Goal: Task Accomplishment & Management: Manage account settings

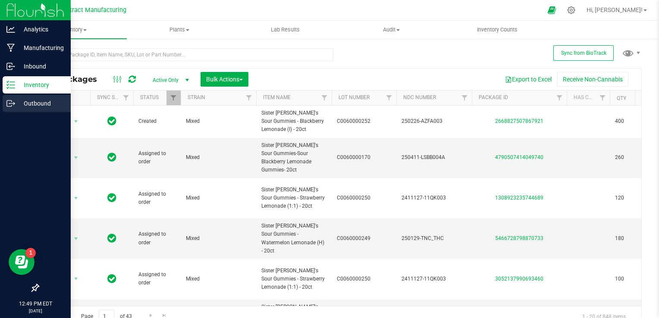
click at [12, 102] on icon at bounding box center [10, 103] width 9 height 9
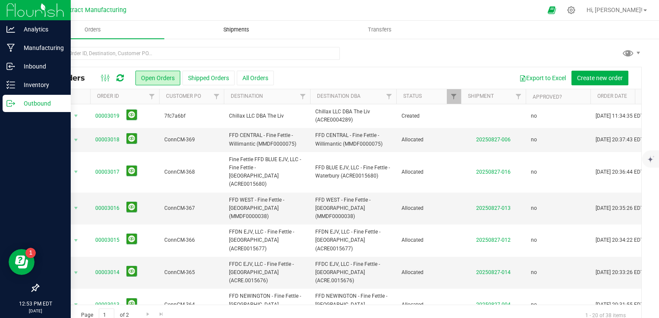
click at [237, 31] on span "Shipments" at bounding box center [236, 30] width 49 height 8
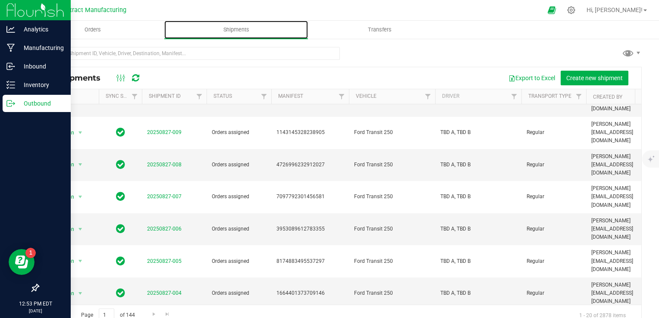
scroll to position [246, 0]
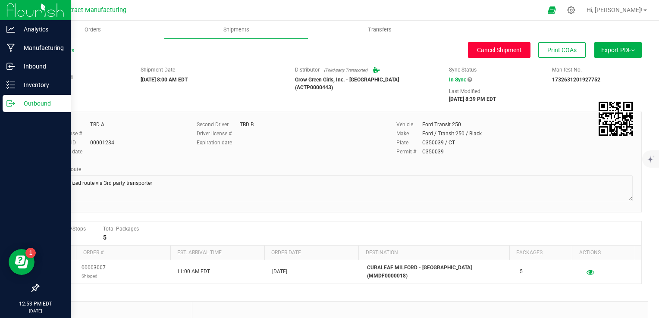
click at [491, 48] on span "Cancel Shipment" at bounding box center [499, 50] width 45 height 7
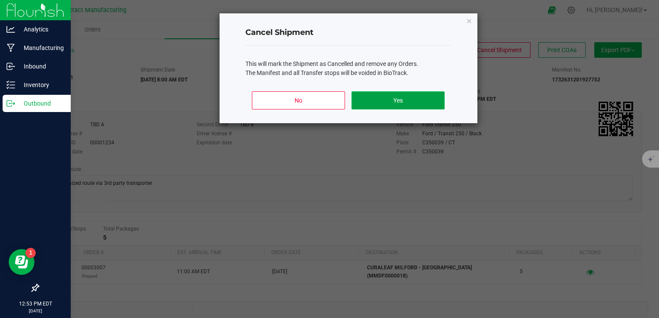
click at [406, 91] on button "Yes" at bounding box center [397, 100] width 93 height 18
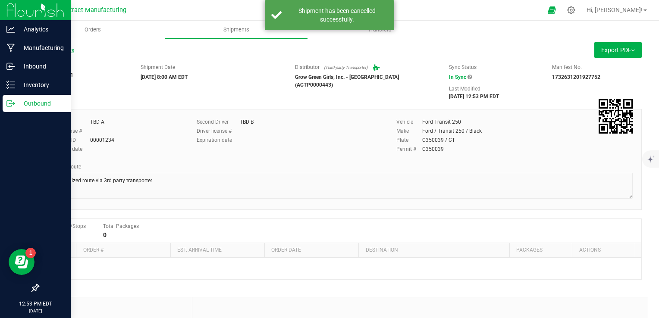
click at [71, 49] on link "All Shipments" at bounding box center [56, 50] width 36 height 6
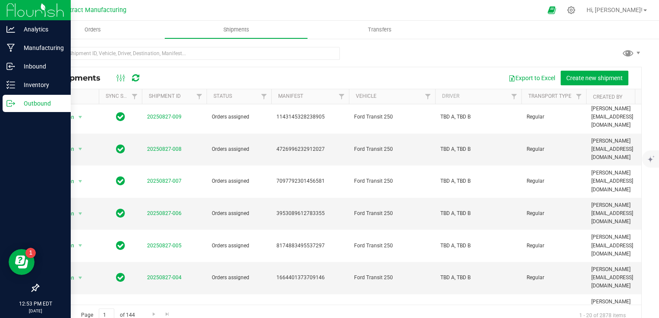
scroll to position [267, 0]
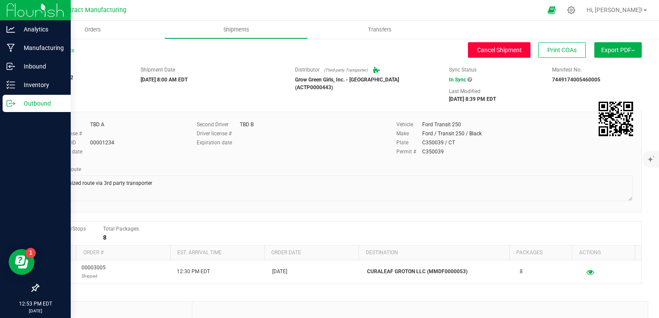
click at [471, 44] on button "Cancel Shipment" at bounding box center [499, 50] width 62 height 16
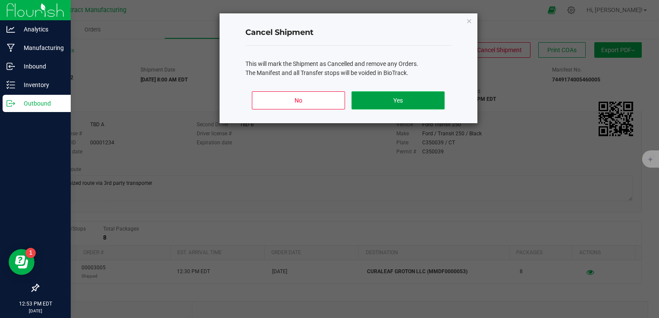
click at [381, 98] on button "Yes" at bounding box center [397, 100] width 93 height 18
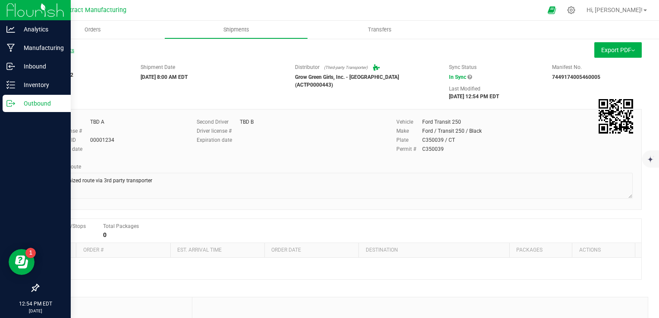
click at [59, 50] on link "All Shipments" at bounding box center [56, 50] width 36 height 6
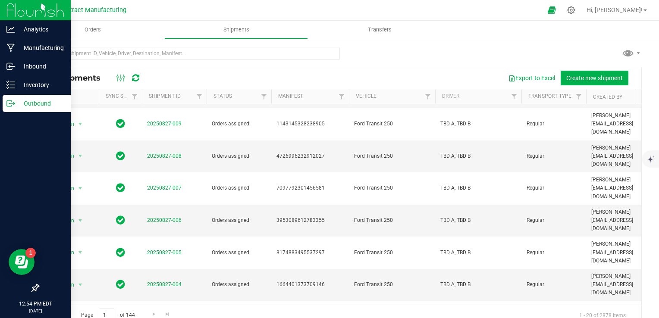
scroll to position [262, 0]
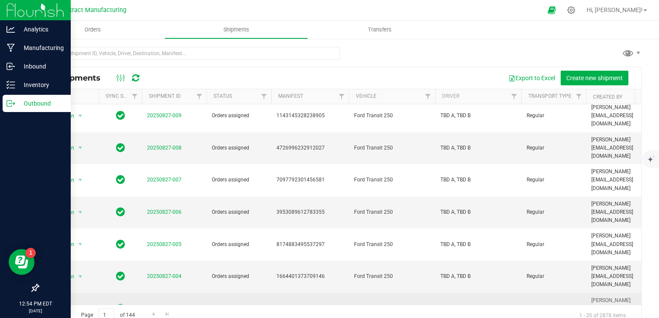
click at [171, 306] on link "20250827-003" at bounding box center [164, 309] width 34 height 6
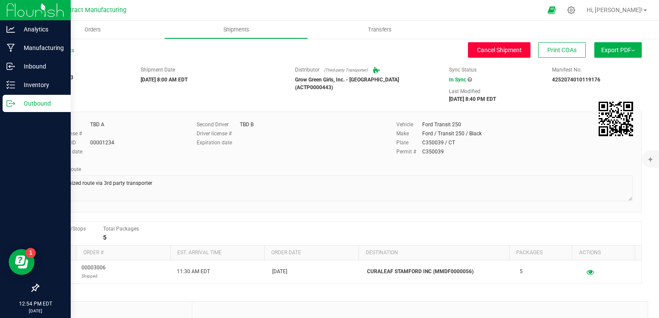
click at [503, 53] on span "Cancel Shipment" at bounding box center [499, 50] width 45 height 7
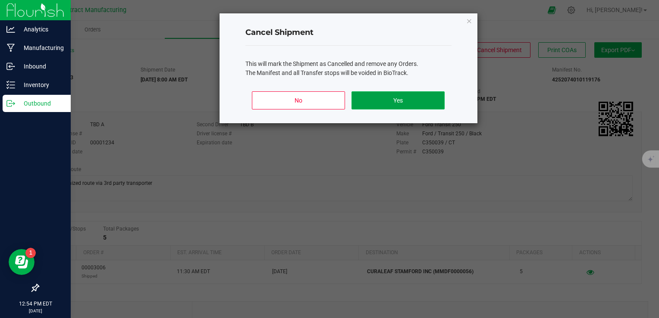
click at [410, 94] on button "Yes" at bounding box center [397, 100] width 93 height 18
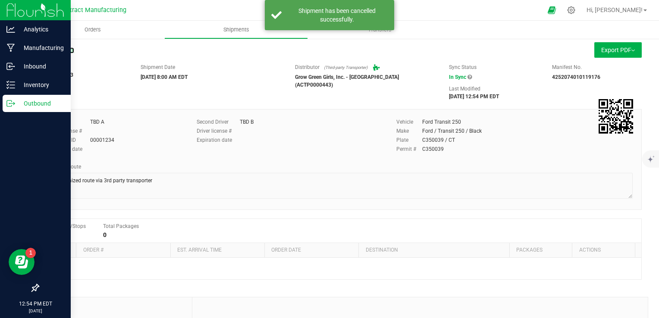
click at [57, 49] on link "All Shipments" at bounding box center [56, 50] width 36 height 6
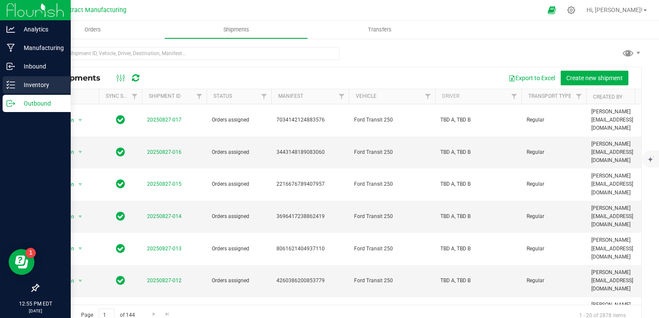
click at [19, 84] on p "Inventory" at bounding box center [41, 85] width 52 height 10
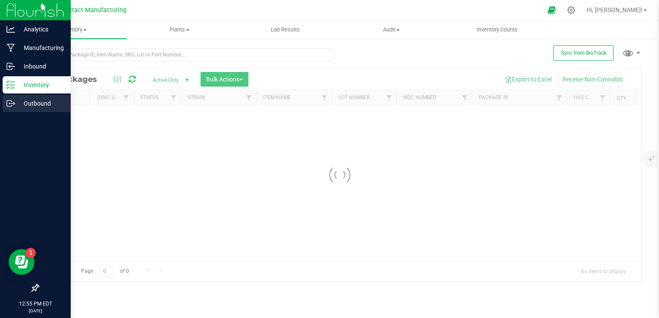
click at [36, 101] on p "Outbound" at bounding box center [41, 103] width 52 height 10
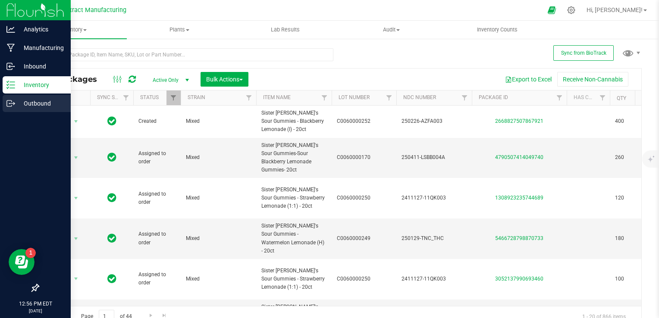
click at [16, 100] on p "Outbound" at bounding box center [41, 103] width 52 height 10
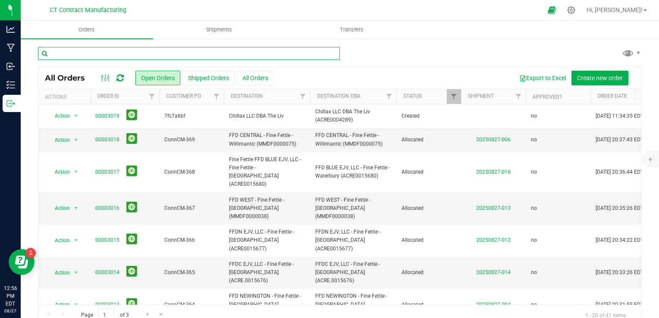
click at [145, 54] on input "text" at bounding box center [189, 53] width 302 height 13
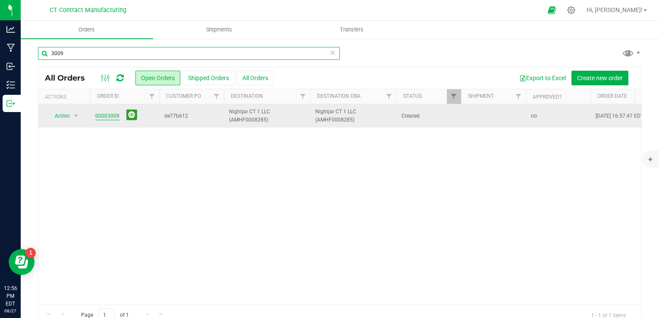
type input "3009"
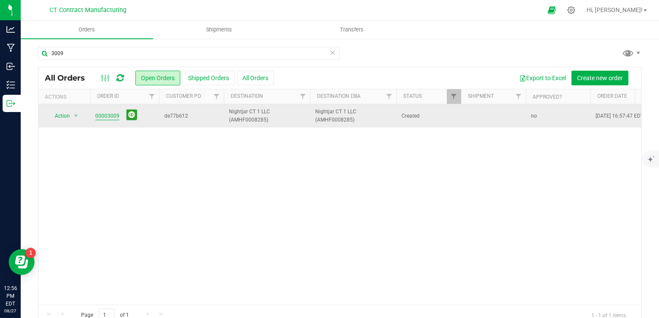
click at [108, 115] on link "00003009" at bounding box center [107, 116] width 24 height 8
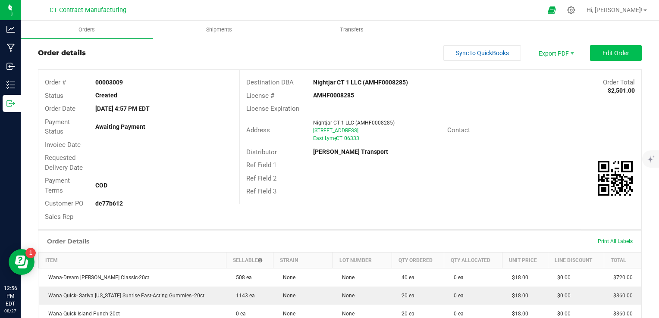
scroll to position [16, 0]
click at [623, 50] on button "Edit Order" at bounding box center [616, 54] width 52 height 16
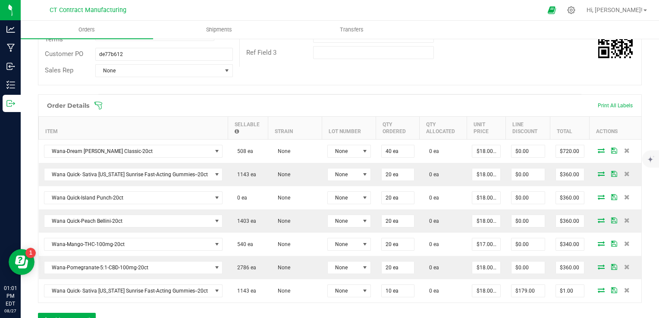
scroll to position [174, 0]
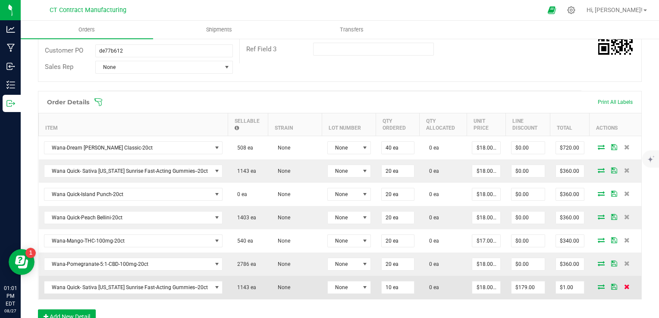
click at [624, 285] on icon at bounding box center [627, 286] width 6 height 5
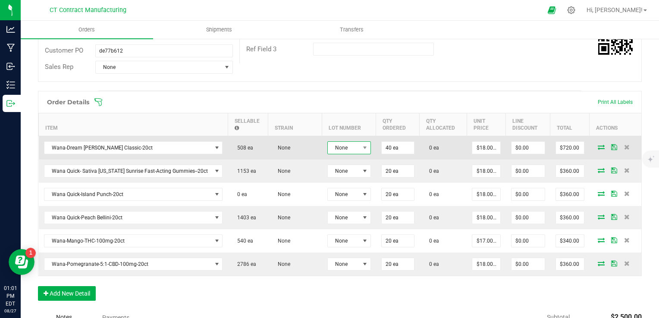
click at [334, 148] on span "None" at bounding box center [344, 148] width 32 height 12
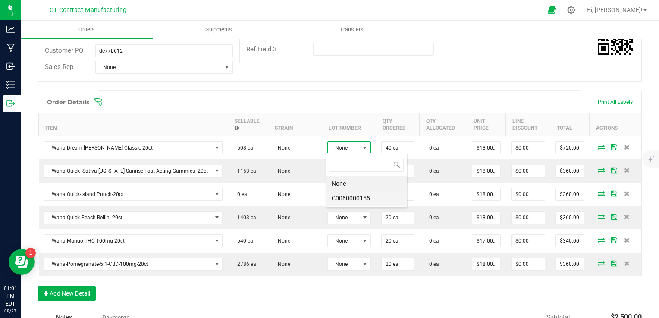
click at [349, 198] on li "C0060000155" at bounding box center [366, 198] width 81 height 15
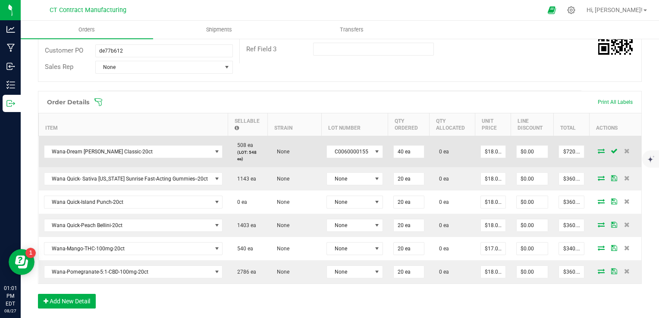
click at [597, 153] on icon at bounding box center [600, 150] width 7 height 5
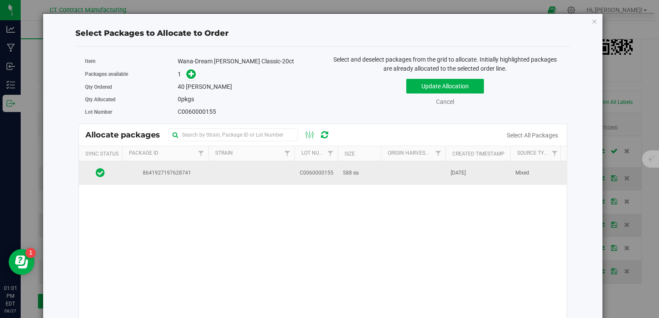
click at [398, 171] on td at bounding box center [413, 172] width 65 height 23
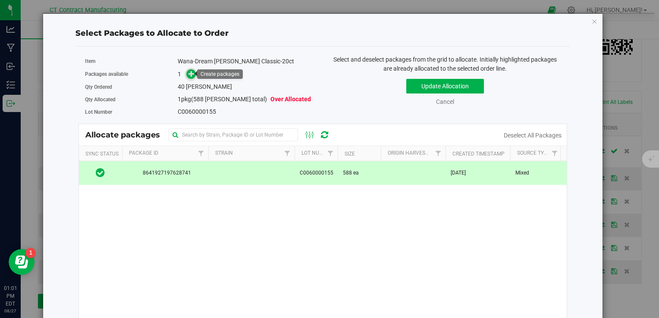
click at [186, 73] on span at bounding box center [191, 74] width 10 height 10
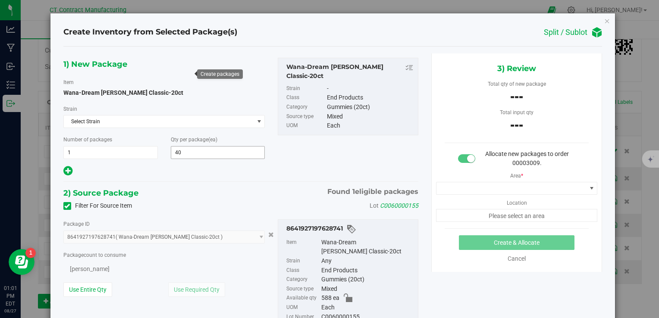
type input "40"
click at [159, 268] on span "0 ea 0" at bounding box center [130, 268] width 134 height 13
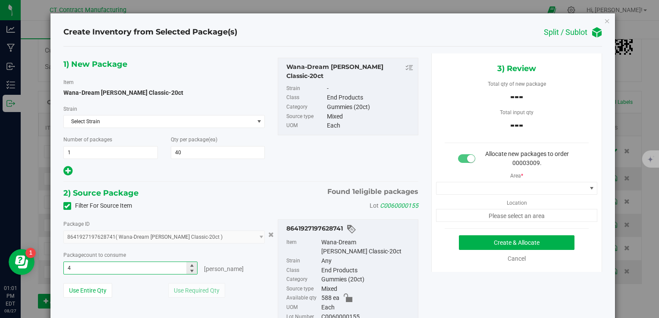
type input "40"
click at [259, 183] on div "1) New Package Item Wana-Dream [PERSON_NAME] Classic-20ct [GEOGRAPHIC_DATA] Sel…" at bounding box center [241, 198] width 368 height 291
type input "40 ea"
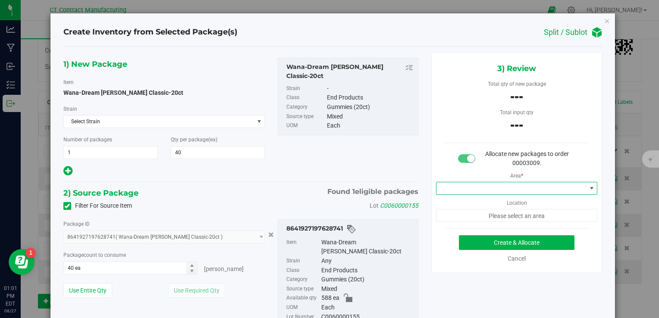
click at [474, 186] on span at bounding box center [511, 188] width 150 height 12
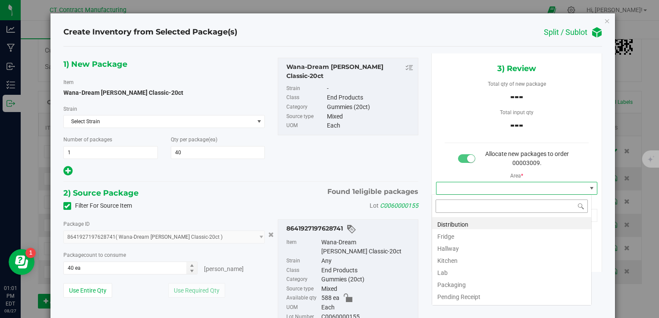
scroll to position [12, 160]
click at [467, 226] on li "Distribution" at bounding box center [511, 223] width 159 height 12
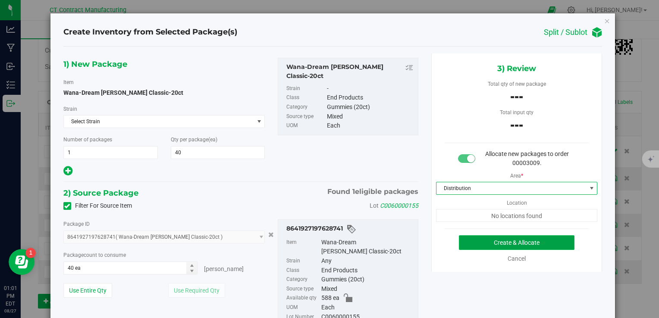
click at [467, 244] on button "Create & Allocate" at bounding box center [516, 242] width 115 height 15
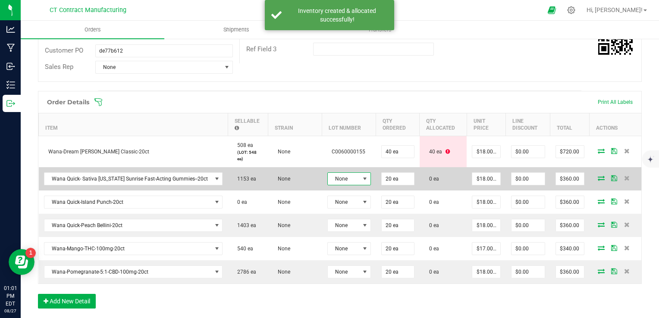
click at [355, 178] on span "None" at bounding box center [344, 179] width 32 height 12
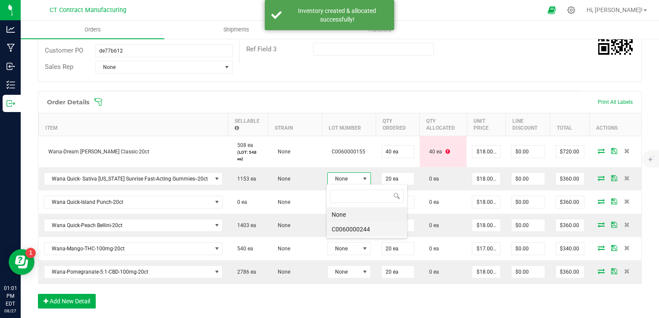
click at [356, 228] on li "C0060000244" at bounding box center [366, 229] width 81 height 15
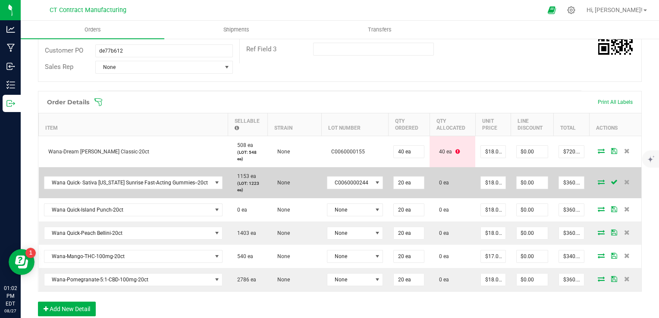
click at [597, 182] on icon at bounding box center [600, 181] width 7 height 5
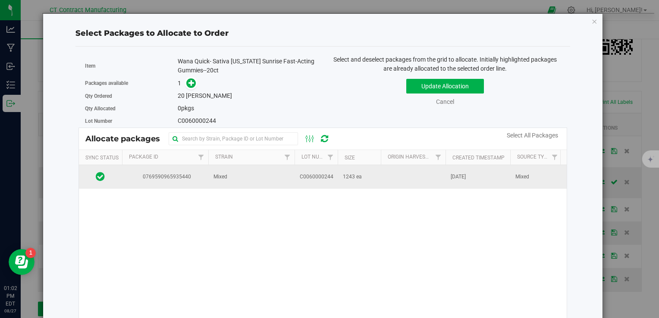
click at [412, 185] on td at bounding box center [413, 176] width 65 height 23
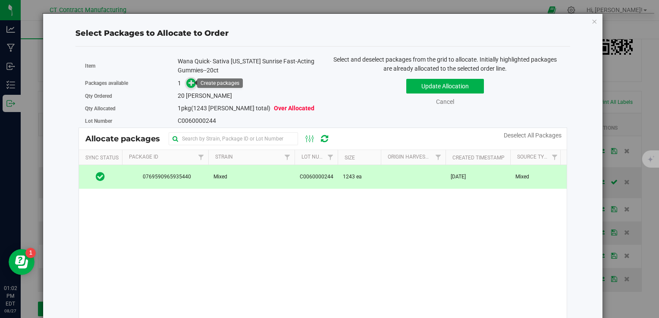
click at [190, 82] on icon at bounding box center [191, 83] width 6 height 6
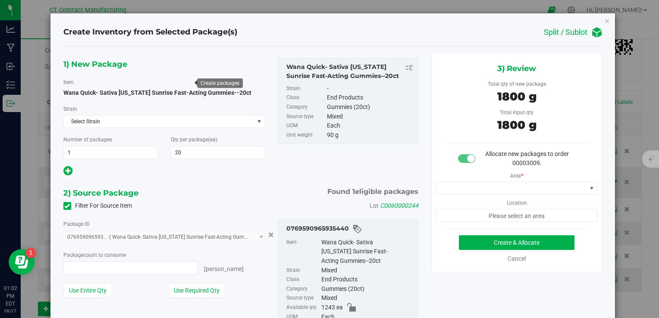
type input "20 ea"
click at [484, 193] on span at bounding box center [511, 188] width 150 height 12
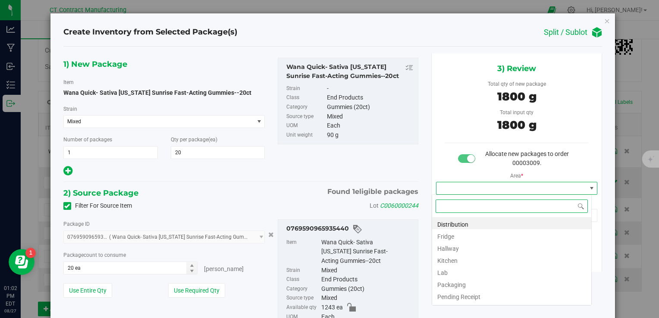
scroll to position [12, 160]
click at [478, 221] on li "Distribution" at bounding box center [511, 223] width 159 height 12
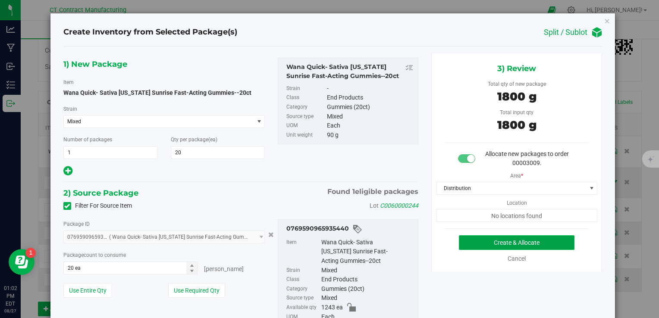
click at [480, 240] on button "Create & Allocate" at bounding box center [516, 242] width 115 height 15
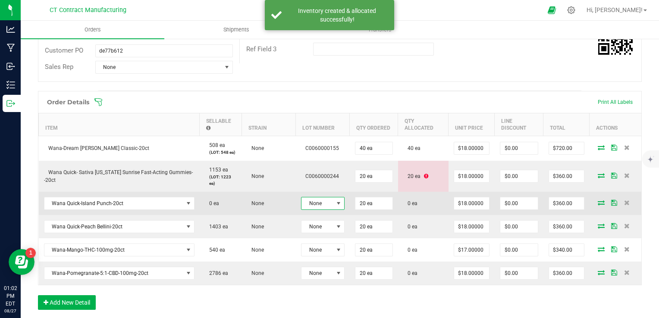
click at [337, 200] on span at bounding box center [338, 203] width 7 height 7
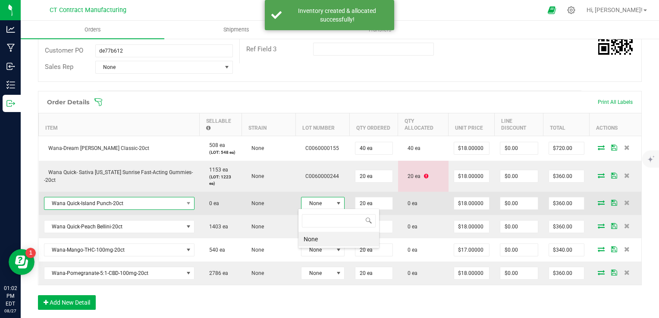
click at [128, 200] on span "Wana Quick-Island Punch-20ct" at bounding box center [113, 203] width 139 height 12
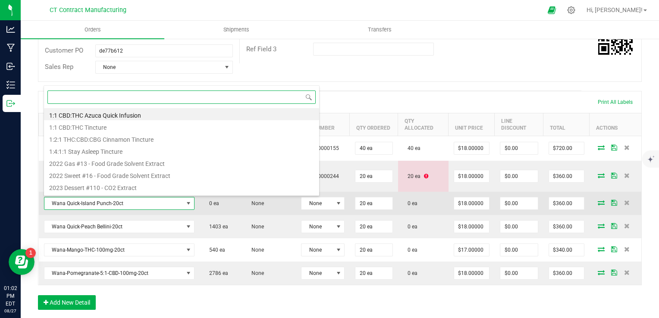
scroll to position [12, 146]
type input "island"
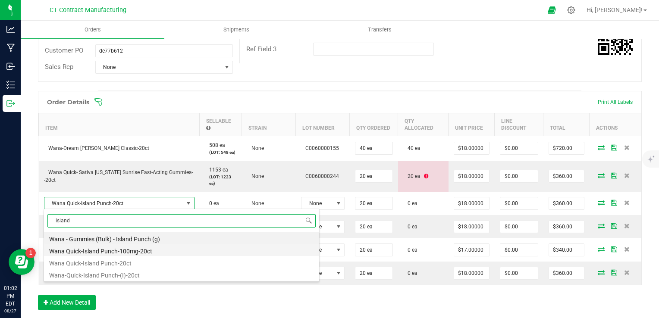
click at [154, 251] on li "Wana Quick-Island Punch-100mg-20ct" at bounding box center [181, 250] width 275 height 12
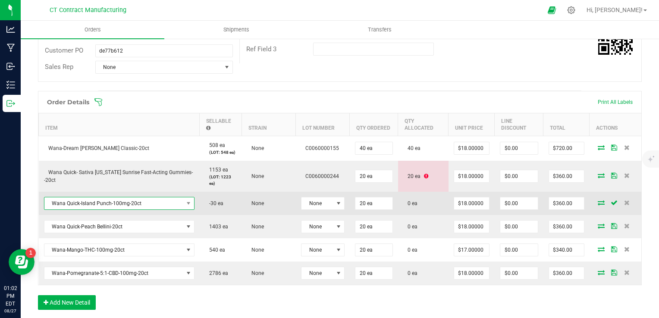
click at [140, 208] on span "Wana Quick-Island Punch-100mg-20ct" at bounding box center [119, 203] width 150 height 13
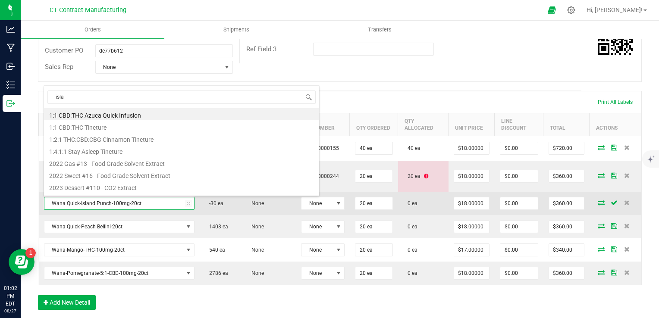
type input "islan"
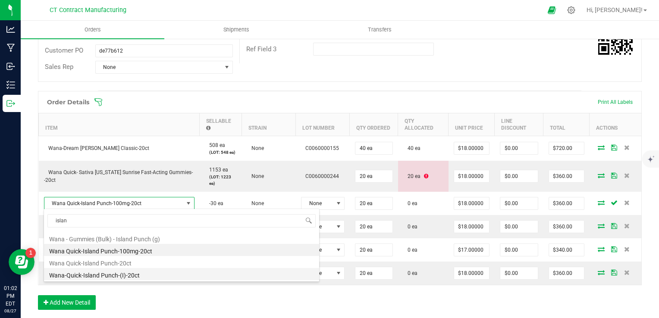
click at [162, 273] on li "Wana-Quick-Island Punch-(I)-20ct" at bounding box center [181, 274] width 275 height 12
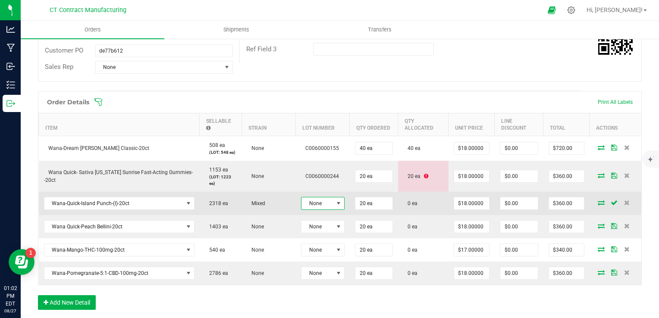
click at [322, 205] on span "None" at bounding box center [317, 203] width 32 height 12
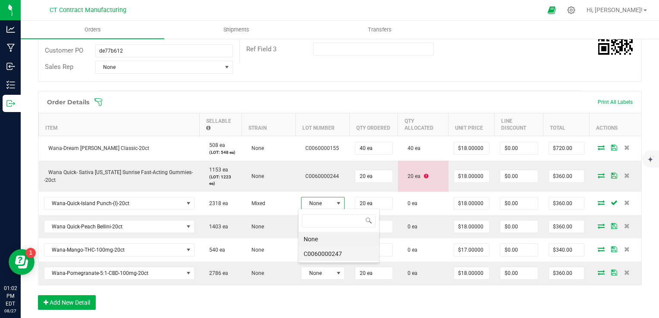
click at [322, 251] on li "C0060000247" at bounding box center [338, 254] width 81 height 15
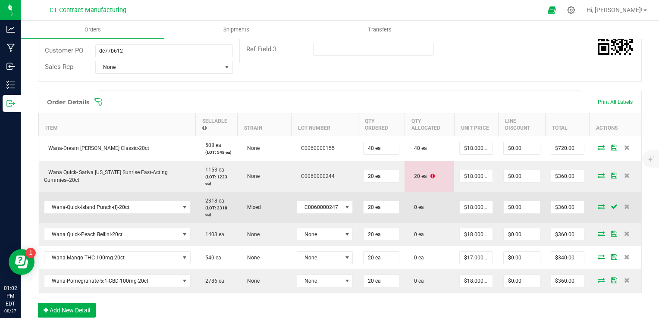
click at [597, 204] on icon at bounding box center [600, 206] width 7 height 5
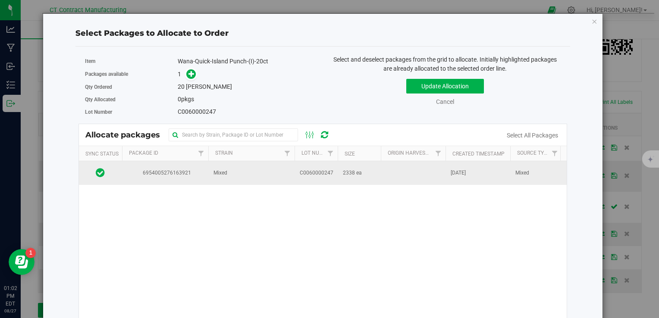
click at [398, 172] on td at bounding box center [413, 172] width 65 height 23
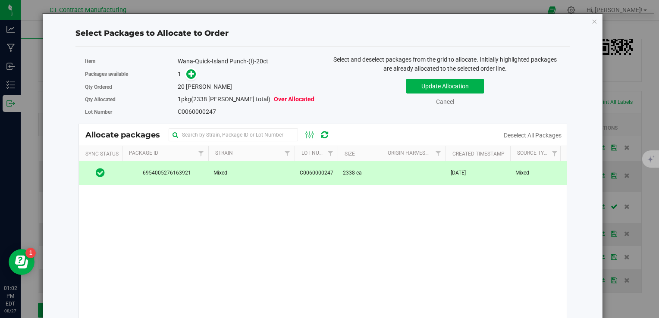
click at [398, 172] on td at bounding box center [413, 172] width 65 height 23
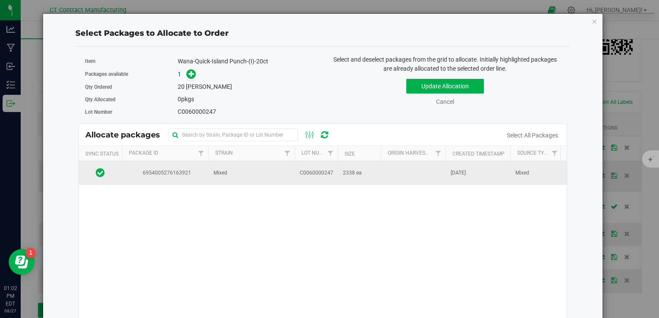
click at [395, 171] on td at bounding box center [413, 172] width 65 height 23
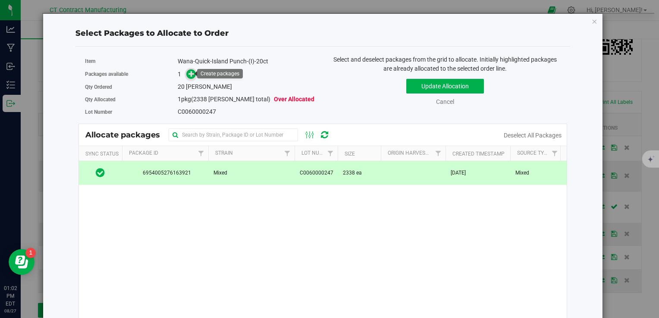
drag, startPoint x: 190, startPoint y: 73, endPoint x: 184, endPoint y: 73, distance: 5.6
click at [186, 73] on span at bounding box center [191, 74] width 10 height 10
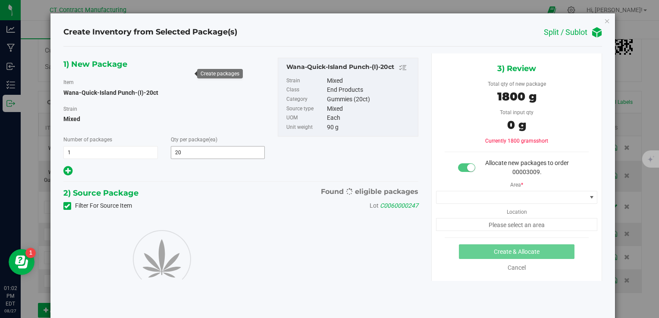
type input "20"
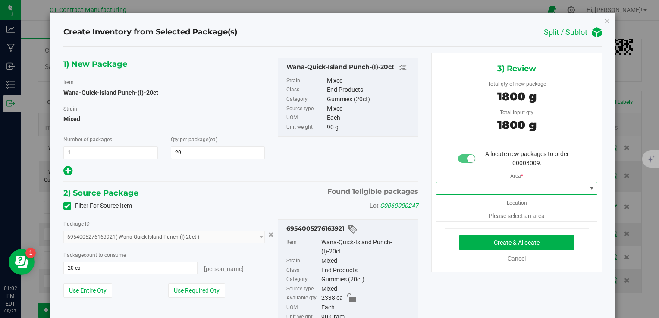
click at [490, 185] on span at bounding box center [511, 188] width 150 height 12
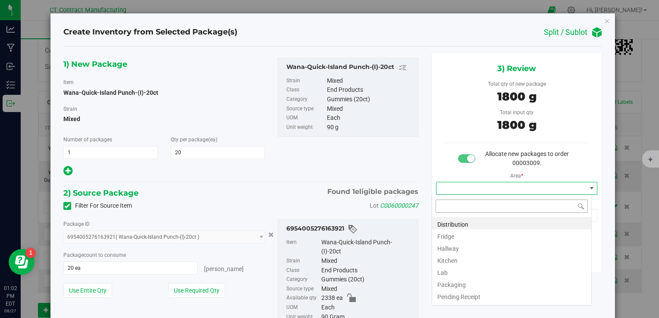
scroll to position [12, 160]
click at [449, 223] on li "Distribution" at bounding box center [511, 223] width 159 height 12
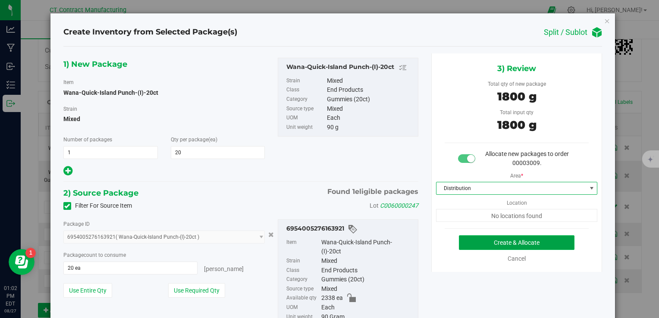
click at [476, 239] on button "Create & Allocate" at bounding box center [516, 242] width 115 height 15
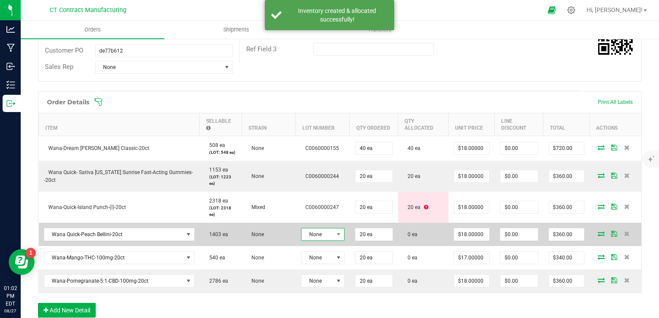
click at [328, 234] on span "None" at bounding box center [317, 234] width 32 height 12
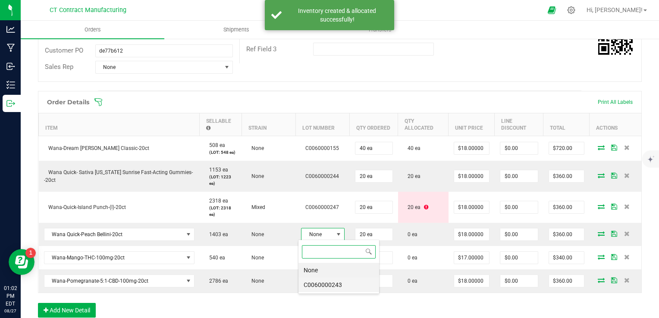
click at [332, 284] on li "C0060000243" at bounding box center [338, 285] width 81 height 15
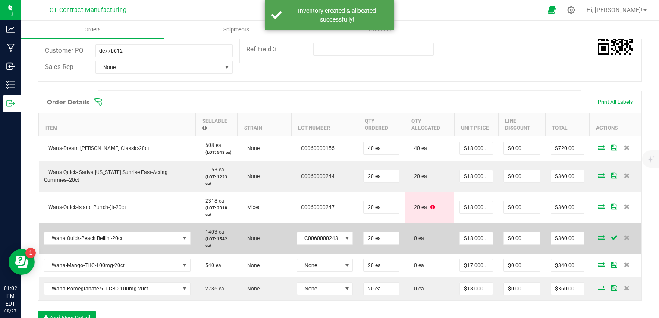
click at [597, 235] on icon at bounding box center [600, 237] width 7 height 5
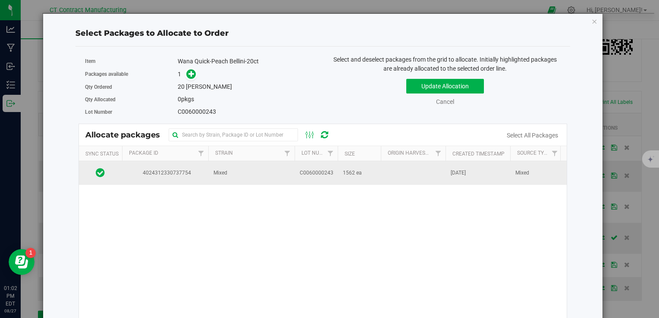
click at [352, 165] on td "1562 ea" at bounding box center [358, 172] width 43 height 23
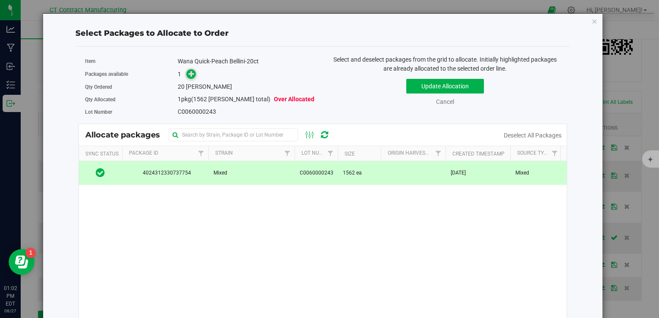
click at [188, 73] on icon at bounding box center [191, 74] width 6 height 6
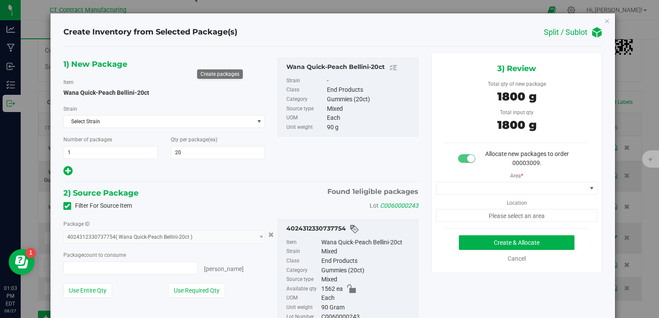
type input "20 ea"
click at [464, 185] on span at bounding box center [511, 188] width 150 height 12
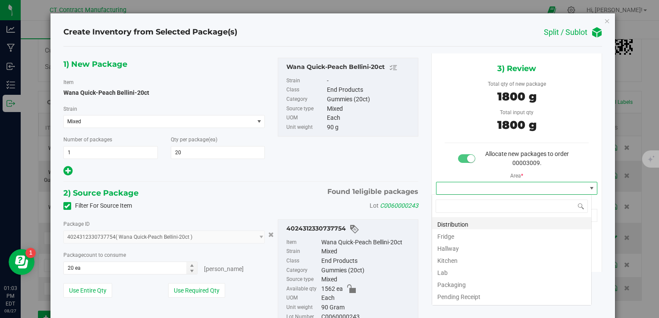
scroll to position [12, 160]
click at [448, 222] on li "Distribution" at bounding box center [511, 223] width 159 height 12
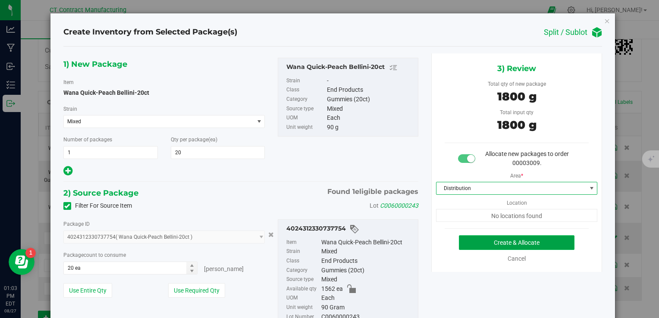
click at [465, 249] on button "Create & Allocate" at bounding box center [516, 242] width 115 height 15
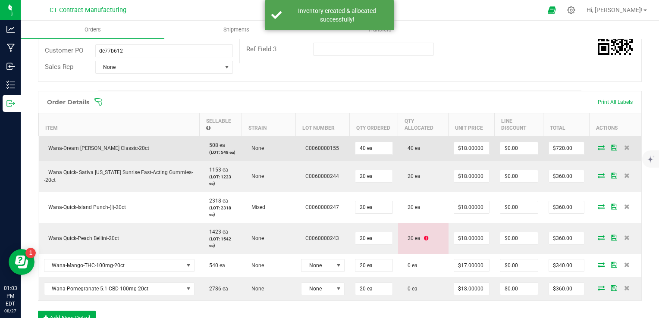
scroll to position [244, 0]
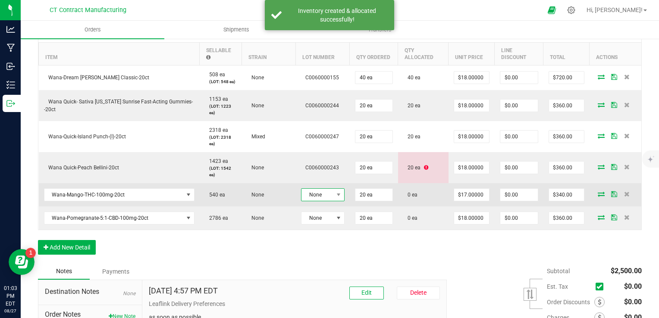
click at [328, 190] on span "None" at bounding box center [317, 195] width 32 height 12
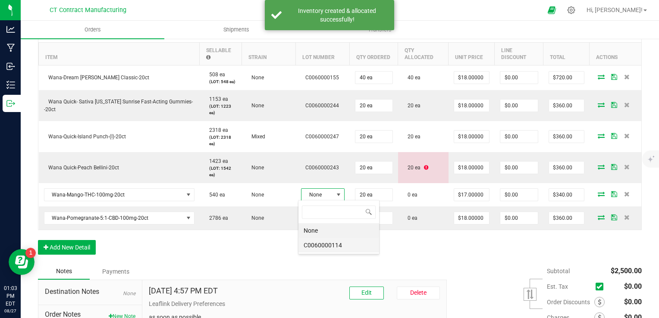
click at [342, 241] on li "C0060000114" at bounding box center [338, 245] width 81 height 15
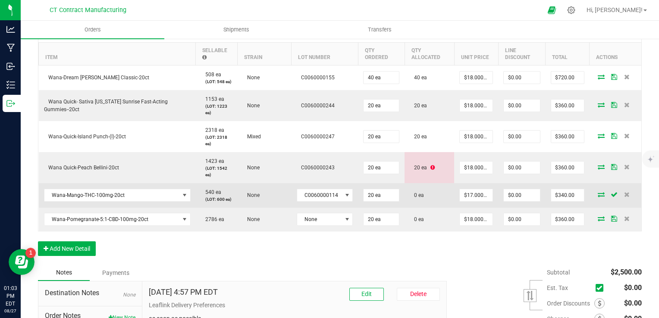
click at [597, 194] on icon at bounding box center [600, 194] width 7 height 5
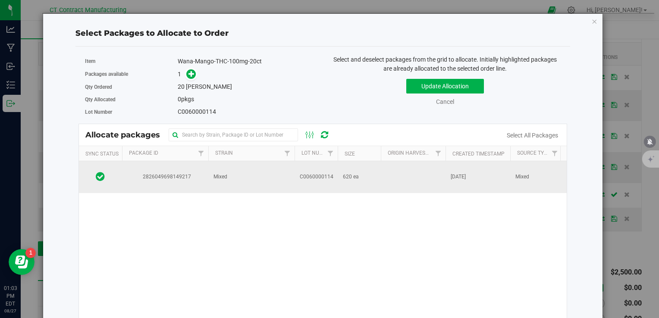
click at [432, 172] on td at bounding box center [413, 177] width 65 height 32
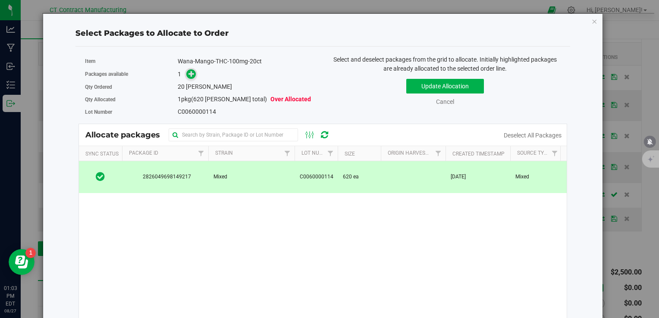
click at [186, 73] on span at bounding box center [191, 74] width 10 height 10
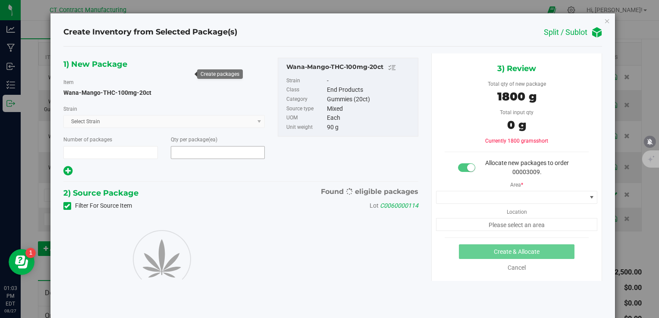
type input "1"
type input "20"
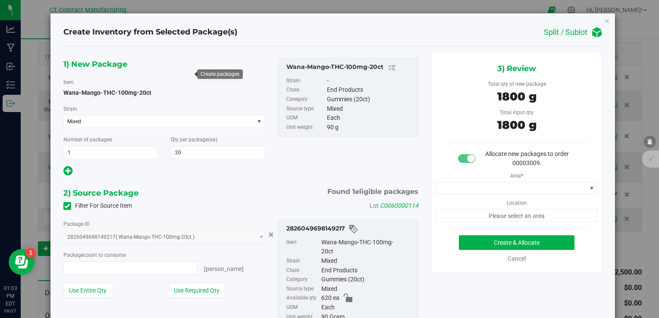
type input "20 ea"
click at [481, 197] on div "Area * Location Please select an area" at bounding box center [516, 195] width 170 height 54
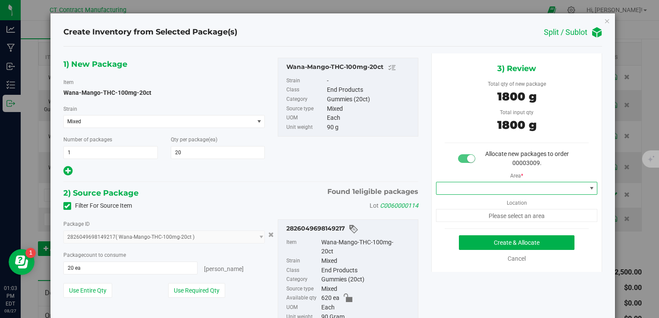
click at [476, 192] on span at bounding box center [511, 188] width 150 height 12
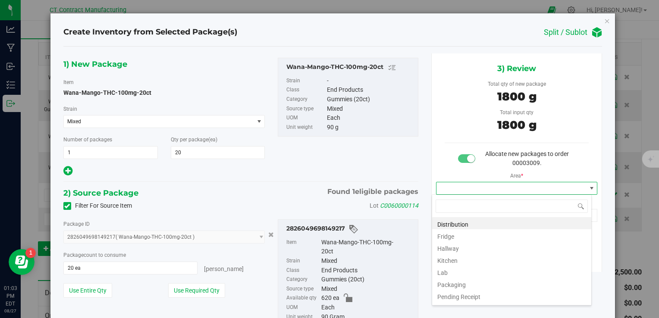
scroll to position [12, 160]
click at [464, 223] on li "Distribution" at bounding box center [511, 223] width 159 height 12
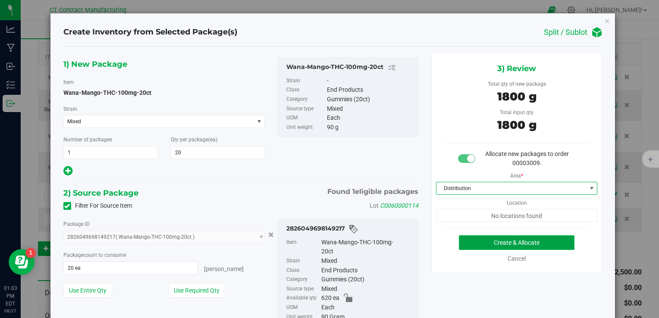
click at [475, 243] on button "Create & Allocate" at bounding box center [516, 242] width 115 height 15
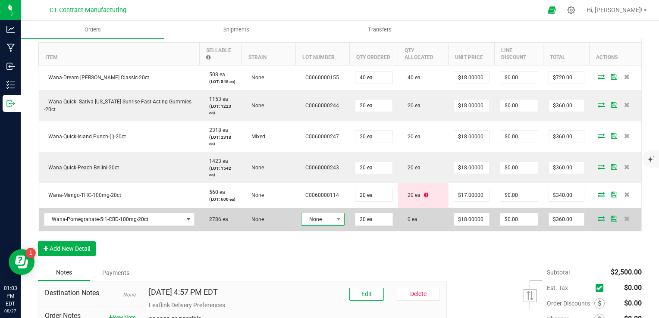
click at [316, 221] on span "None" at bounding box center [317, 219] width 32 height 12
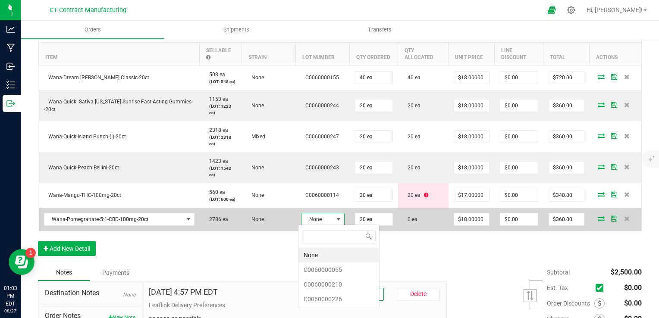
scroll to position [12, 44]
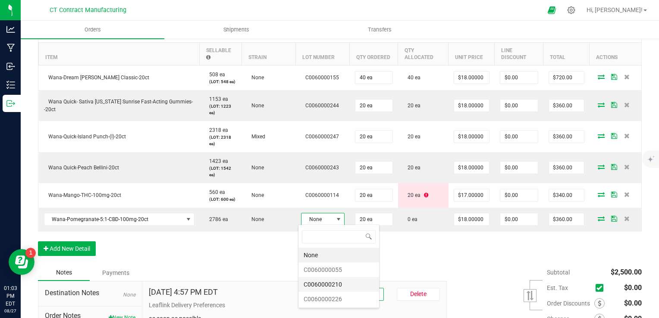
click at [334, 282] on li "C0060000210" at bounding box center [338, 284] width 81 height 15
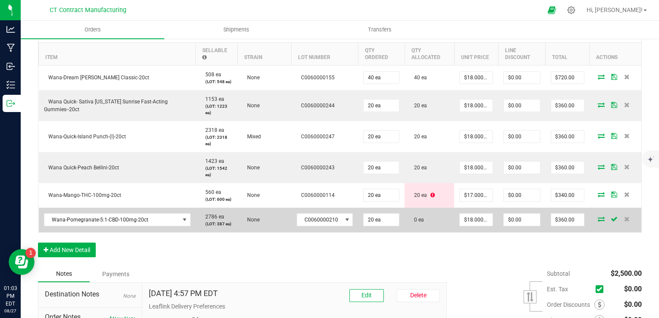
click at [597, 219] on icon at bounding box center [600, 218] width 7 height 5
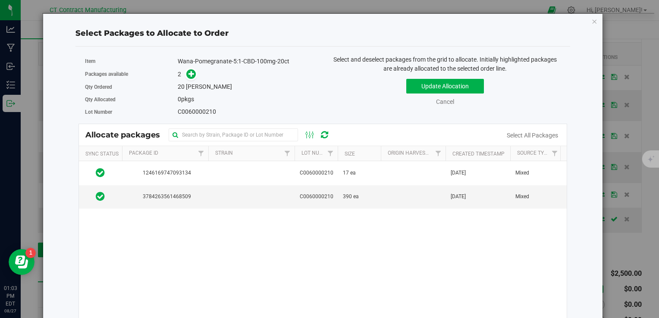
click at [433, 209] on div "1246169747093134 C0060000210 17 ea [DATE] Mixed 250624-WAPBA002 Vault - Sellabl…" at bounding box center [322, 268] width 487 height 215
click at [424, 203] on td at bounding box center [413, 196] width 65 height 23
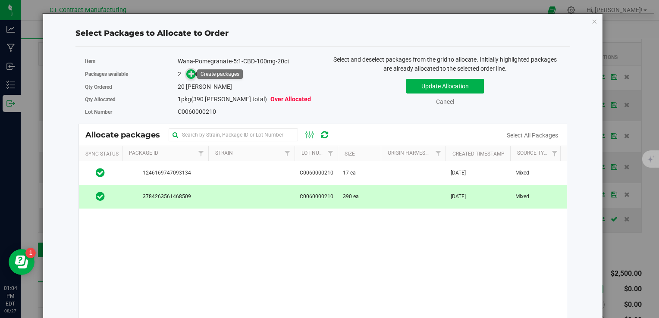
click at [193, 72] on icon at bounding box center [191, 74] width 6 height 6
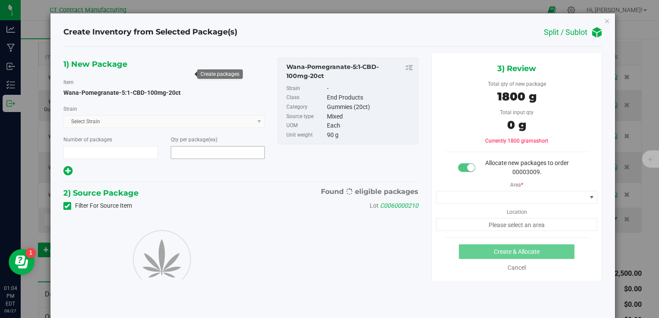
type input "1"
type input "20"
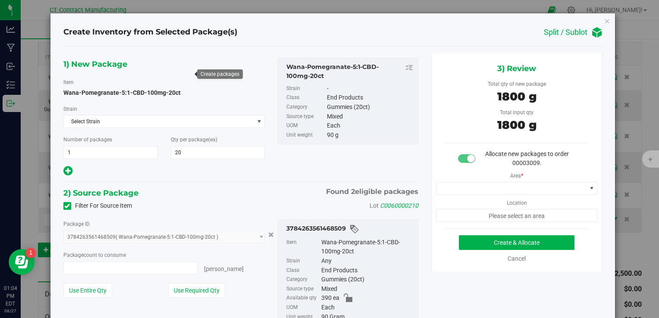
type input "20 ea"
click at [480, 186] on span at bounding box center [511, 188] width 150 height 12
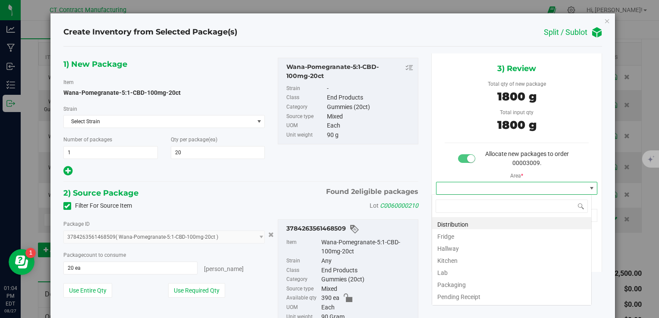
scroll to position [12, 160]
click at [493, 226] on li "Distribution" at bounding box center [511, 223] width 159 height 12
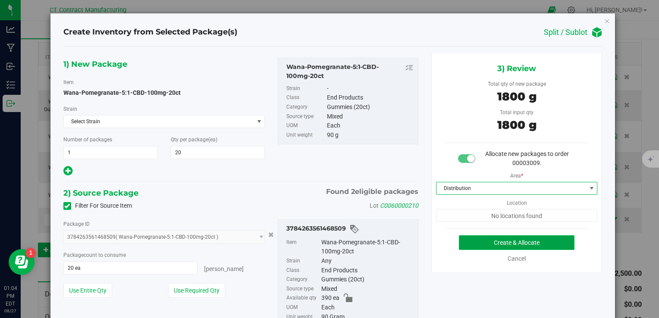
click at [487, 240] on button "Create & Allocate" at bounding box center [516, 242] width 115 height 15
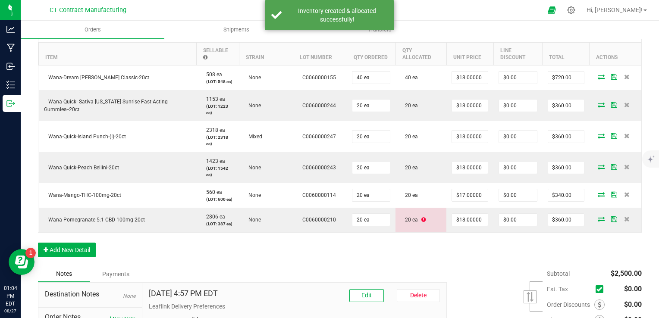
click at [487, 240] on div "Order Details Print All Labels Item Sellable Strain Lot Number Qty Ordered Qty …" at bounding box center [339, 143] width 603 height 246
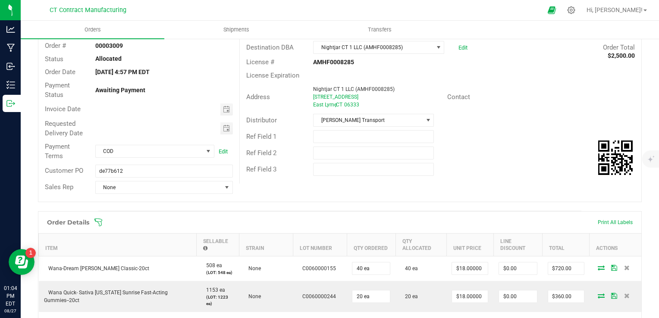
scroll to position [53, 0]
click at [223, 107] on span "Toggle calendar" at bounding box center [226, 109] width 7 height 7
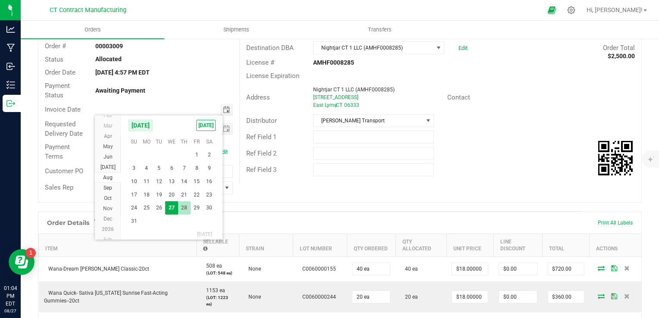
click at [185, 206] on span "28" at bounding box center [184, 207] width 12 height 13
type input "[DATE]"
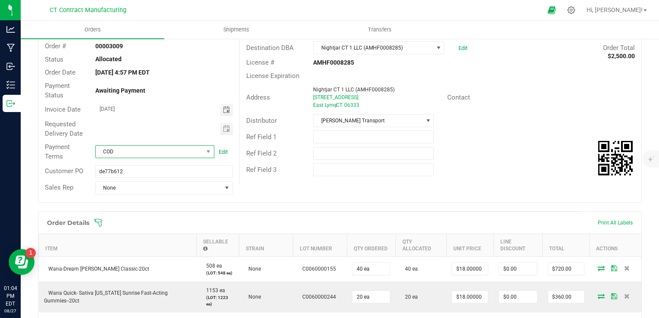
click at [148, 154] on span "COD" at bounding box center [149, 152] width 107 height 12
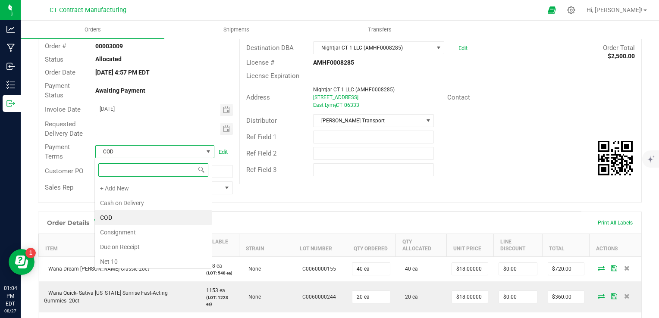
scroll to position [12, 118]
click at [145, 245] on li "Due on Receipt" at bounding box center [153, 247] width 117 height 15
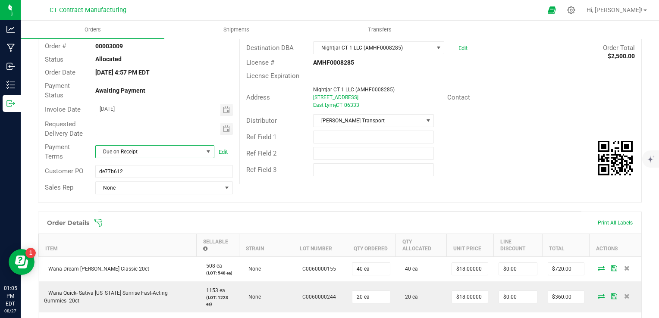
click at [462, 190] on div "Order # 00003009 Status Allocated Order Date [DATE] 4:57 PM EDT Payment Status …" at bounding box center [339, 118] width 602 height 169
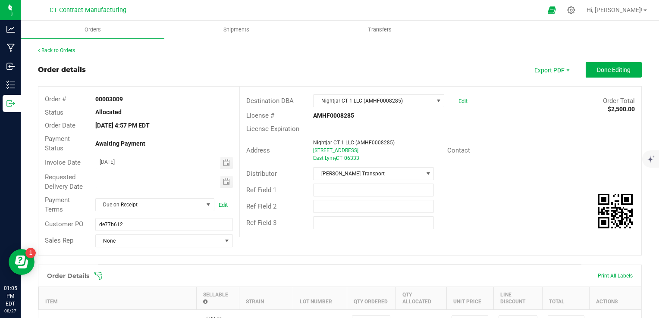
scroll to position [0, 0]
click at [598, 66] on span "Done Editing" at bounding box center [613, 69] width 34 height 7
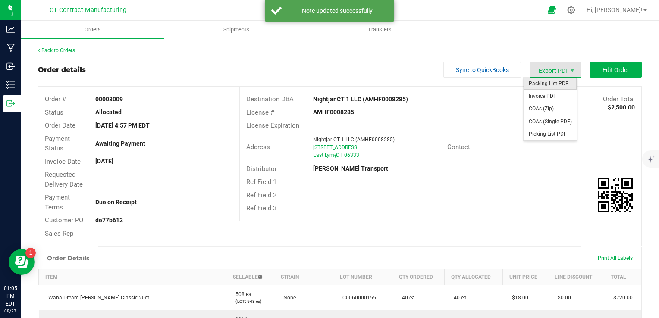
click at [554, 81] on span "Packing List PDF" at bounding box center [549, 84] width 53 height 12
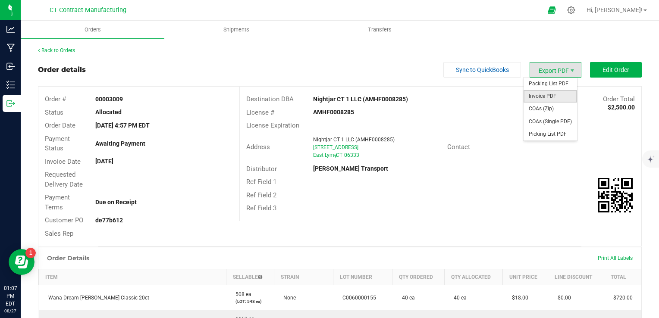
click at [564, 95] on span "Invoice PDF" at bounding box center [549, 96] width 53 height 12
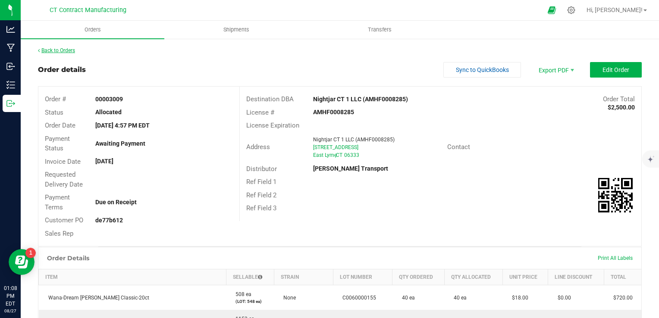
click at [72, 48] on link "Back to Orders" at bounding box center [56, 50] width 37 height 6
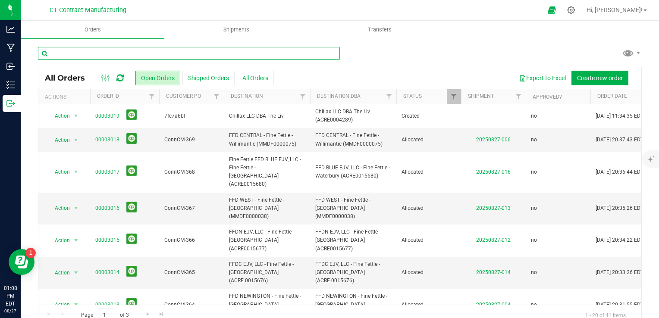
click at [72, 48] on input "text" at bounding box center [189, 53] width 302 height 13
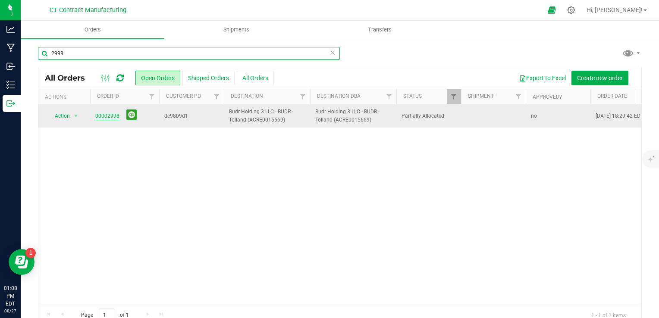
type input "2998"
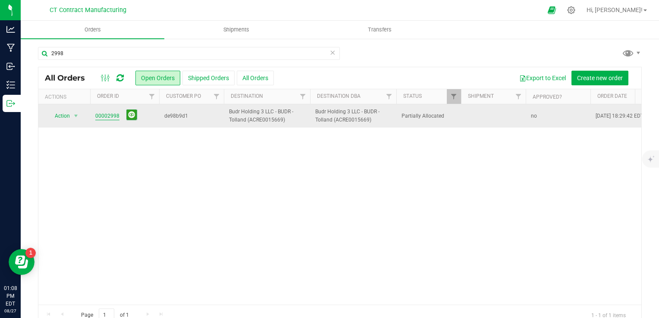
click at [107, 115] on link "00002998" at bounding box center [107, 116] width 24 height 8
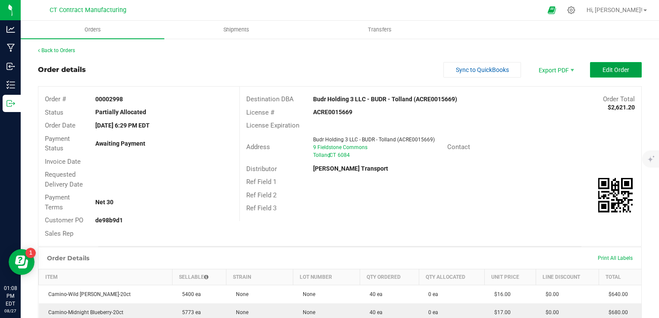
click at [607, 69] on span "Edit Order" at bounding box center [615, 69] width 27 height 7
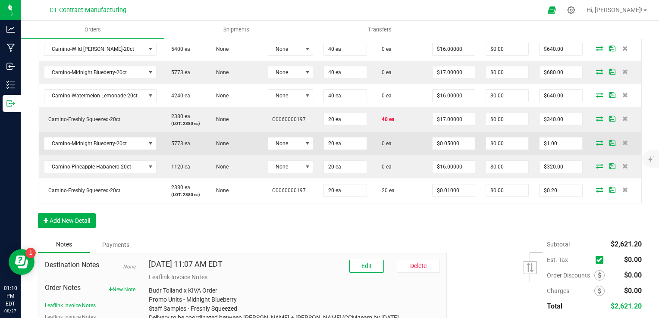
scroll to position [266, 0]
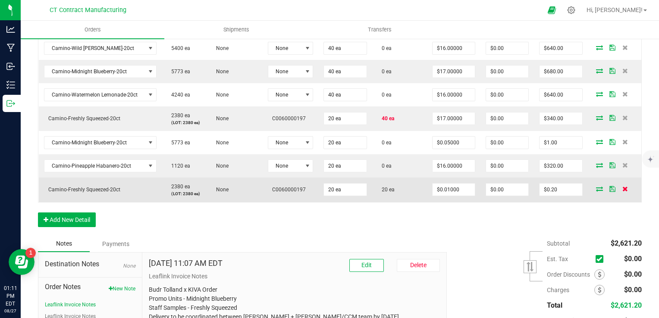
click at [622, 188] on icon at bounding box center [625, 188] width 6 height 5
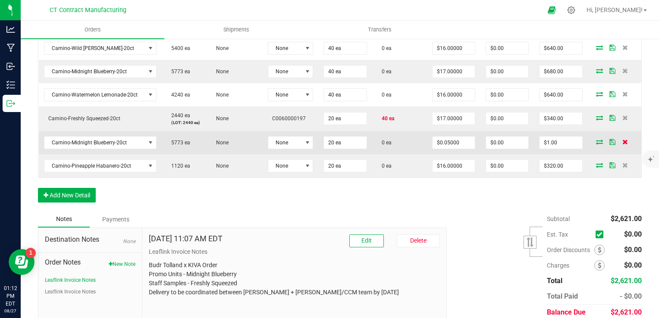
click at [622, 141] on icon at bounding box center [625, 141] width 6 height 5
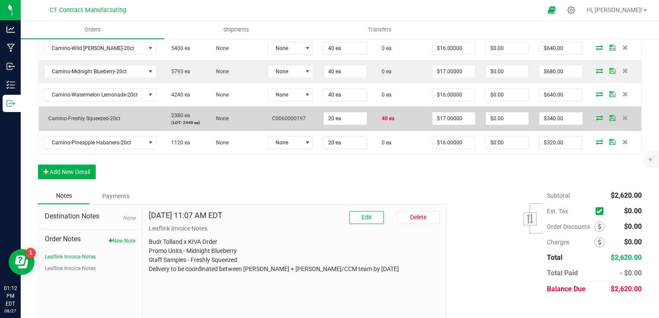
click at [596, 116] on icon at bounding box center [599, 117] width 7 height 5
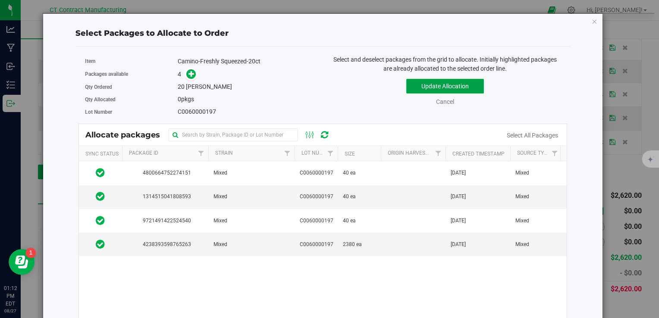
click at [440, 85] on button "Update Allocation" at bounding box center [445, 86] width 78 height 15
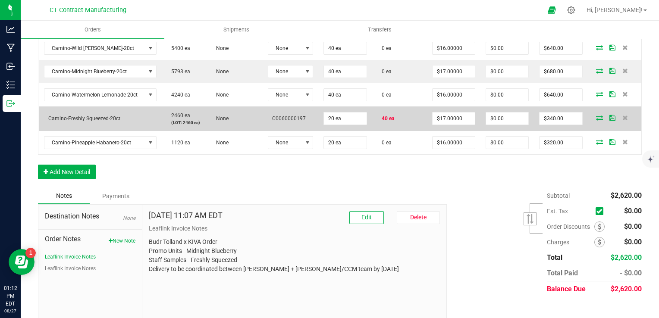
click at [596, 115] on icon at bounding box center [599, 117] width 7 height 5
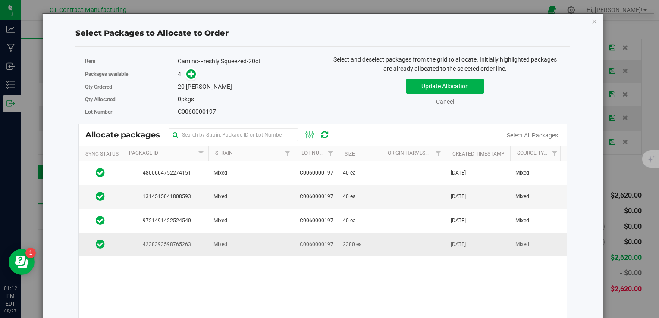
click at [362, 241] on td "2380 ea" at bounding box center [358, 244] width 43 height 23
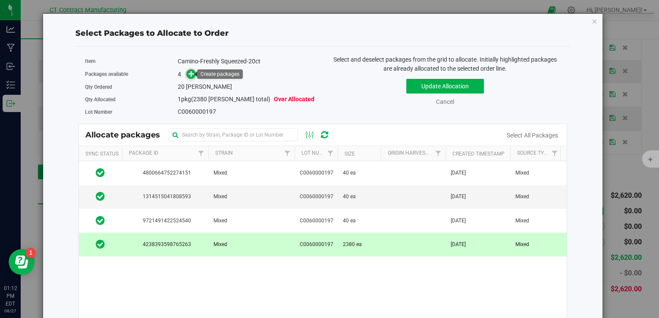
click at [193, 73] on icon at bounding box center [191, 74] width 6 height 6
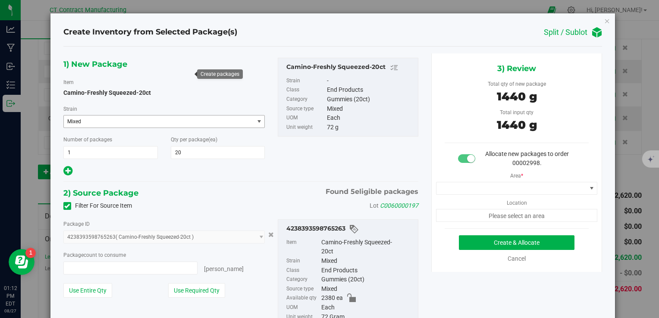
type input "20 ea"
click at [484, 187] on span at bounding box center [511, 188] width 150 height 12
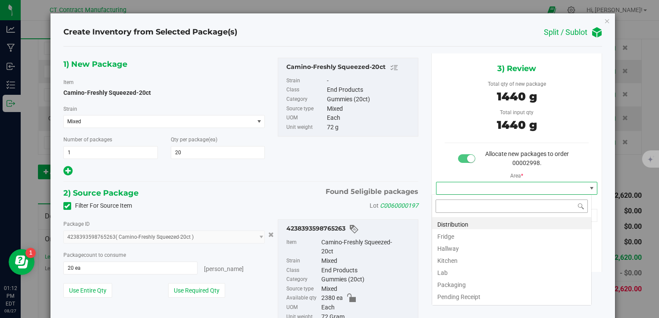
scroll to position [12, 160]
click at [491, 221] on li "Distribution" at bounding box center [511, 223] width 159 height 12
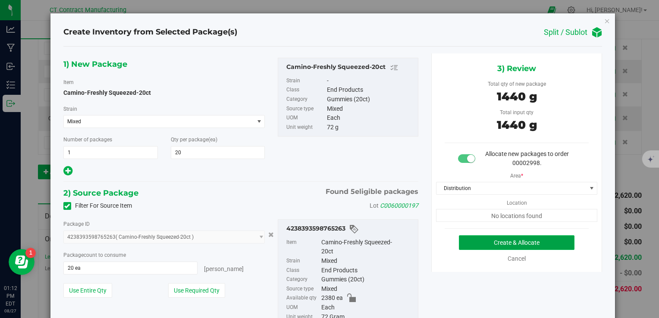
click at [493, 240] on button "Create & Allocate" at bounding box center [516, 242] width 115 height 15
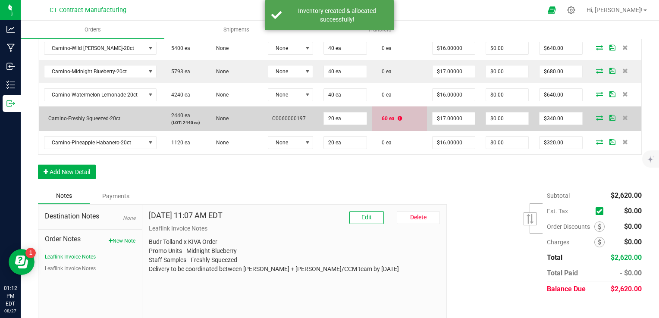
click at [400, 115] on td "60 ea" at bounding box center [399, 118] width 55 height 25
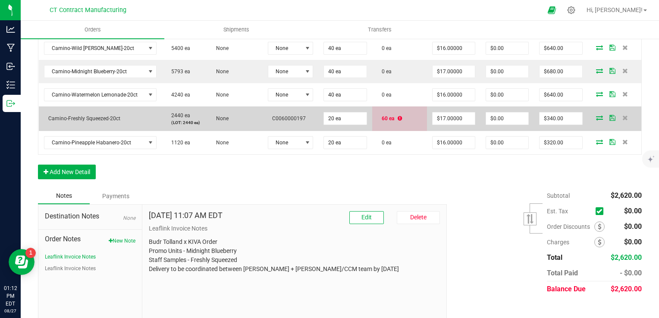
click at [593, 118] on span at bounding box center [599, 117] width 13 height 5
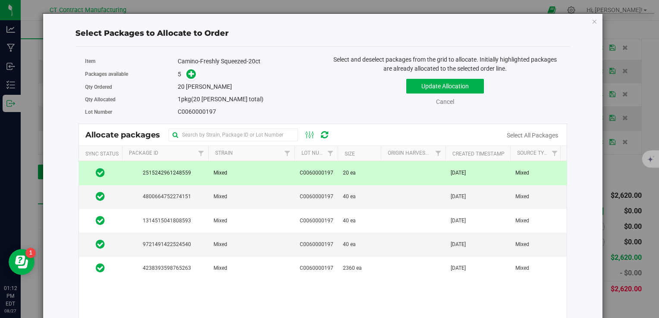
click at [346, 164] on td "20 ea" at bounding box center [358, 173] width 43 height 24
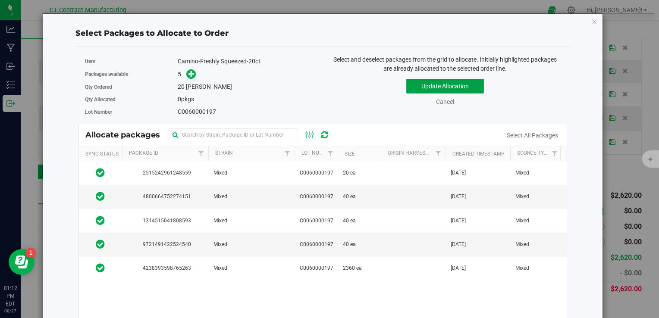
click at [438, 87] on button "Update Allocation" at bounding box center [445, 86] width 78 height 15
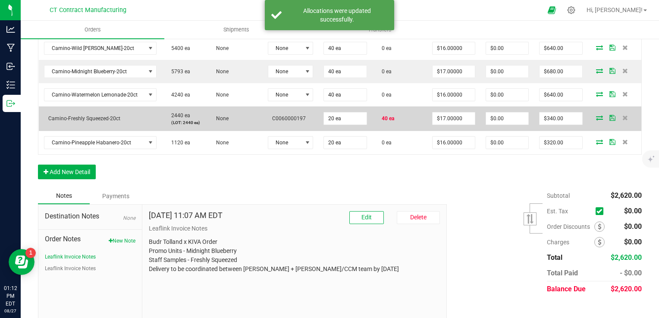
click at [596, 118] on icon at bounding box center [599, 117] width 7 height 5
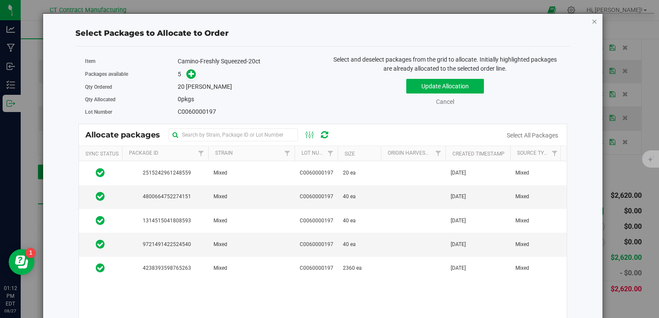
click at [591, 21] on icon "button" at bounding box center [594, 21] width 6 height 10
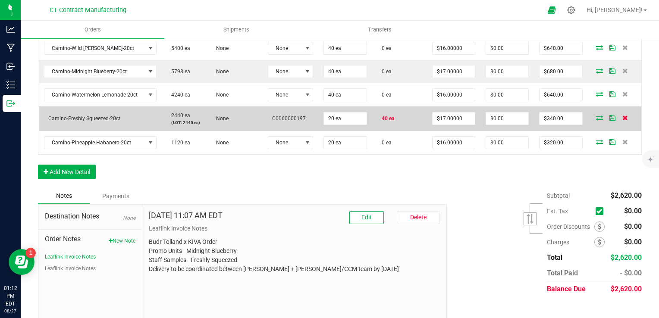
click at [622, 119] on icon at bounding box center [625, 117] width 6 height 5
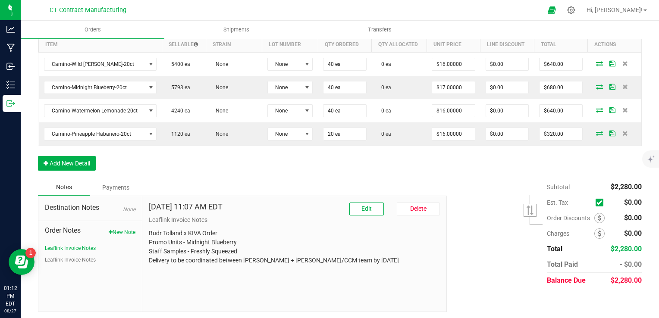
click at [79, 153] on div "Order Details Print All Labels Item Sellable Strain Lot Number Qty Ordered Qty …" at bounding box center [339, 96] width 603 height 165
click at [80, 160] on button "Add New Detail" at bounding box center [67, 163] width 58 height 15
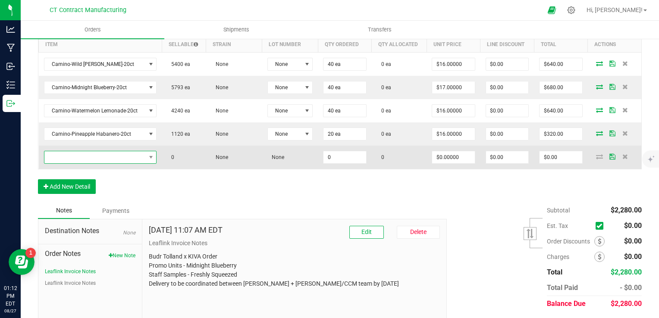
click at [90, 159] on span "NO DATA FOUND" at bounding box center [94, 157] width 101 height 12
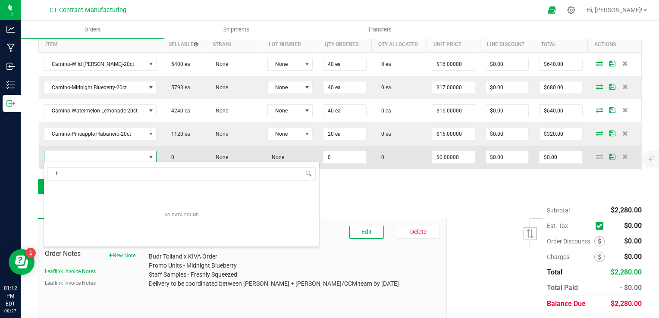
scroll to position [12, 109]
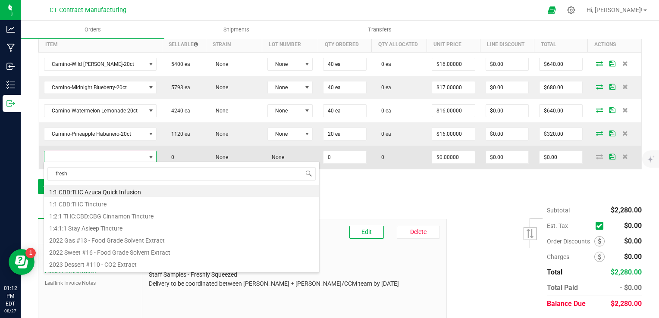
type input "freshl"
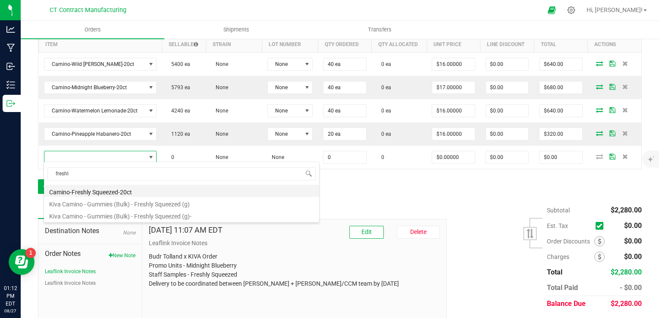
click at [126, 192] on li "Camino-Freshly Squeezed-20ct" at bounding box center [181, 191] width 275 height 12
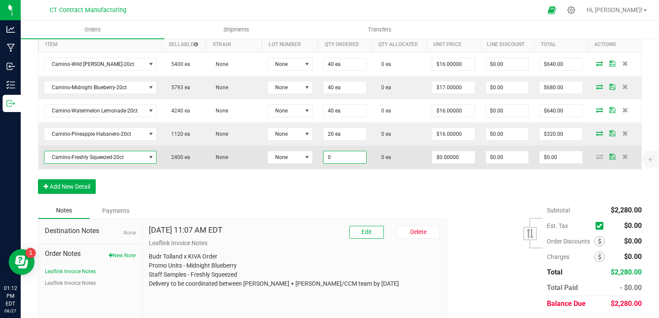
click at [338, 154] on input "0" at bounding box center [344, 157] width 42 height 12
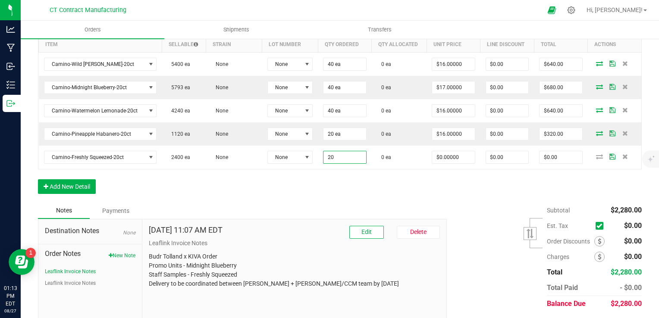
type input "20 ea"
click at [384, 181] on div "Order Details Print All Labels Item Sellable Strain Lot Number Qty Ordered Qty …" at bounding box center [339, 108] width 603 height 188
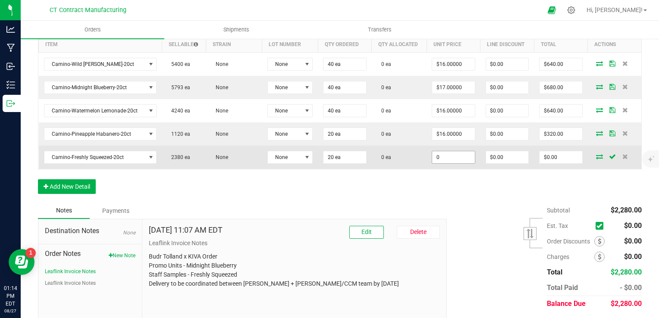
click at [450, 159] on input "0" at bounding box center [453, 157] width 42 height 12
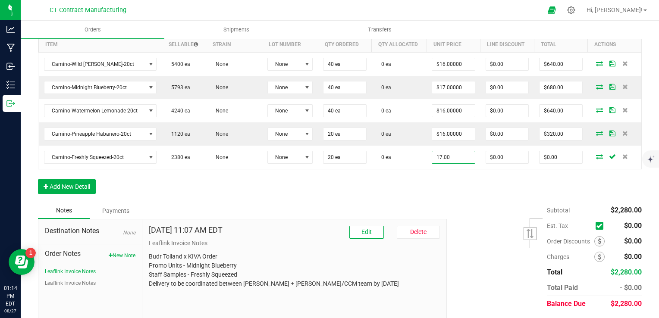
type input "$17.00000"
type input "$340.00"
click at [461, 184] on div "Order Details Print All Labels Item Sellable Strain Lot Number Qty Ordered Qty …" at bounding box center [339, 108] width 603 height 188
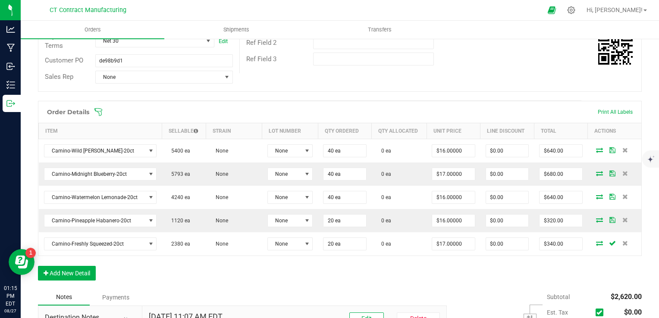
scroll to position [164, 0]
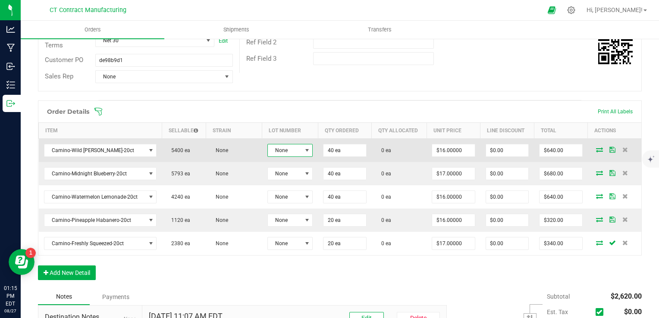
click at [303, 150] on span at bounding box center [306, 150] width 7 height 7
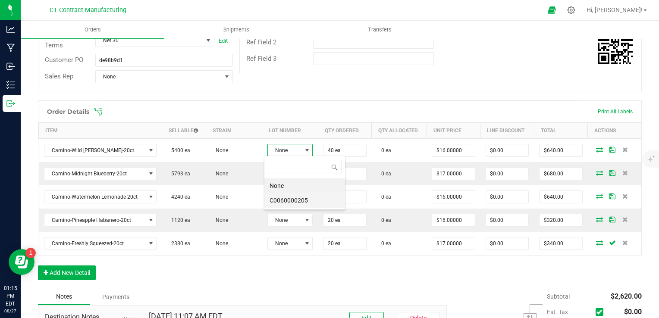
click at [315, 196] on li "C0060000205" at bounding box center [304, 200] width 81 height 15
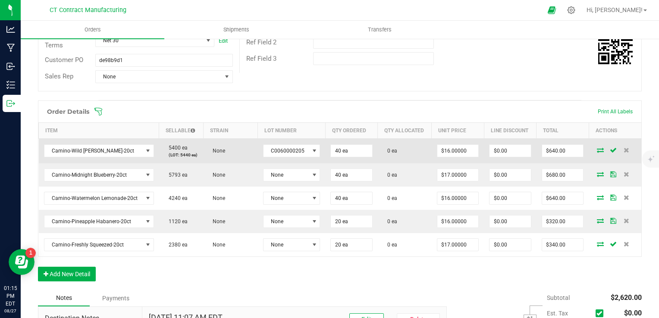
click at [596, 148] on icon at bounding box center [599, 149] width 7 height 5
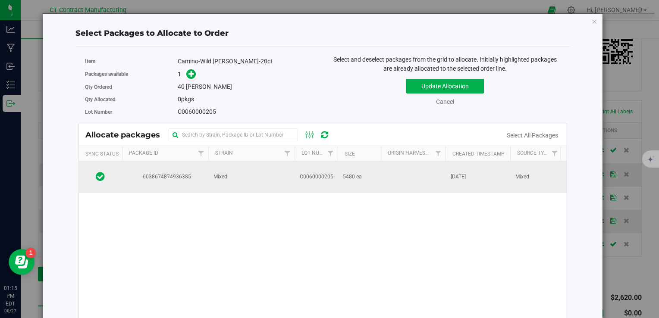
click at [412, 172] on td at bounding box center [413, 177] width 65 height 32
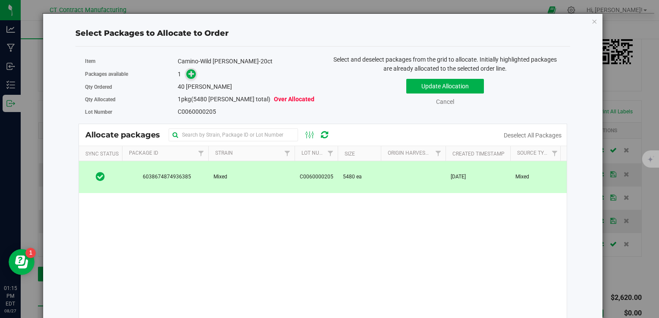
click at [189, 71] on icon at bounding box center [191, 74] width 6 height 6
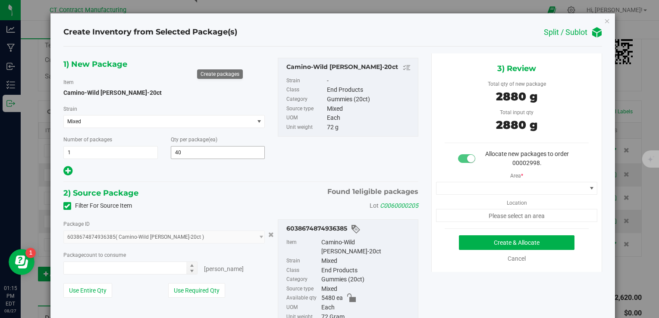
type input "40 ea"
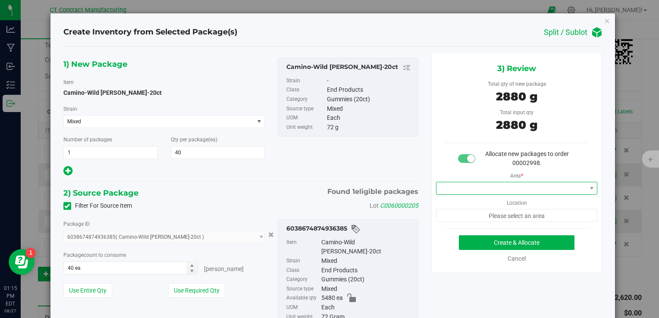
click at [495, 189] on span at bounding box center [511, 188] width 150 height 12
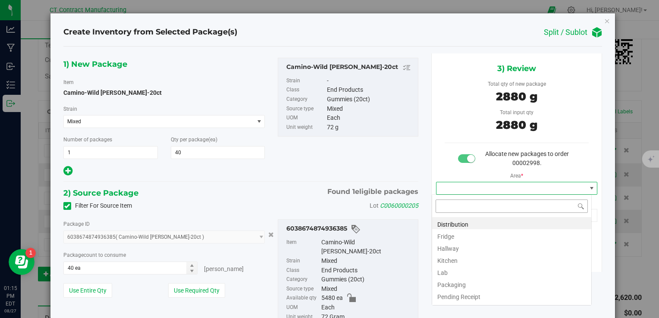
scroll to position [12, 160]
click at [481, 223] on li "Distribution" at bounding box center [511, 223] width 159 height 12
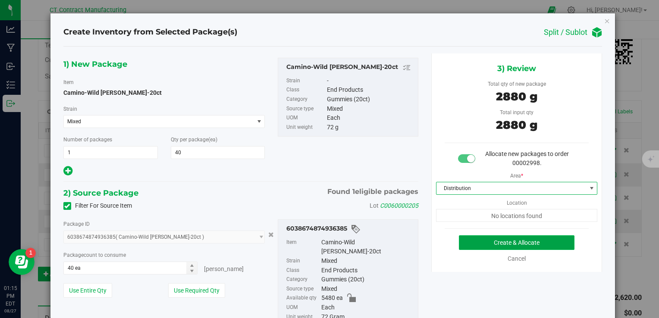
click at [494, 242] on button "Create & Allocate" at bounding box center [516, 242] width 115 height 15
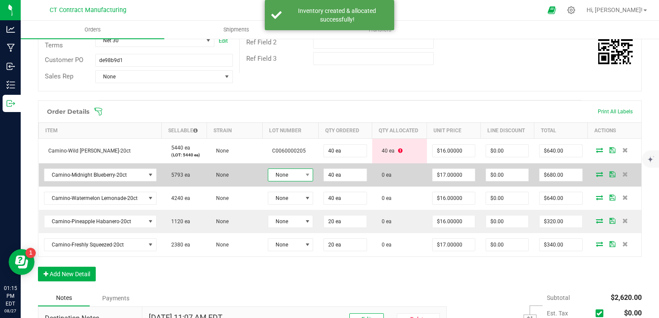
click at [277, 172] on span "None" at bounding box center [285, 175] width 34 height 12
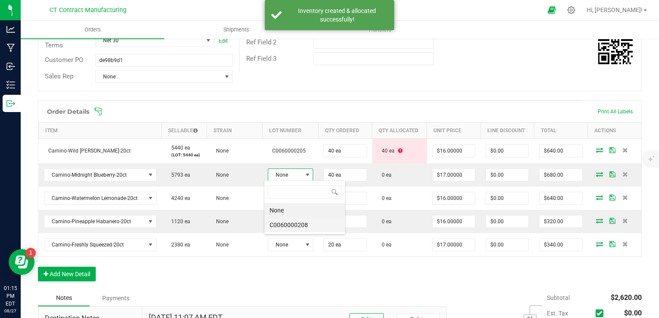
click at [286, 225] on li "C0060000208" at bounding box center [304, 225] width 81 height 15
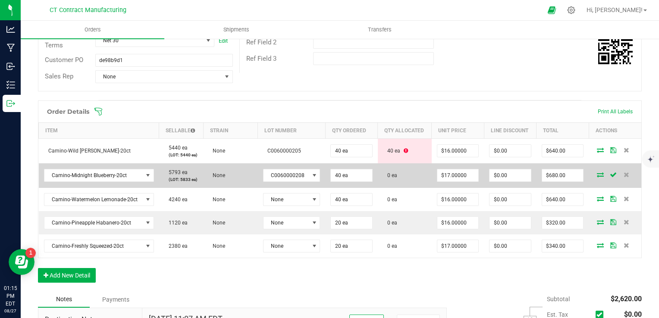
click at [596, 175] on icon at bounding box center [599, 174] width 7 height 5
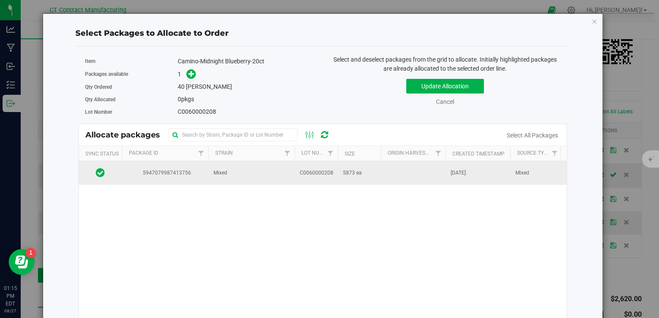
click at [323, 169] on span "C0060000208" at bounding box center [317, 173] width 34 height 8
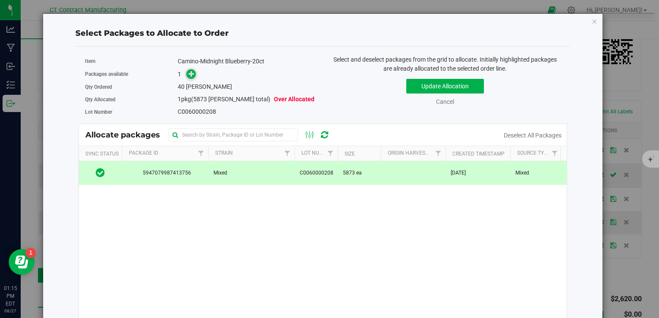
click at [190, 76] on icon at bounding box center [191, 74] width 6 height 6
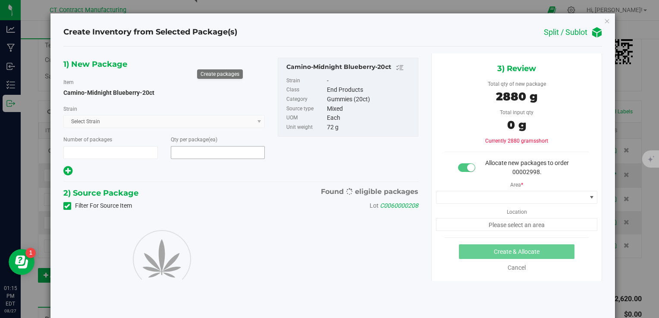
type input "1"
type input "40"
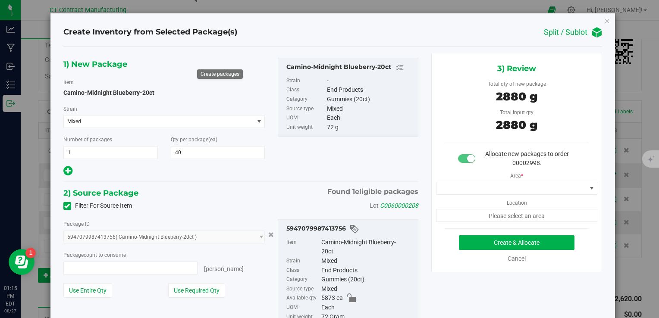
type input "40 ea"
click at [464, 190] on span at bounding box center [511, 188] width 150 height 12
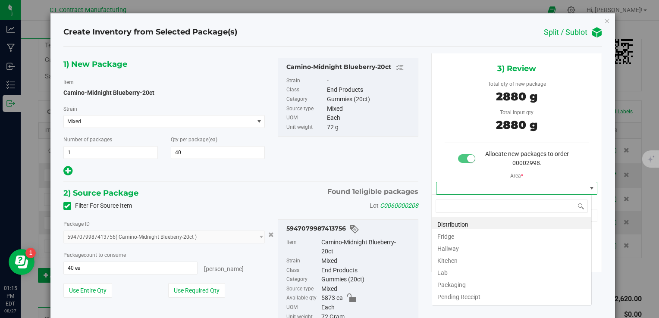
scroll to position [12, 160]
click at [459, 222] on li "Distribution" at bounding box center [511, 223] width 159 height 12
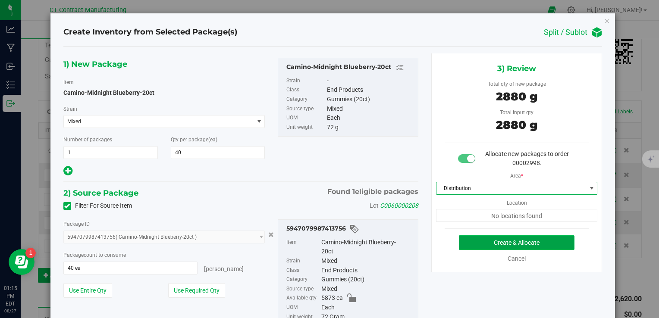
click at [481, 240] on button "Create & Allocate" at bounding box center [516, 242] width 115 height 15
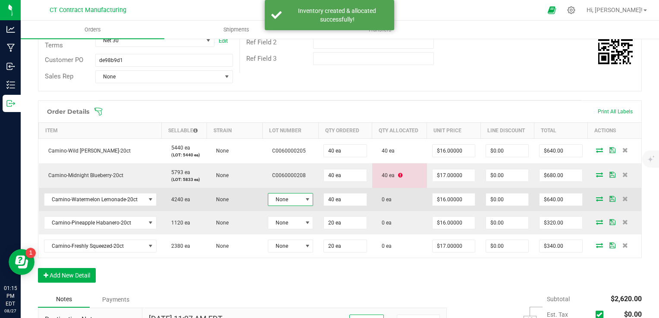
click at [294, 199] on span "None" at bounding box center [285, 200] width 34 height 12
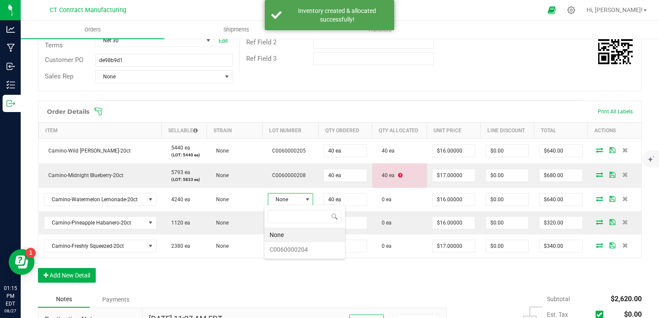
scroll to position [12, 45]
click at [303, 246] on li "C0060000204" at bounding box center [304, 249] width 81 height 15
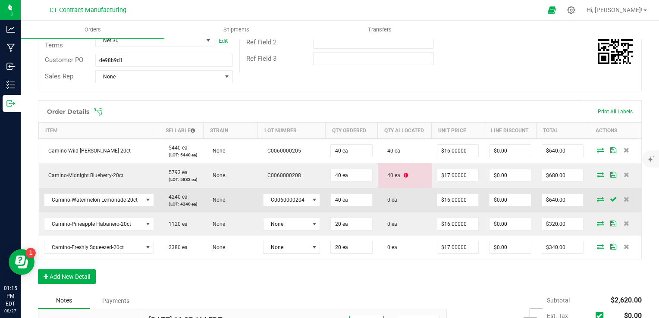
click at [596, 197] on icon at bounding box center [599, 199] width 7 height 5
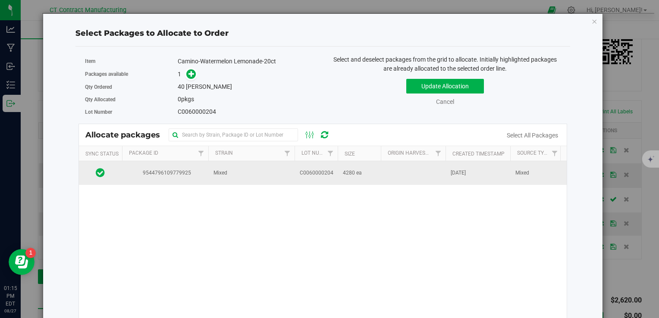
click at [386, 179] on td at bounding box center [413, 172] width 65 height 23
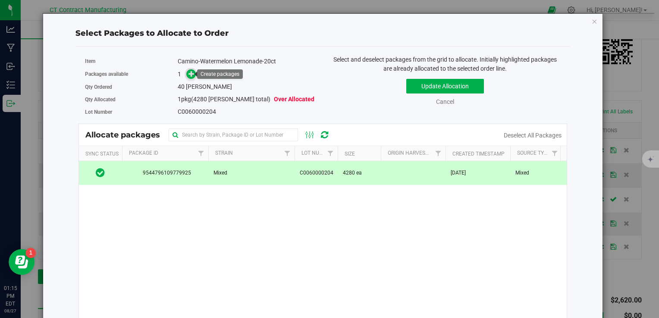
click at [191, 72] on icon at bounding box center [191, 74] width 6 height 6
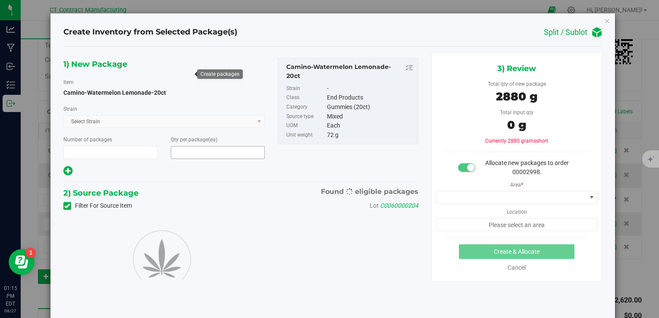
type input "1"
type input "40"
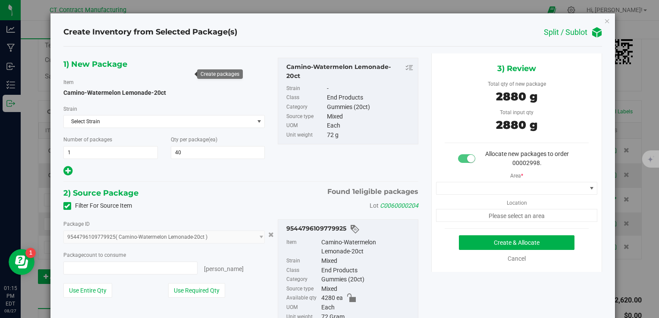
type input "40 ea"
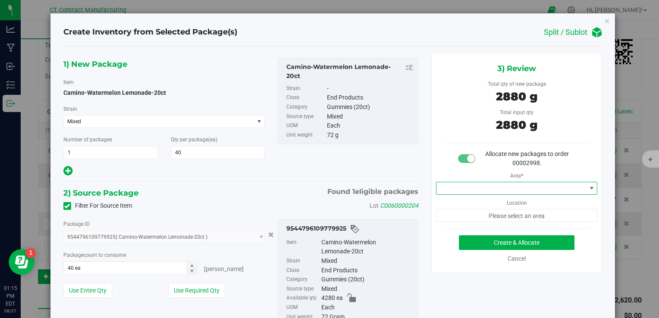
click at [503, 184] on span at bounding box center [511, 188] width 150 height 12
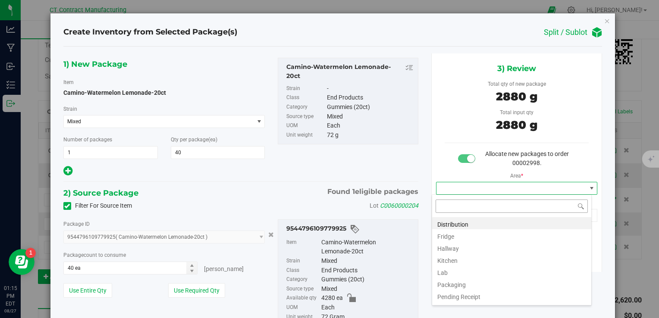
scroll to position [12, 160]
click at [500, 225] on li "Distribution" at bounding box center [511, 223] width 159 height 12
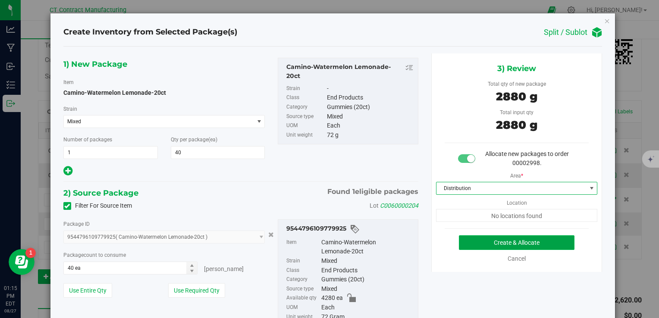
click at [486, 239] on button "Create & Allocate" at bounding box center [516, 242] width 115 height 15
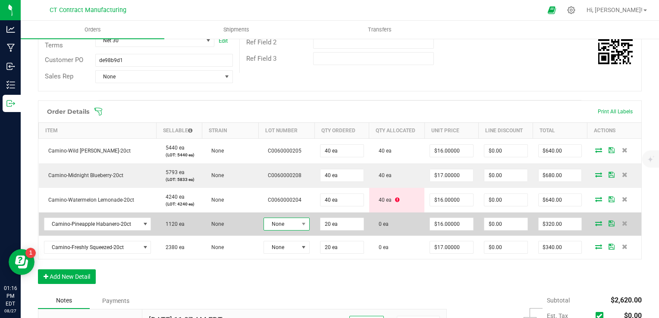
click at [298, 226] on span at bounding box center [303, 224] width 11 height 12
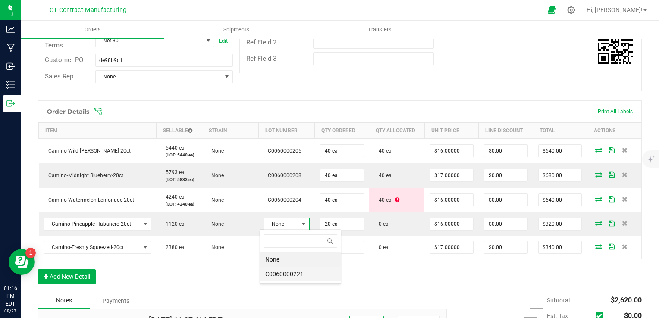
click at [309, 271] on li "C0060000221" at bounding box center [300, 274] width 81 height 15
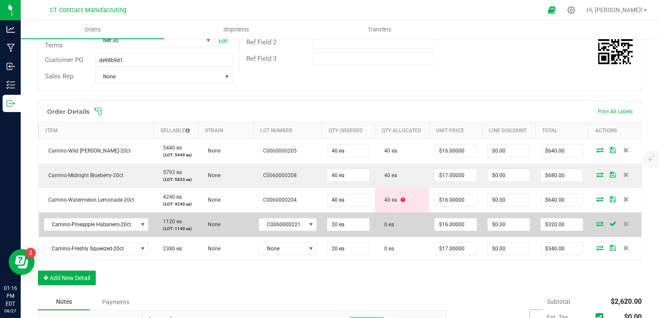
click at [596, 222] on icon at bounding box center [599, 223] width 7 height 5
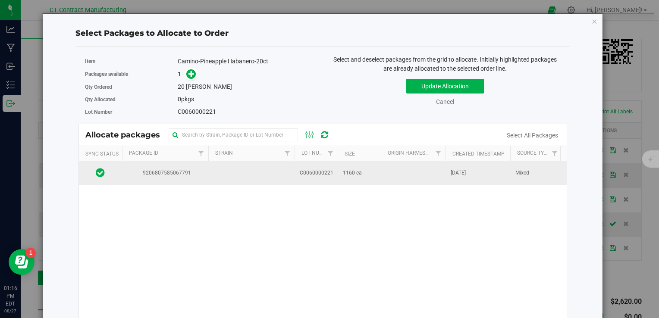
click at [408, 168] on td at bounding box center [413, 172] width 65 height 23
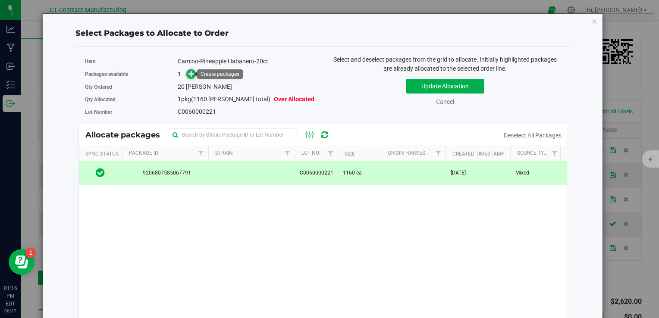
click at [190, 75] on icon at bounding box center [191, 73] width 6 height 6
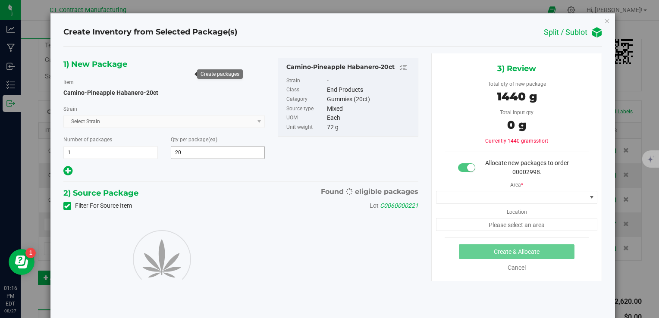
type input "20"
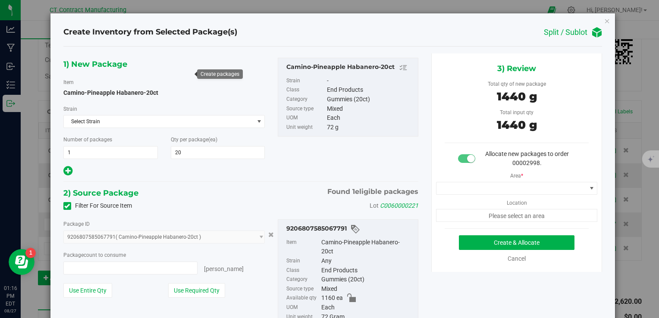
type input "20 ea"
click at [481, 189] on span at bounding box center [511, 188] width 150 height 12
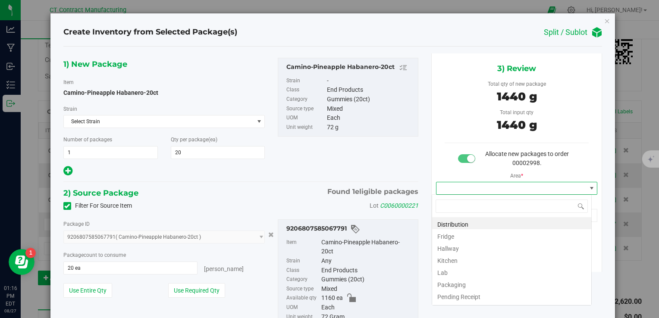
scroll to position [12, 160]
click at [483, 225] on li "Distribution" at bounding box center [511, 223] width 159 height 12
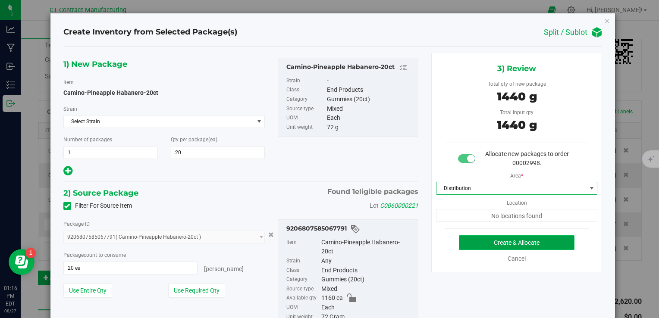
click at [491, 242] on button "Create & Allocate" at bounding box center [516, 242] width 115 height 15
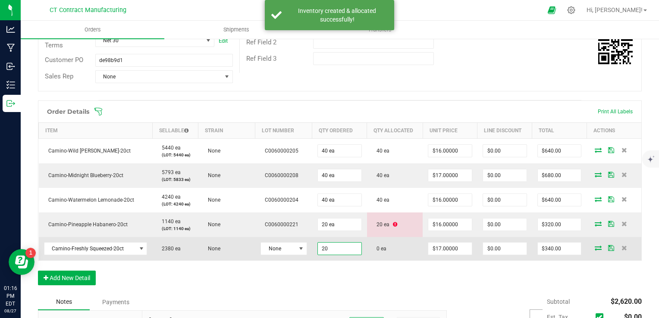
click at [337, 243] on input "20" at bounding box center [340, 249] width 44 height 12
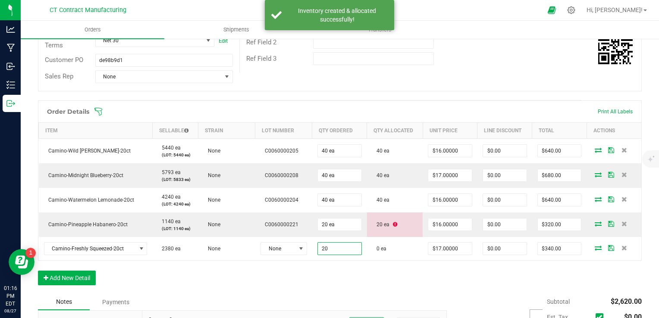
type input "20 ea"
click at [346, 270] on div "Order Details Print All Labels Item Sellable Strain Lot Number Qty Ordered Qty …" at bounding box center [339, 197] width 603 height 194
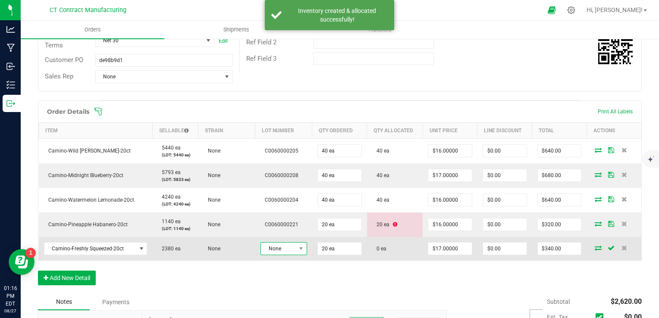
click at [281, 247] on span "None" at bounding box center [278, 249] width 35 height 12
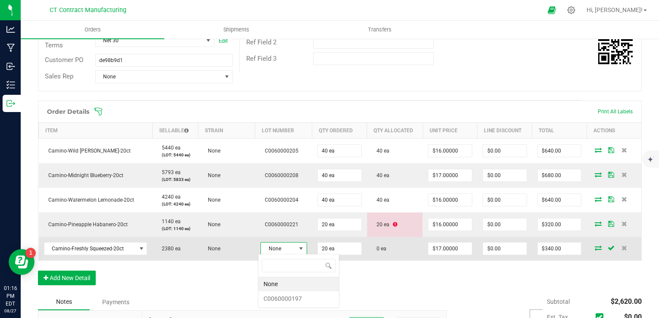
scroll to position [12, 46]
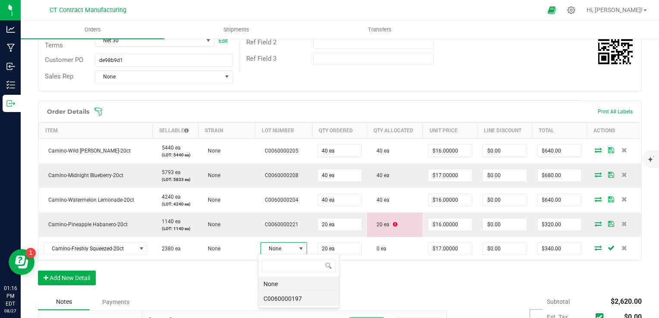
click at [300, 299] on li "C0060000197" at bounding box center [298, 298] width 81 height 15
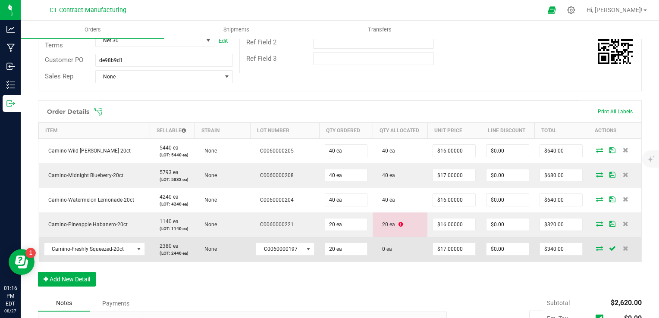
click at [596, 248] on icon at bounding box center [599, 248] width 7 height 5
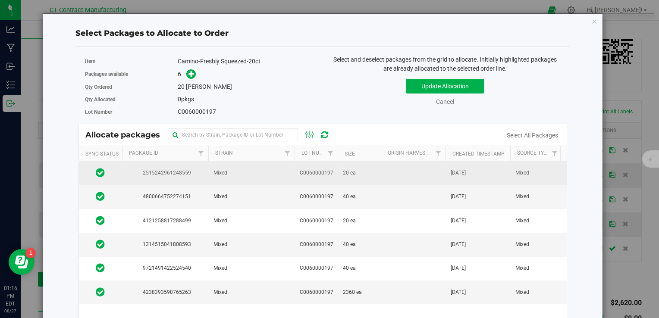
scroll to position [16, 0]
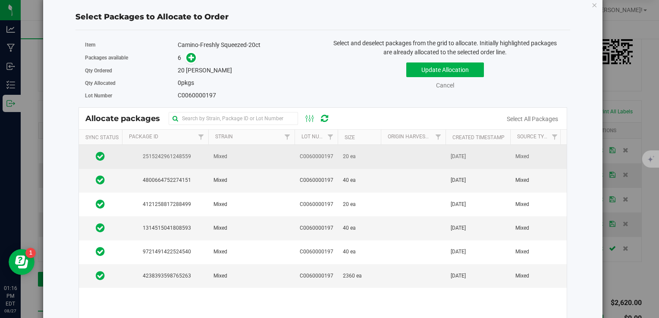
click at [311, 156] on span "C0060000197" at bounding box center [317, 157] width 34 height 8
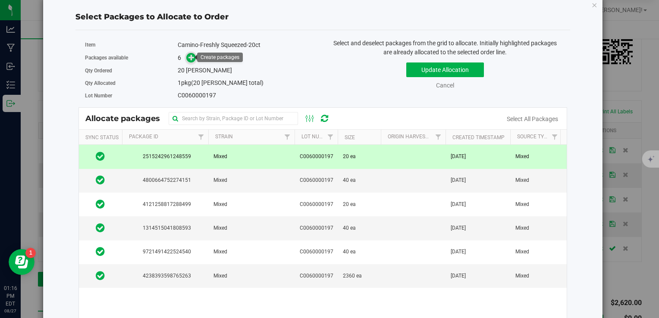
click at [190, 59] on icon at bounding box center [191, 57] width 6 height 6
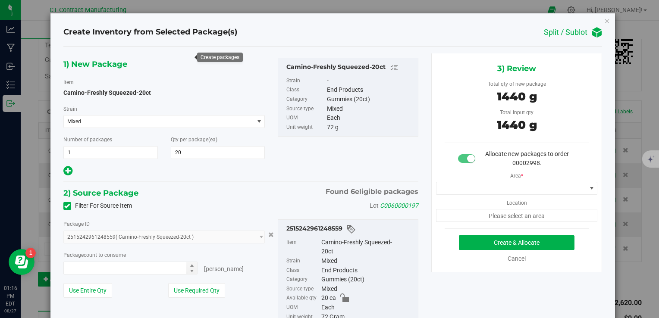
type input "20 ea"
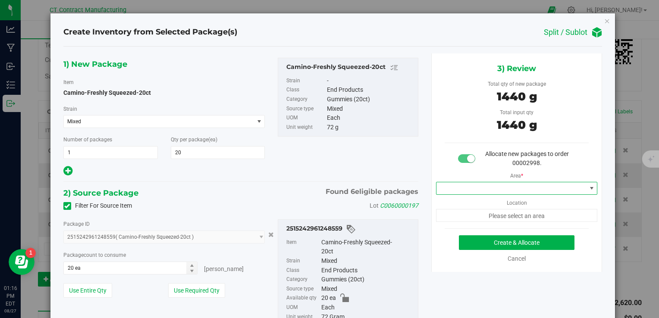
click at [480, 184] on span at bounding box center [511, 188] width 150 height 12
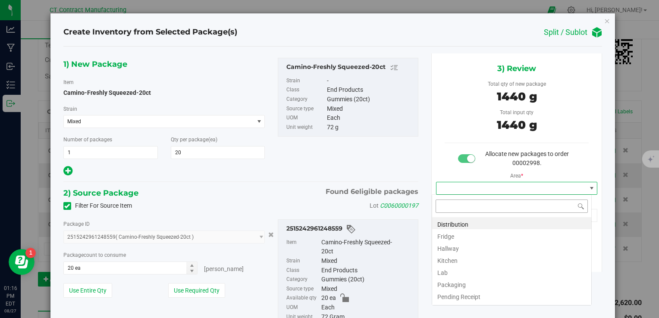
scroll to position [12, 160]
click at [482, 223] on li "Distribution" at bounding box center [511, 223] width 159 height 12
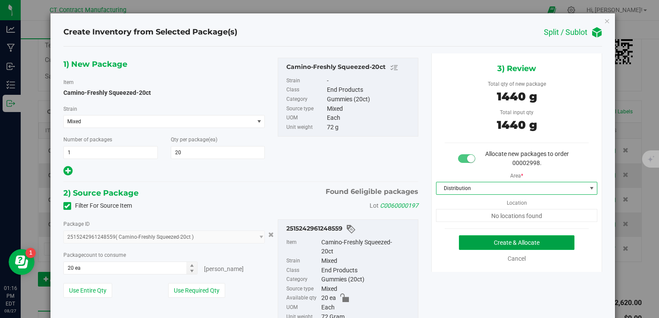
click at [501, 239] on button "Create & Allocate" at bounding box center [516, 242] width 115 height 15
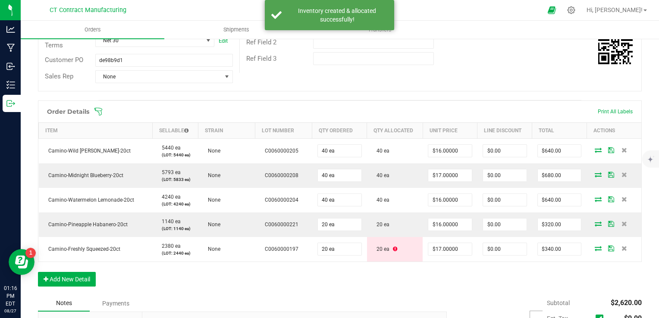
click at [416, 271] on div "Order Details Print All Labels Item Sellable Strain Lot Number Qty Ordered Qty …" at bounding box center [339, 197] width 603 height 195
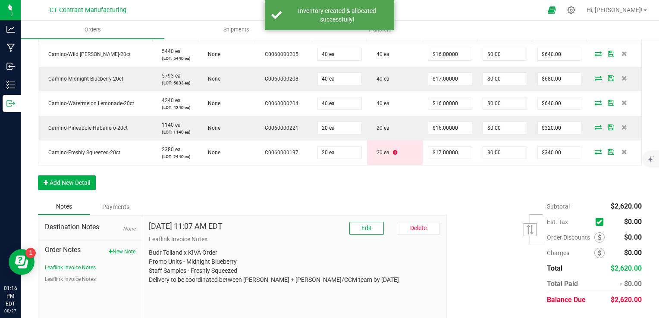
scroll to position [281, 0]
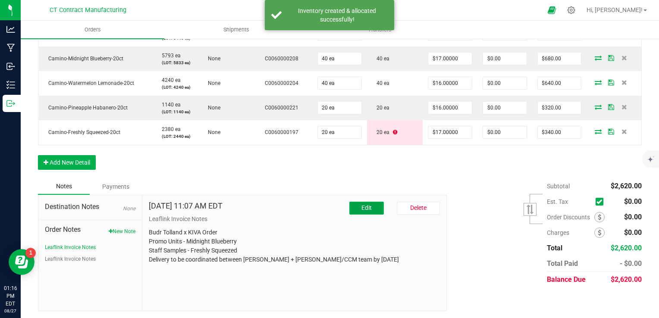
click at [363, 206] on span "Edit" at bounding box center [366, 207] width 10 height 7
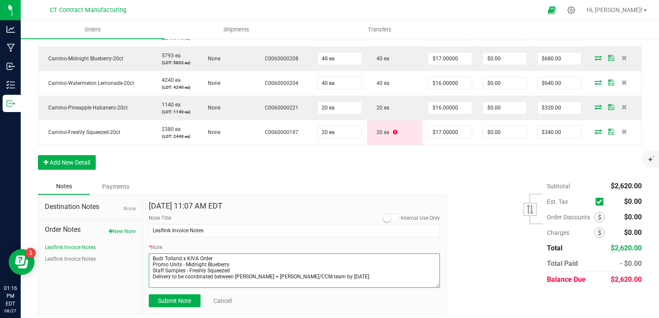
drag, startPoint x: 232, startPoint y: 270, endPoint x: 145, endPoint y: 265, distance: 87.2
click at [145, 265] on div "[DATE] 11:07 AM EDT Internal Use Only Note Title Leaflink Invoice Notes * Note …" at bounding box center [294, 254] width 304 height 119
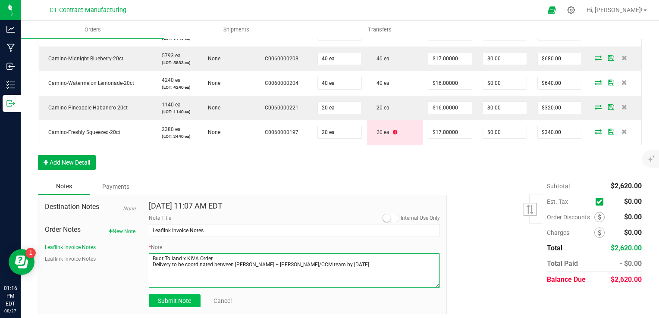
type textarea "Budr Tolland x KIVA Order Delivery to be coordinated between [PERSON_NAME] + [P…"
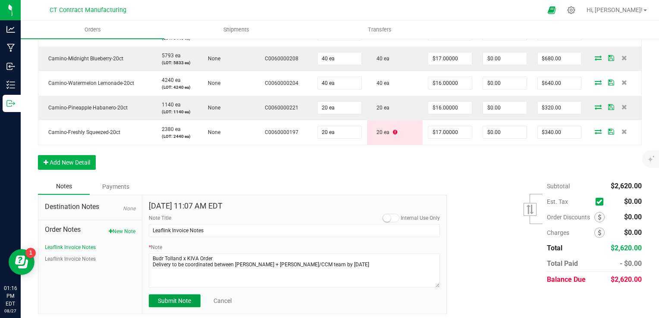
click at [184, 297] on span "Submit Note" at bounding box center [174, 300] width 33 height 7
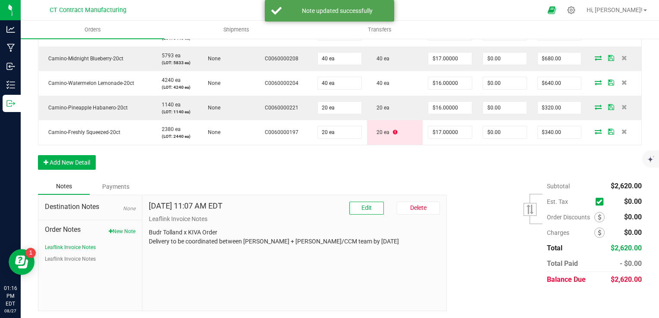
click at [442, 265] on div "Subtotal $2,620.00 Est. Tax" at bounding box center [540, 232] width 201 height 109
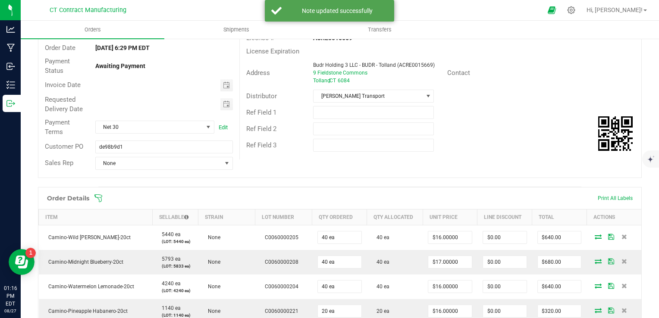
scroll to position [78, 0]
click at [225, 86] on span "Toggle calendar" at bounding box center [226, 85] width 7 height 7
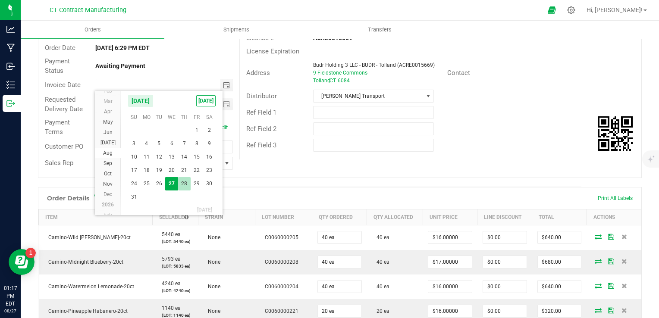
click at [181, 186] on span "28" at bounding box center [184, 183] width 12 height 13
type input "[DATE]"
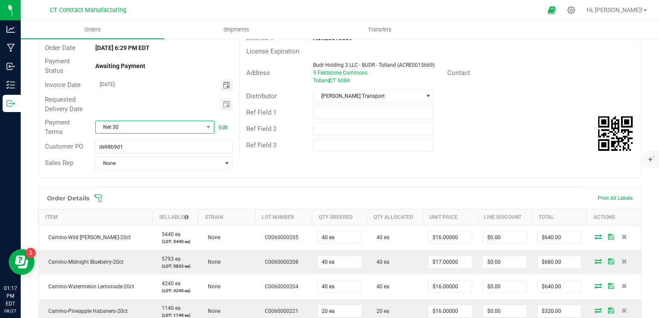
click at [160, 122] on span "Net 30" at bounding box center [149, 127] width 107 height 12
click at [155, 213] on li "Due on Receipt" at bounding box center [153, 216] width 117 height 15
click at [281, 185] on div "Order details Export PDF Done Editing Order # 00002998 Status Allocated Order D…" at bounding box center [339, 249] width 603 height 530
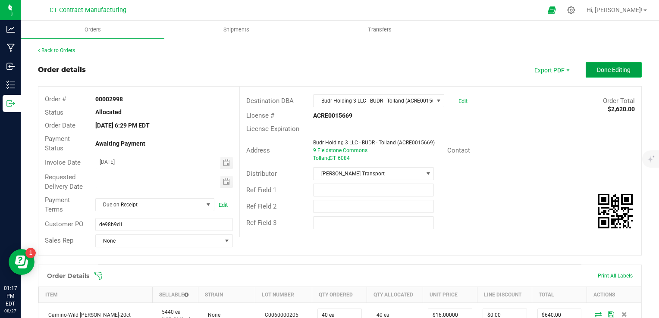
click at [610, 65] on button "Done Editing" at bounding box center [613, 70] width 56 height 16
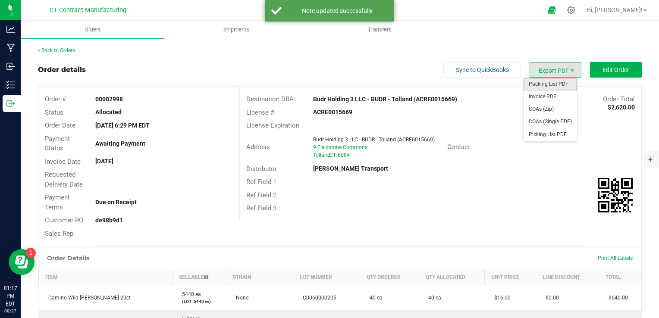
click at [560, 85] on span "Packing List PDF" at bounding box center [549, 84] width 53 height 12
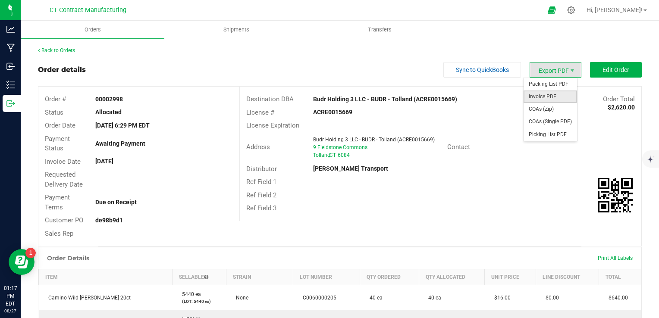
click at [557, 91] on span "Invoice PDF" at bounding box center [549, 97] width 53 height 12
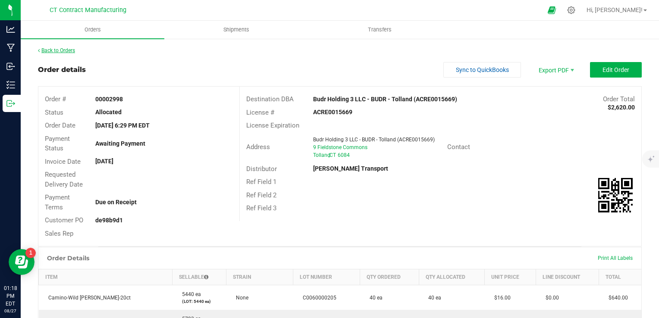
click at [50, 51] on link "Back to Orders" at bounding box center [56, 50] width 37 height 6
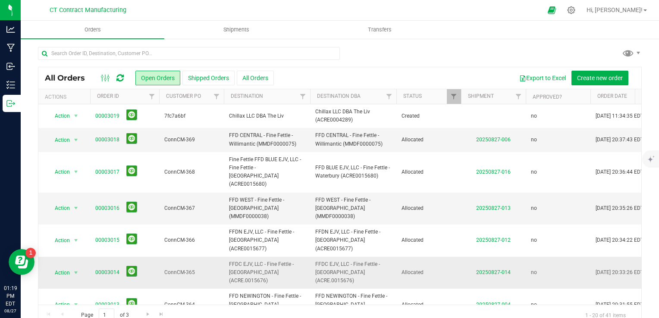
drag, startPoint x: 112, startPoint y: 197, endPoint x: 121, endPoint y: 146, distance: 51.7
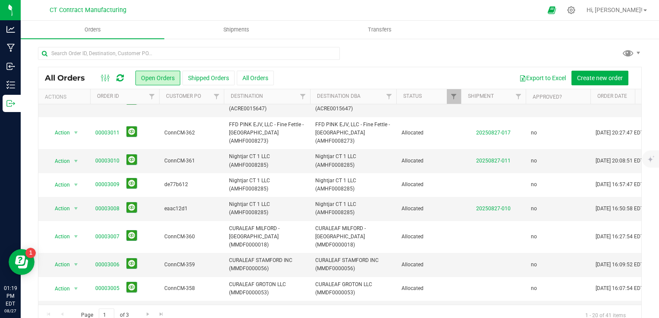
scroll to position [298, 0]
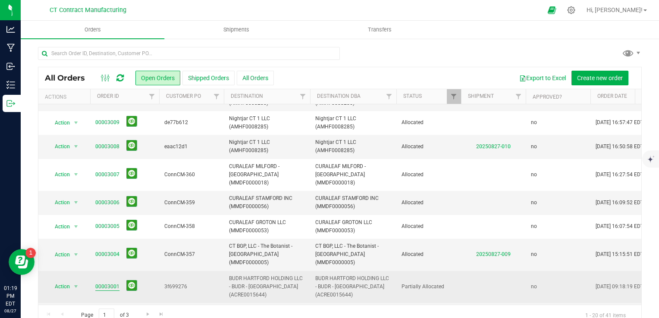
click at [106, 283] on link "00003001" at bounding box center [107, 287] width 24 height 8
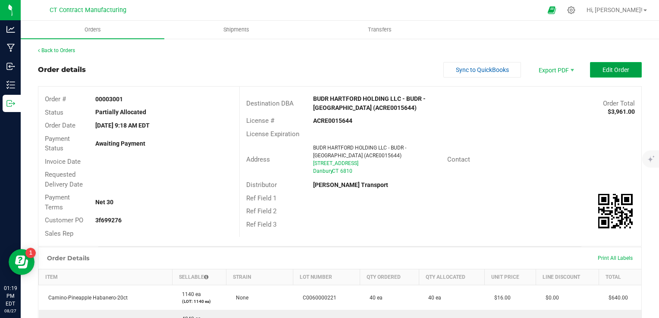
click at [611, 68] on span "Edit Order" at bounding box center [615, 69] width 27 height 7
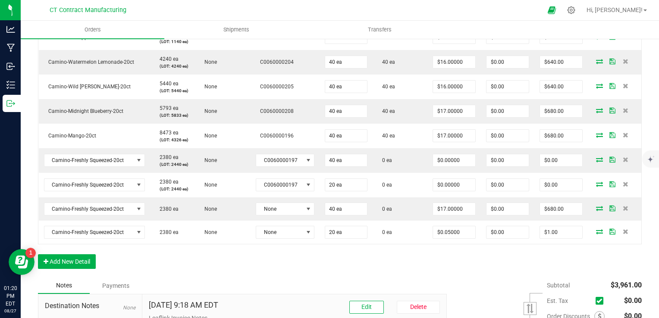
scroll to position [278, 0]
click at [510, 266] on div "Order Details Print All Labels Item Sellable Strain Lot Number Qty Ordered Qty …" at bounding box center [339, 132] width 603 height 290
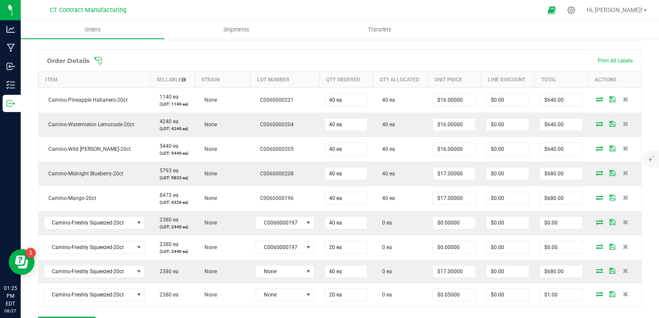
scroll to position [224, 0]
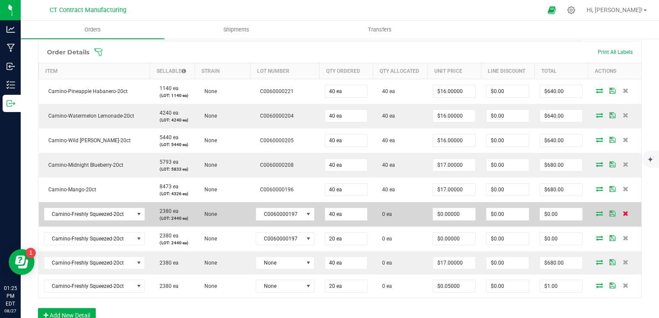
click at [622, 212] on span at bounding box center [624, 213] width 13 height 5
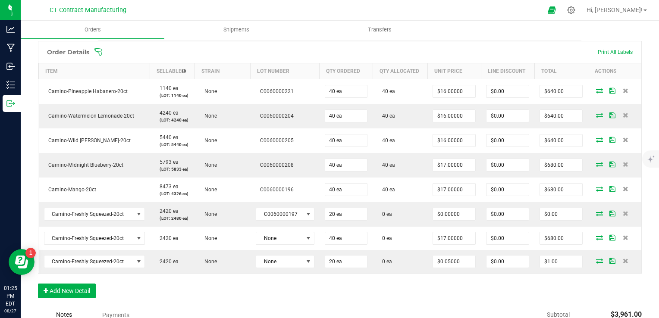
click at [622, 212] on span at bounding box center [624, 213] width 13 height 5
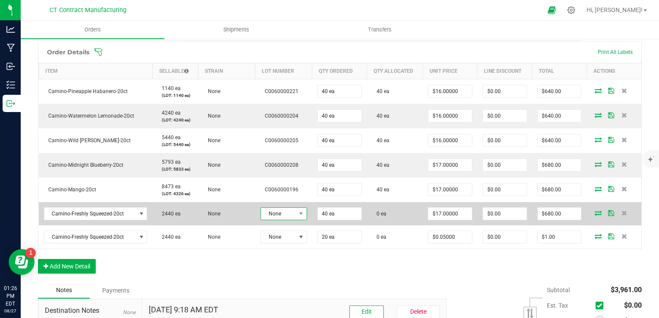
click at [284, 216] on span "None" at bounding box center [278, 214] width 35 height 12
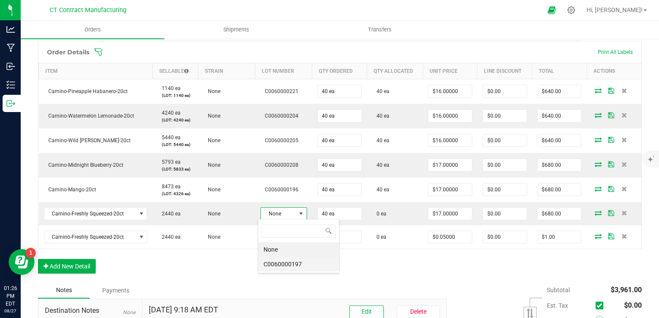
click at [284, 266] on li "C0060000197" at bounding box center [298, 264] width 81 height 15
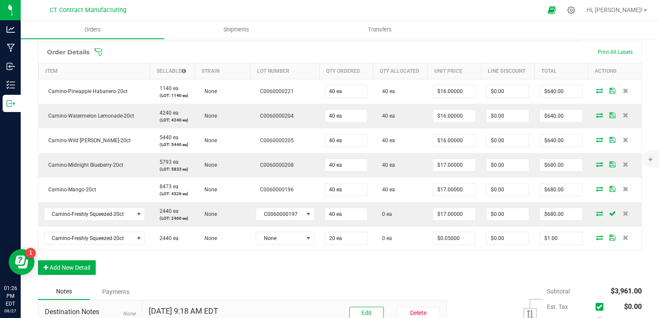
click at [437, 271] on div "Order Details Print All Labels Item Sellable Strain Lot Number Qty Ordered Qty …" at bounding box center [339, 162] width 603 height 243
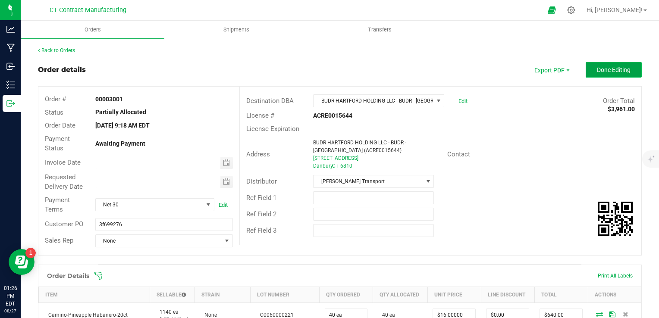
click at [601, 69] on span "Done Editing" at bounding box center [613, 69] width 34 height 7
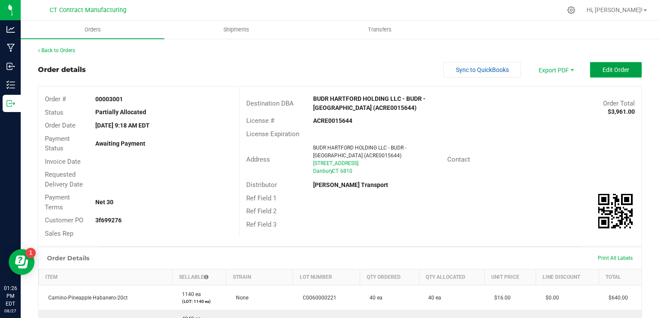
click at [606, 69] on span "Edit Order" at bounding box center [615, 69] width 27 height 7
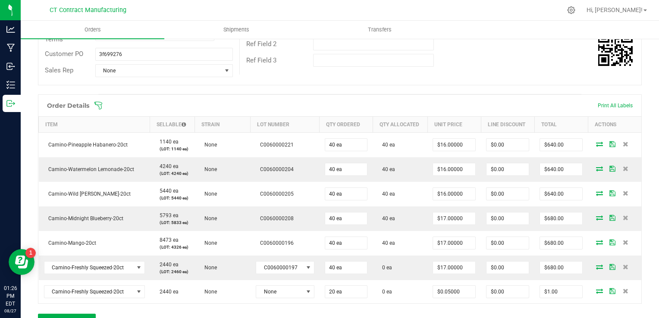
scroll to position [232, 0]
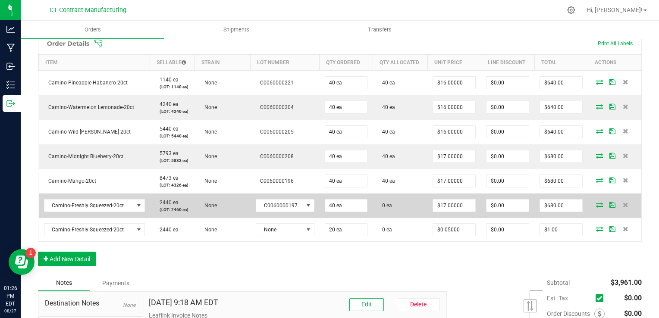
click at [596, 203] on icon at bounding box center [599, 204] width 7 height 5
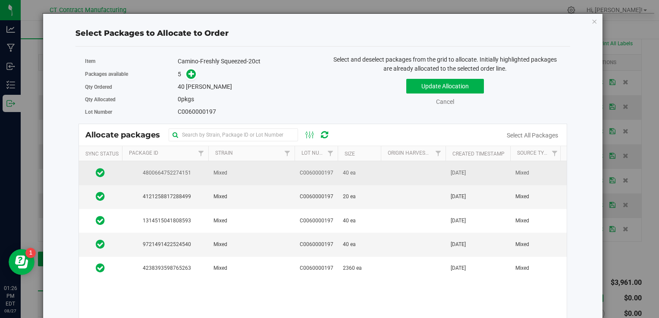
click at [287, 173] on td "Mixed" at bounding box center [251, 173] width 86 height 24
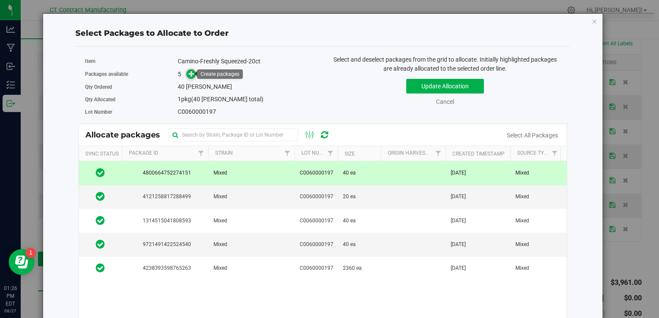
click at [190, 71] on icon at bounding box center [191, 74] width 6 height 6
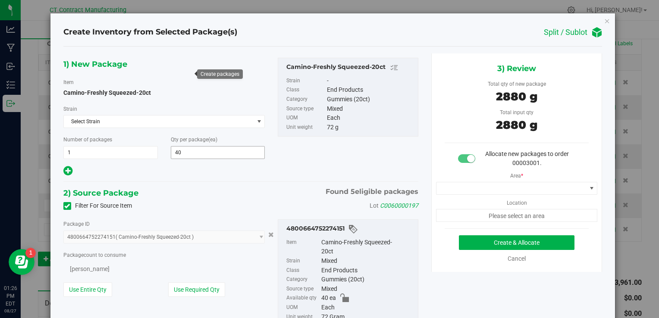
type input "40"
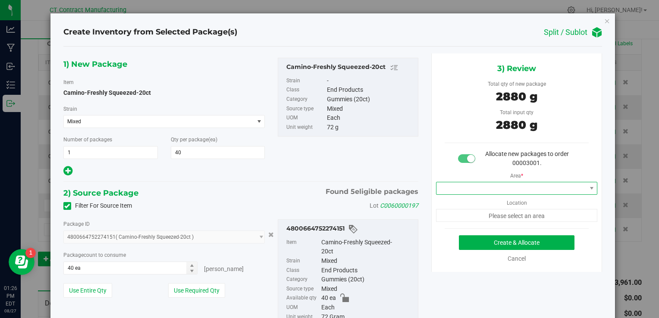
click at [487, 193] on span at bounding box center [511, 188] width 150 height 12
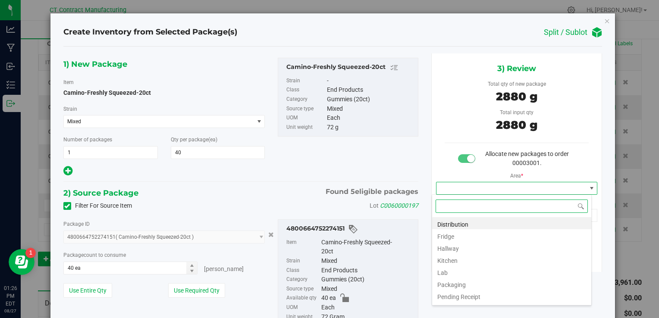
scroll to position [12, 160]
click at [481, 188] on span at bounding box center [511, 188] width 150 height 12
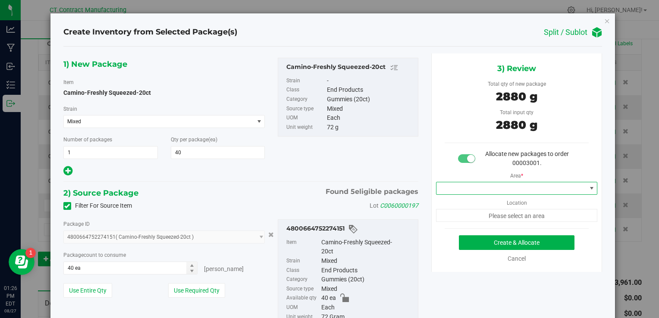
click at [481, 191] on span at bounding box center [511, 188] width 150 height 12
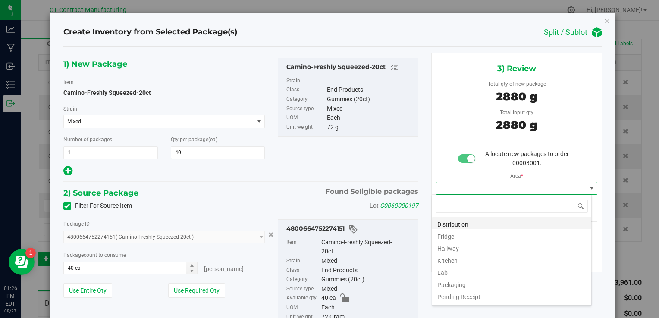
click at [480, 223] on li "Distribution" at bounding box center [511, 223] width 159 height 12
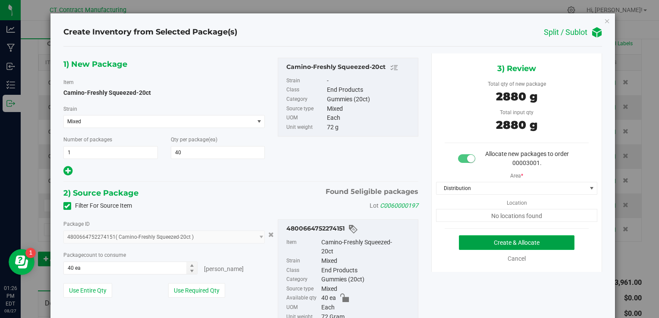
click at [495, 242] on button "Create & Allocate" at bounding box center [516, 242] width 115 height 15
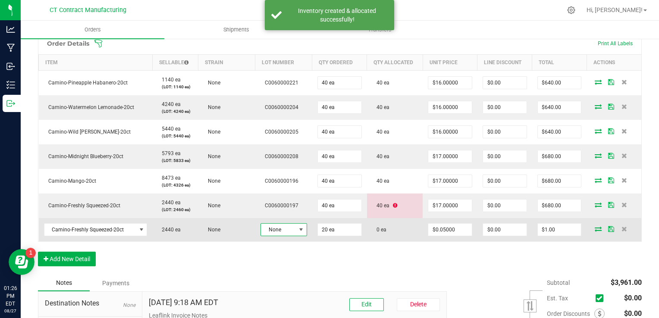
click at [280, 228] on span "None" at bounding box center [278, 230] width 35 height 12
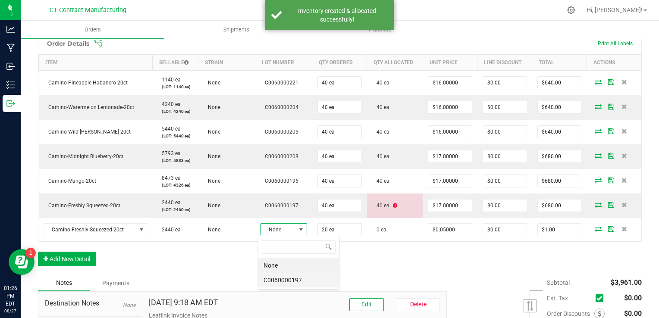
click at [294, 279] on li "C0060000197" at bounding box center [298, 280] width 81 height 15
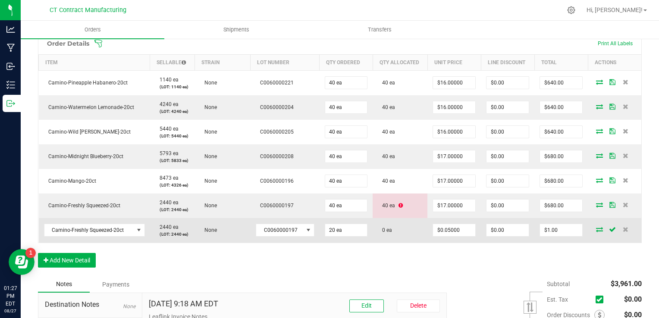
click at [596, 227] on icon at bounding box center [599, 229] width 7 height 5
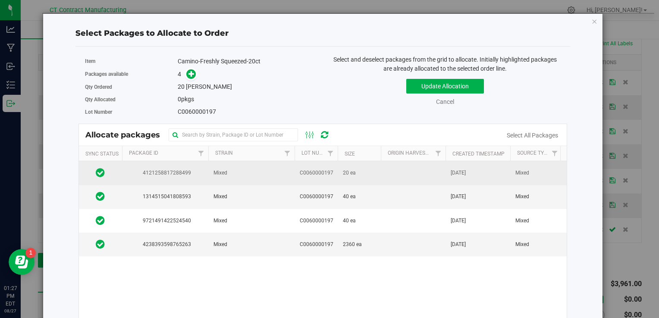
click at [350, 173] on span "20 ea" at bounding box center [349, 173] width 13 height 8
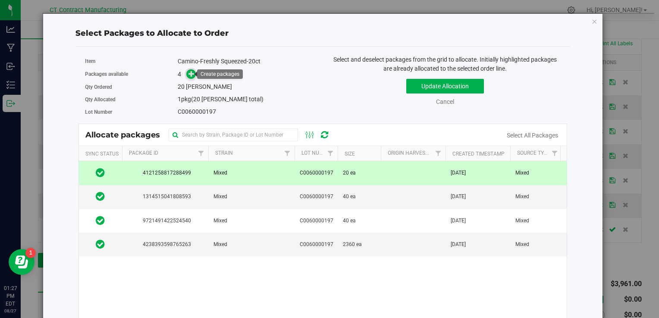
click at [186, 74] on span at bounding box center [191, 74] width 10 height 10
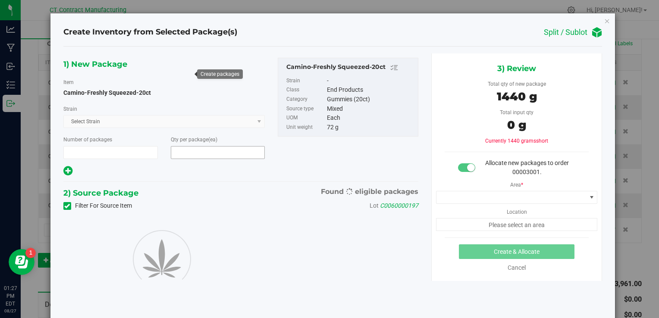
type input "1"
type input "20"
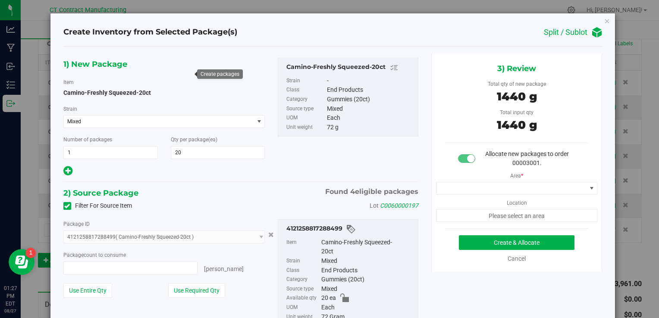
type input "20 ea"
click at [464, 184] on span at bounding box center [511, 188] width 150 height 12
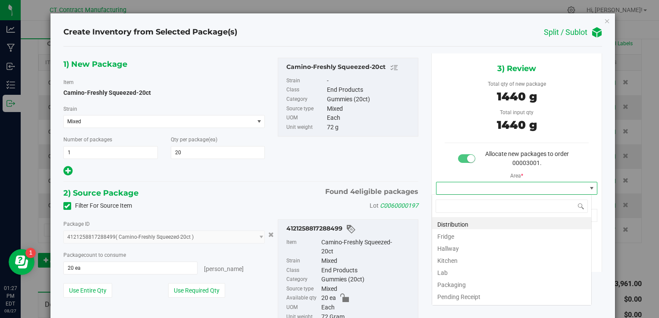
scroll to position [12, 160]
click at [462, 224] on li "Distribution" at bounding box center [511, 223] width 159 height 12
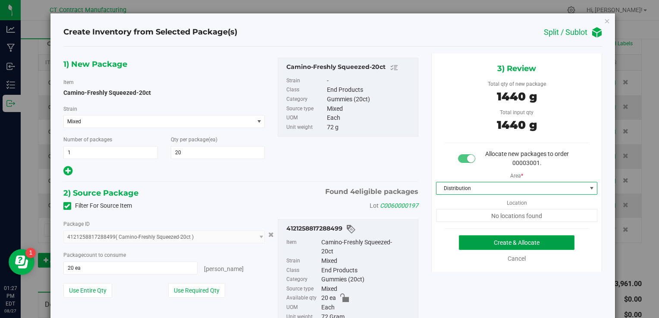
click at [477, 246] on button "Create & Allocate" at bounding box center [516, 242] width 115 height 15
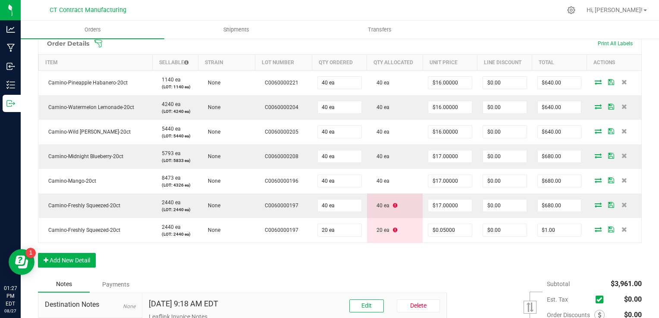
click at [424, 263] on div "Order Details Print All Labels Item Sellable Strain Lot Number Qty Ordered Qty …" at bounding box center [339, 154] width 603 height 244
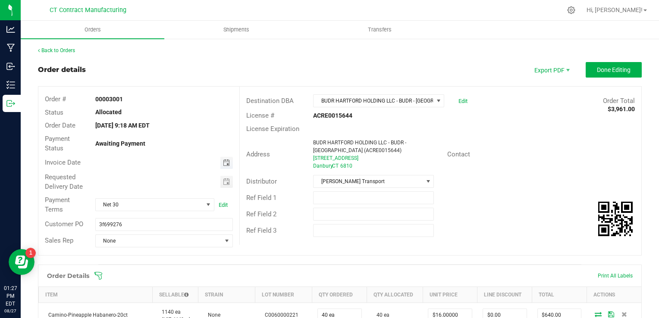
click at [223, 163] on span "Toggle calendar" at bounding box center [226, 162] width 7 height 7
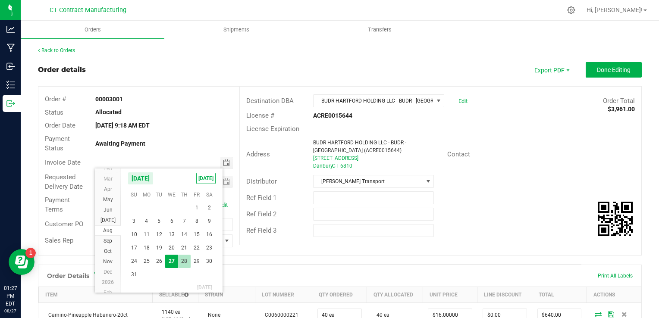
click at [181, 258] on span "28" at bounding box center [184, 261] width 12 height 13
type input "[DATE]"
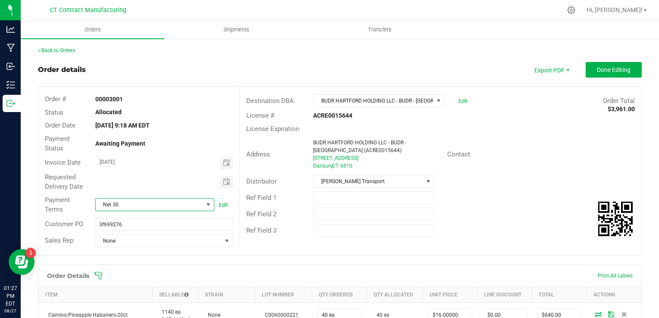
click at [157, 206] on span "Net 30" at bounding box center [149, 205] width 107 height 12
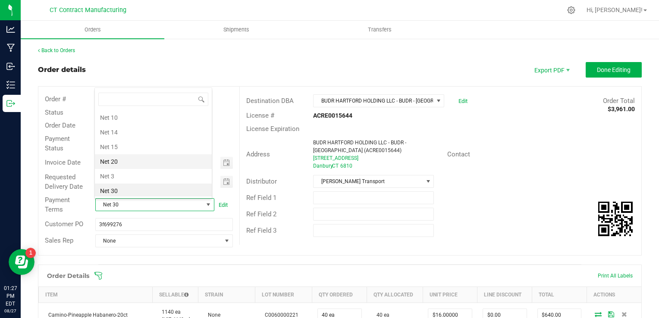
scroll to position [15, 0]
click at [143, 157] on li "Due on Receipt" at bounding box center [153, 161] width 117 height 15
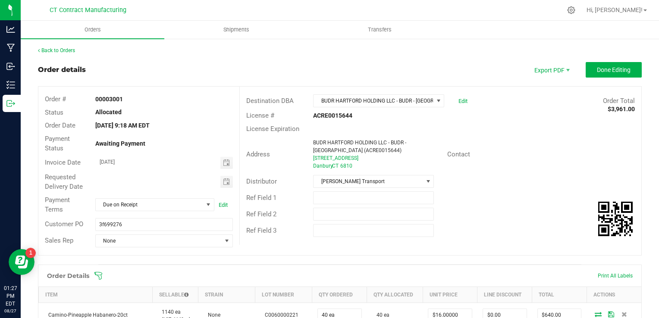
click at [488, 68] on div "Order details Export PDF Done Editing" at bounding box center [339, 70] width 603 height 16
click at [589, 68] on button "Done Editing" at bounding box center [613, 70] width 56 height 16
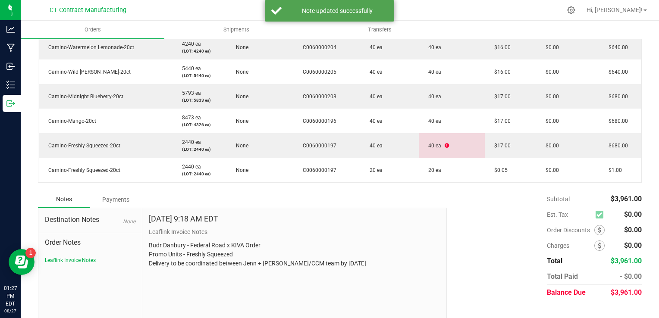
scroll to position [288, 0]
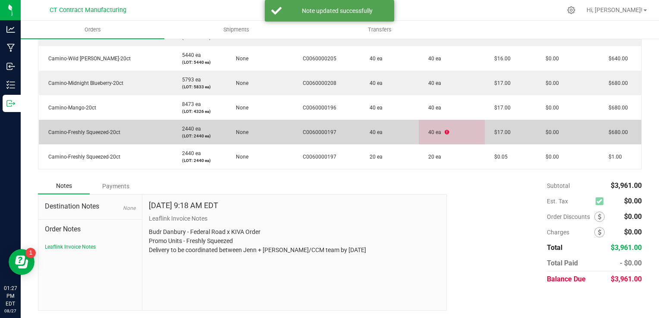
click at [446, 132] on td "40 ea" at bounding box center [451, 132] width 66 height 25
click at [440, 131] on td "40 ea" at bounding box center [451, 132] width 66 height 25
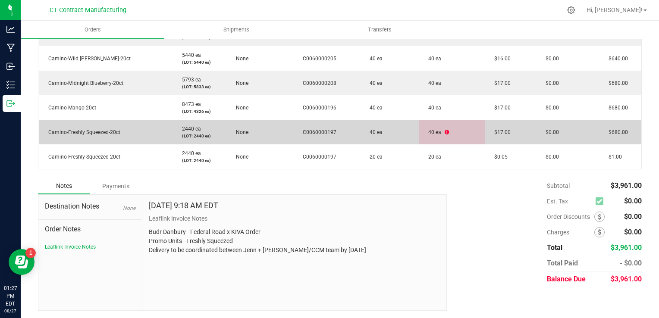
click at [444, 131] on icon at bounding box center [446, 132] width 4 height 5
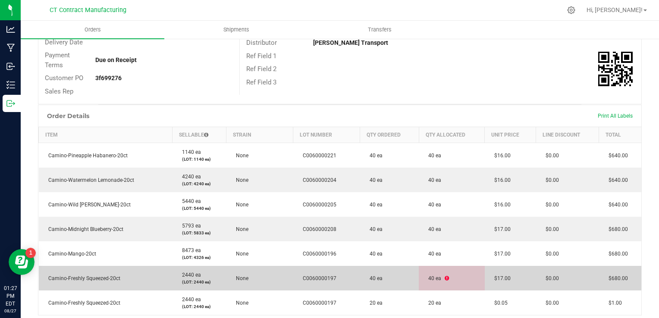
scroll to position [0, 0]
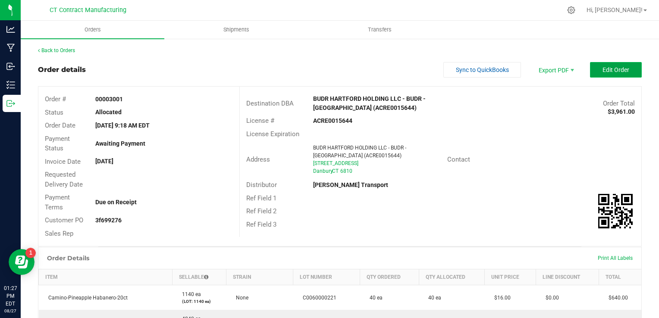
click at [607, 68] on span "Edit Order" at bounding box center [615, 69] width 27 height 7
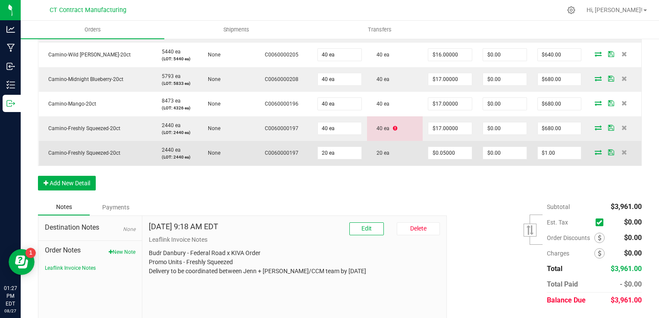
scroll to position [310, 0]
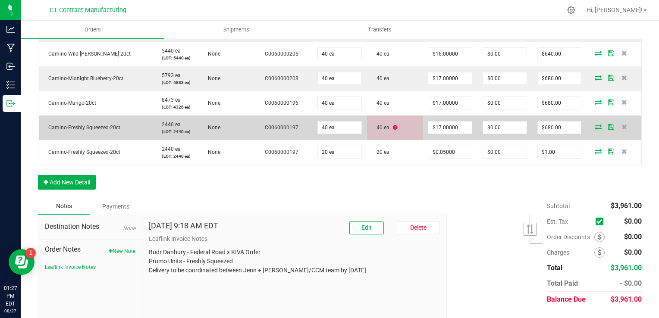
click at [393, 126] on icon at bounding box center [395, 127] width 4 height 5
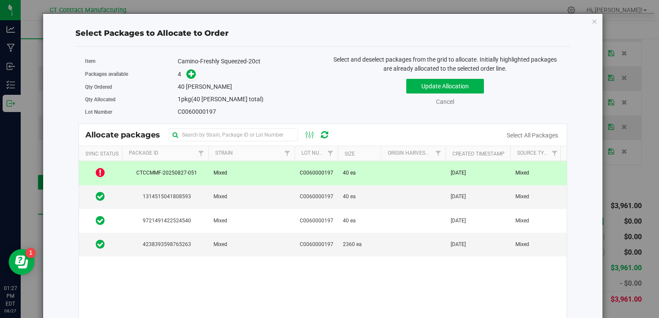
click at [302, 175] on span "C0060000197" at bounding box center [317, 173] width 34 height 8
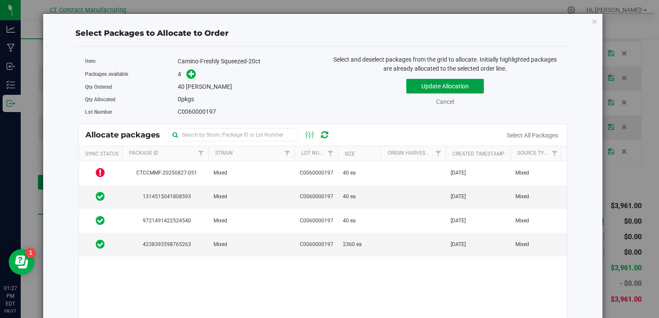
click at [427, 85] on button "Update Allocation" at bounding box center [445, 86] width 78 height 15
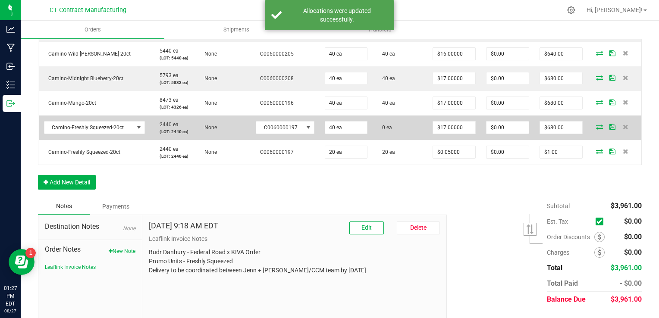
click at [596, 127] on span at bounding box center [599, 126] width 13 height 5
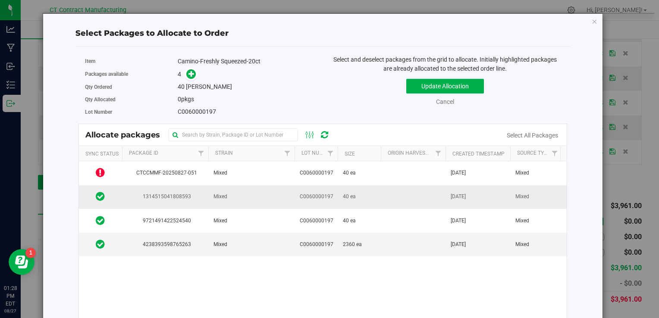
click at [325, 200] on td "C0060000197" at bounding box center [315, 197] width 43 height 24
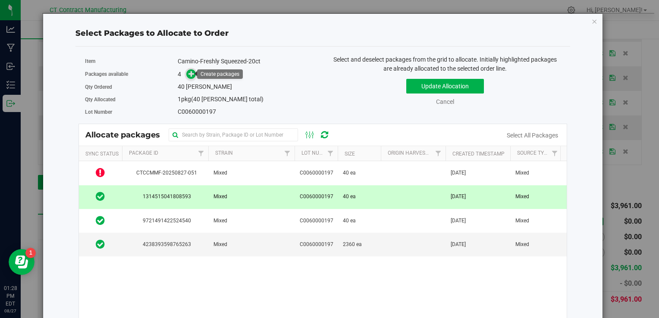
click at [190, 73] on icon at bounding box center [191, 74] width 6 height 6
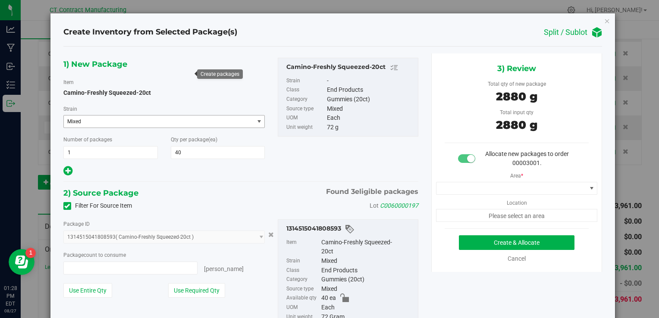
type input "40 ea"
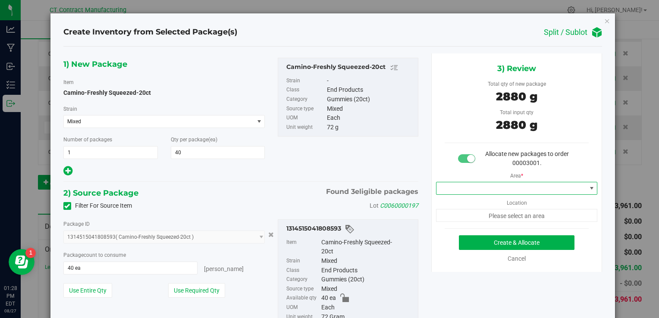
click at [491, 186] on span at bounding box center [511, 188] width 150 height 12
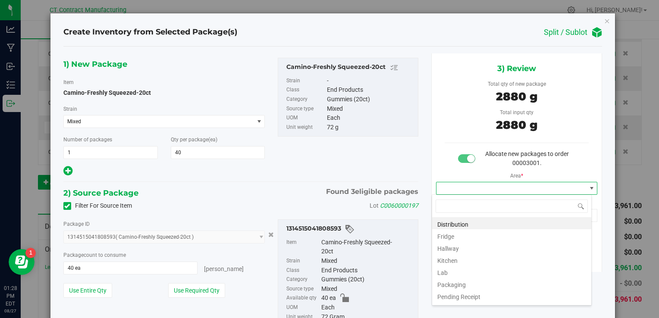
scroll to position [12, 160]
click at [468, 222] on li "Distribution" at bounding box center [511, 223] width 159 height 12
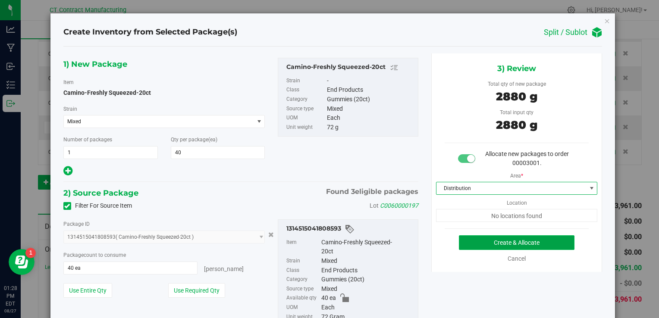
click at [463, 244] on button "Create & Allocate" at bounding box center [516, 242] width 115 height 15
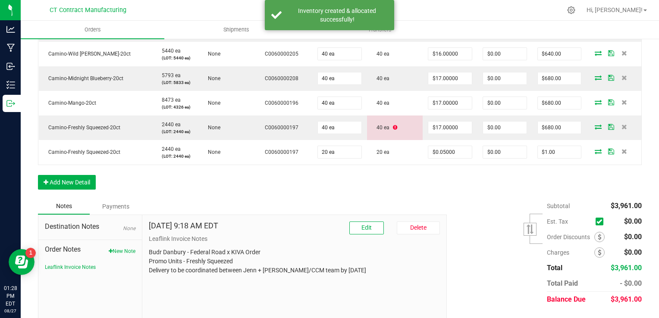
click at [442, 200] on div "Subtotal $3,961.00 Est. Tax" at bounding box center [540, 252] width 201 height 109
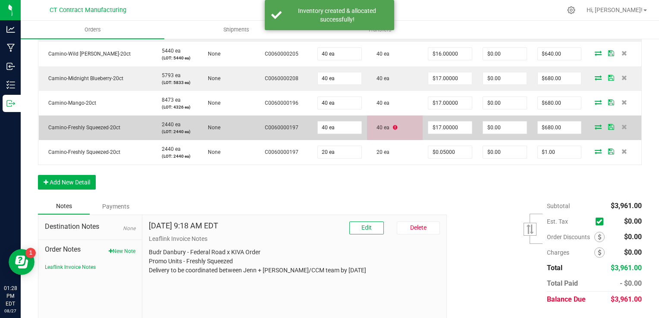
click at [393, 127] on icon at bounding box center [395, 127] width 4 height 5
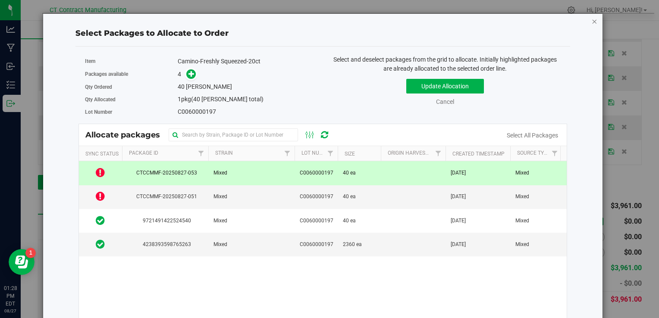
click at [591, 20] on icon "button" at bounding box center [594, 21] width 6 height 10
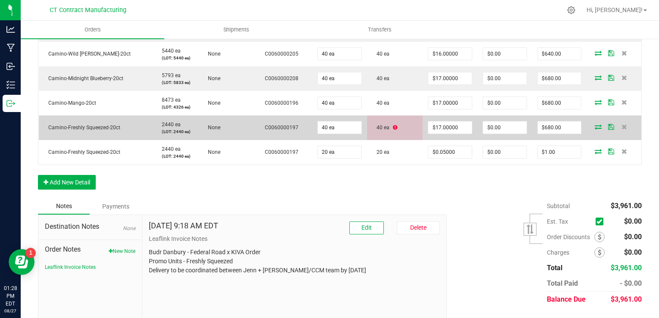
click at [591, 124] on span at bounding box center [597, 126] width 13 height 5
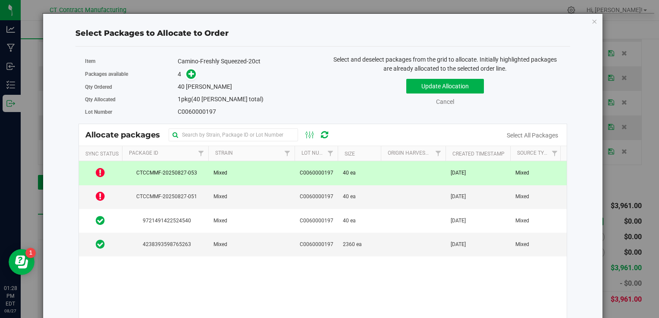
click at [305, 172] on span "C0060000197" at bounding box center [317, 173] width 34 height 8
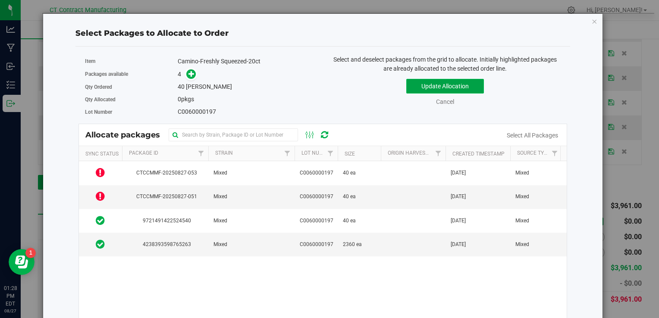
click at [412, 87] on button "Update Allocation" at bounding box center [445, 86] width 78 height 15
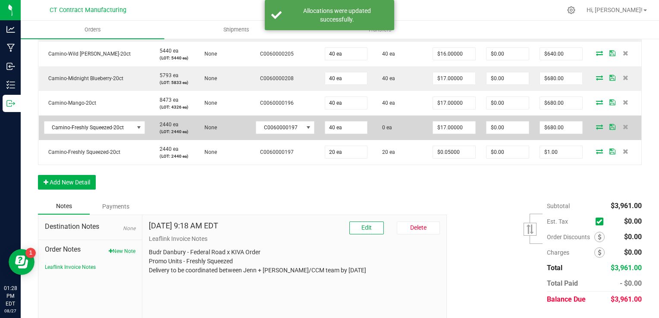
click at [596, 128] on icon at bounding box center [599, 126] width 7 height 5
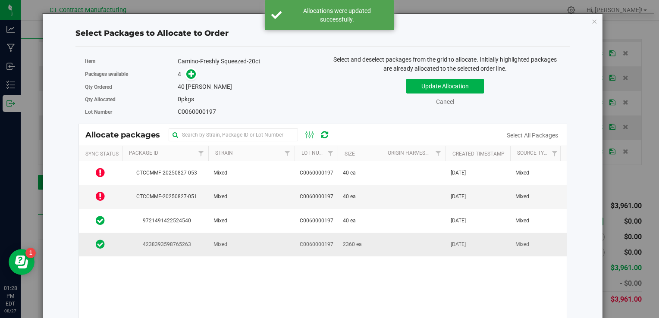
click at [384, 233] on td at bounding box center [413, 244] width 65 height 23
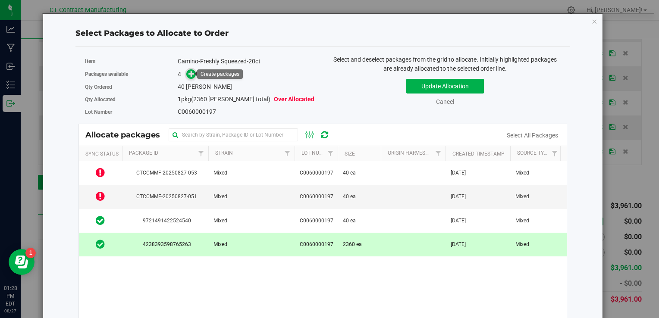
click at [189, 73] on icon at bounding box center [191, 74] width 6 height 6
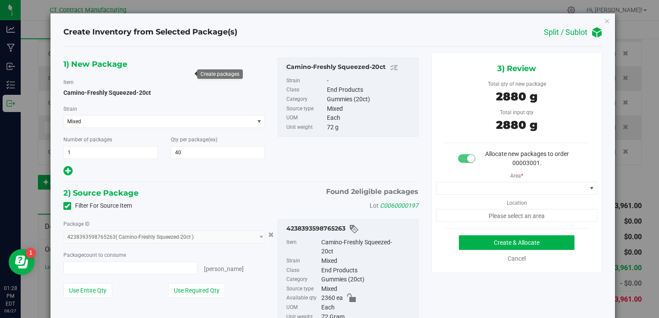
type input "40 ea"
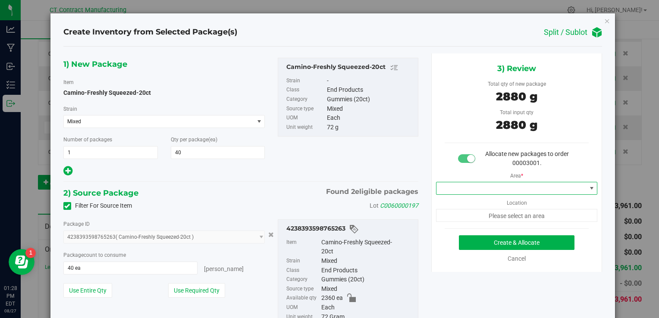
click at [459, 185] on span at bounding box center [511, 188] width 150 height 12
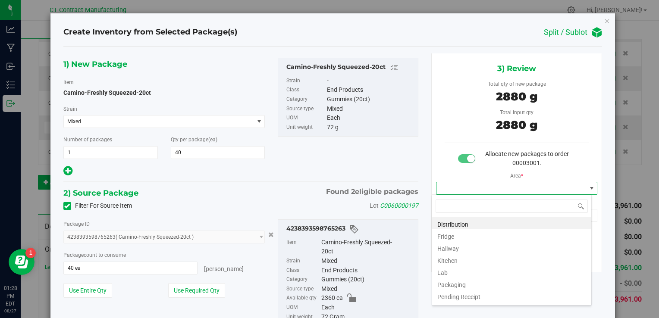
scroll to position [12, 160]
click at [465, 223] on li "Distribution" at bounding box center [511, 223] width 159 height 12
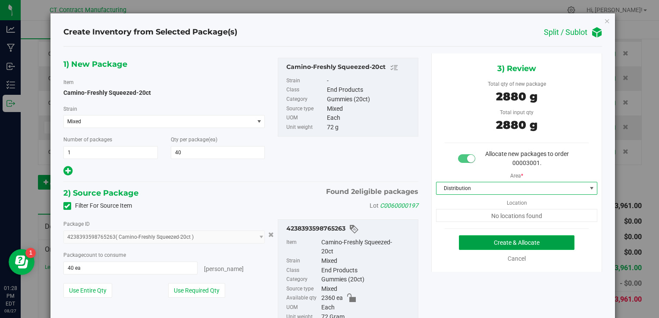
click at [459, 238] on button "Create & Allocate" at bounding box center [516, 242] width 115 height 15
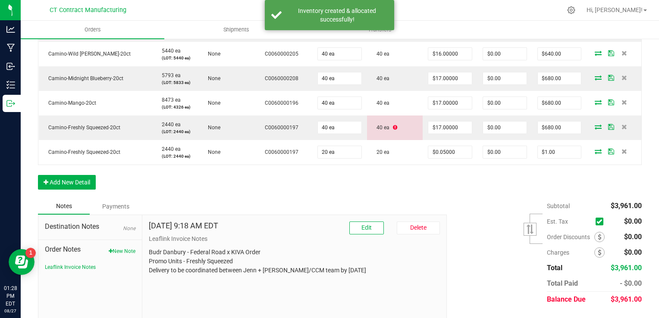
click at [453, 202] on div "Subtotal $3,961.00 Est. Tax" at bounding box center [540, 252] width 201 height 109
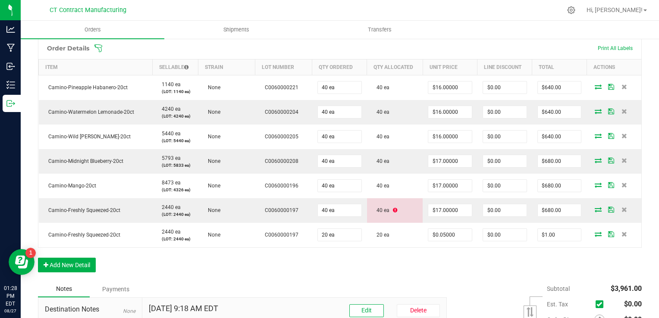
scroll to position [228, 0]
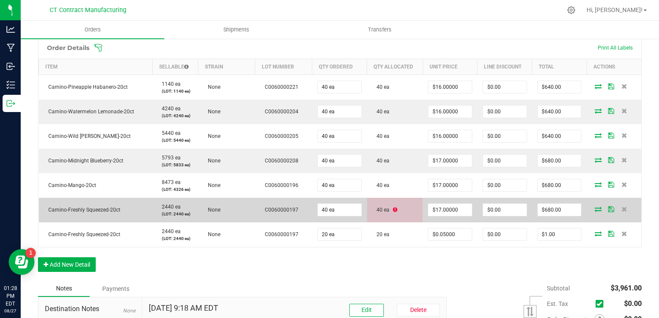
click at [393, 211] on icon at bounding box center [395, 209] width 4 height 5
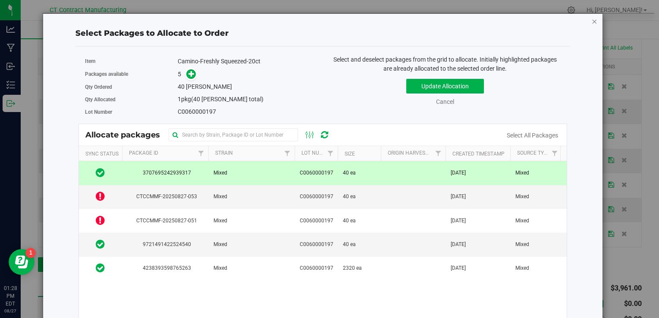
click at [591, 18] on icon "button" at bounding box center [594, 21] width 6 height 10
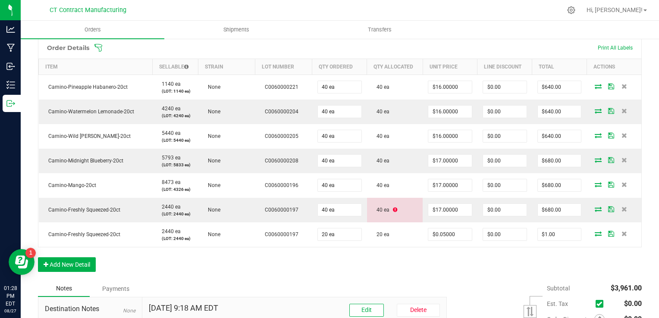
click at [462, 247] on div "Order Details Print All Labels Item Sellable Strain Lot Number Qty Ordered Qty …" at bounding box center [339, 159] width 603 height 244
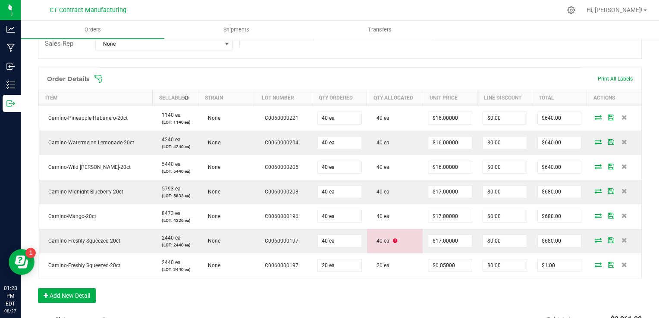
scroll to position [0, 0]
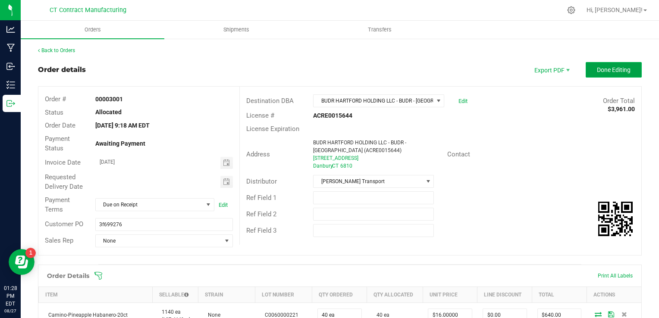
click at [596, 73] on button "Done Editing" at bounding box center [613, 70] width 56 height 16
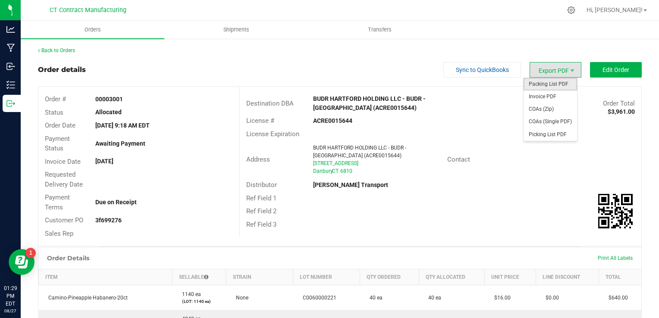
click at [556, 82] on span "Packing List PDF" at bounding box center [549, 84] width 53 height 12
click at [549, 92] on span "Invoice PDF" at bounding box center [549, 97] width 53 height 12
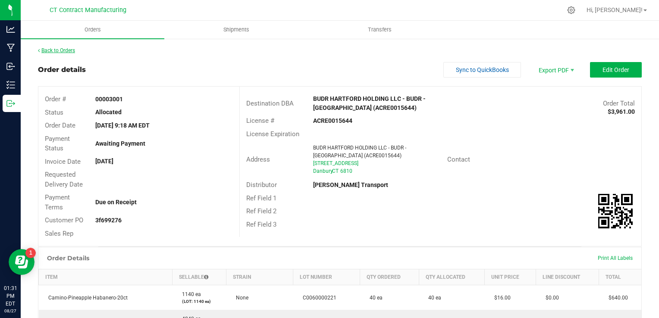
click at [70, 51] on link "Back to Orders" at bounding box center [56, 50] width 37 height 6
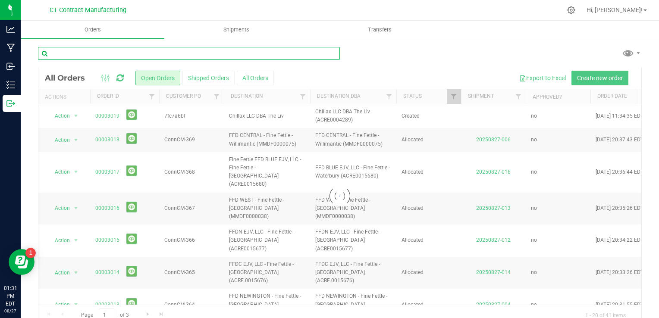
click at [97, 55] on input "text" at bounding box center [189, 53] width 302 height 13
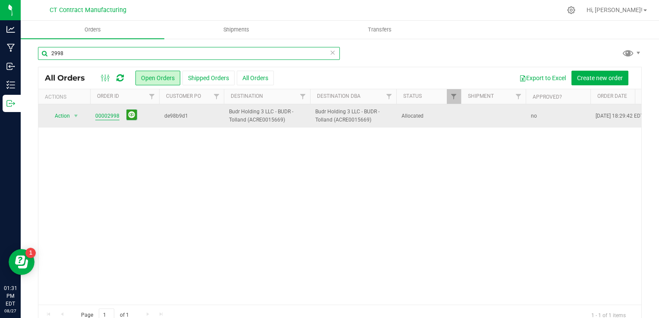
type input "2998"
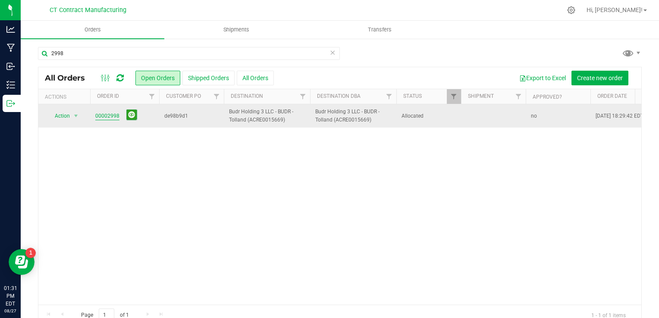
click at [107, 117] on link "00002998" at bounding box center [107, 116] width 24 height 8
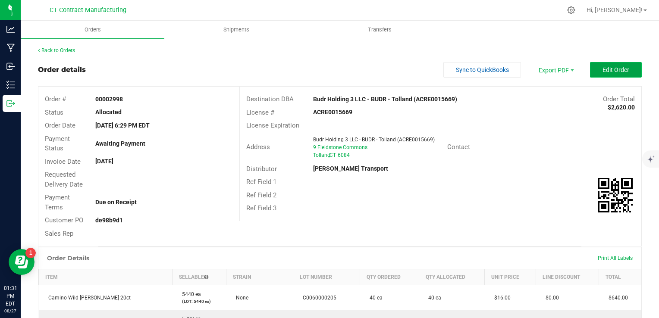
click at [612, 68] on span "Edit Order" at bounding box center [615, 69] width 27 height 7
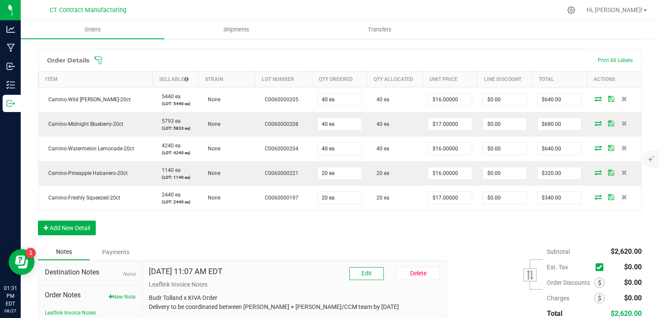
scroll to position [215, 0]
click at [71, 226] on button "Add New Detail" at bounding box center [67, 228] width 58 height 15
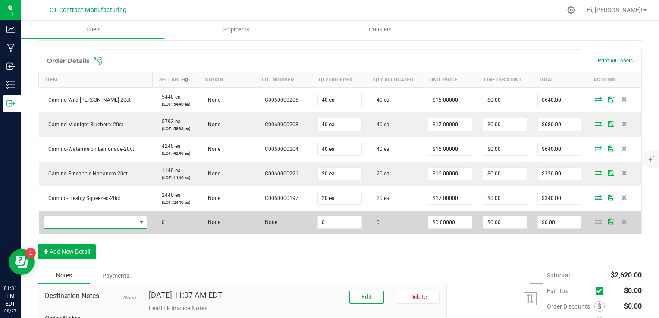
click at [83, 222] on span "NO DATA FOUND" at bounding box center [90, 222] width 92 height 12
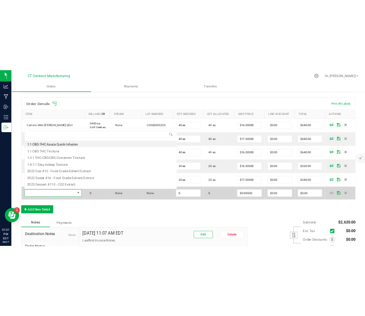
scroll to position [12, 101]
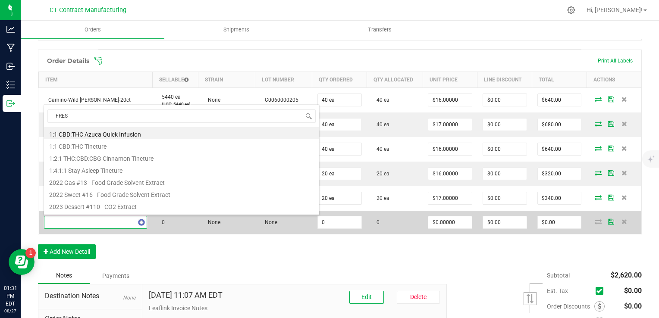
type input "FRESH"
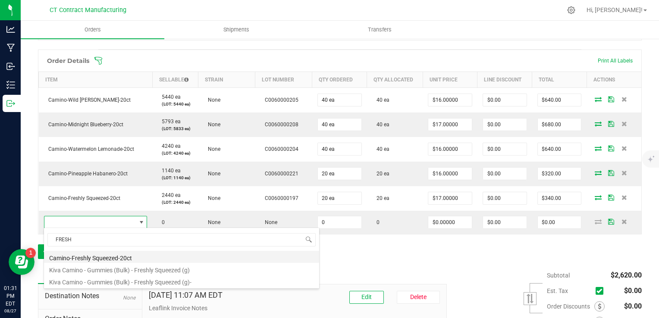
click at [121, 256] on li "Camino-Freshly Squeezed-20ct" at bounding box center [181, 257] width 275 height 12
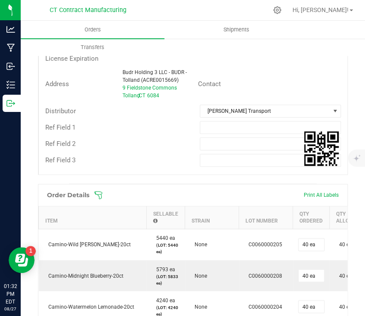
click at [152, 180] on div "Order details Export PDF Done Editing Order # 00002998 Status Allocated Order D…" at bounding box center [192, 210] width 309 height 727
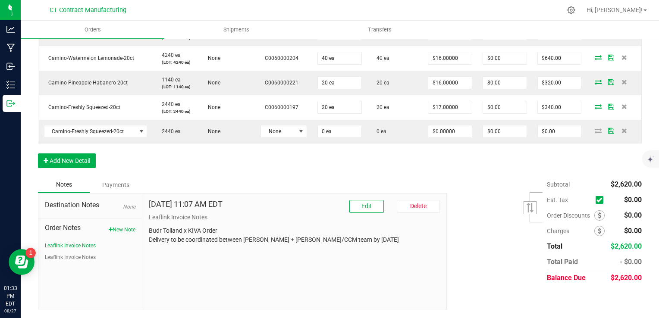
scroll to position [304, 0]
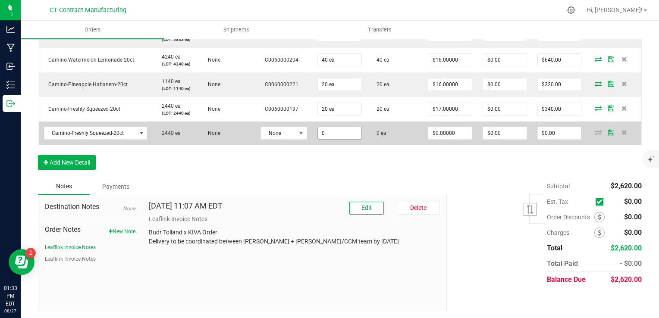
click at [332, 131] on input "0" at bounding box center [340, 133] width 44 height 12
type input "20 ea"
click at [452, 135] on input "0" at bounding box center [450, 133] width 44 height 12
type input "0."
click at [456, 132] on input "0" at bounding box center [450, 133] width 44 height 12
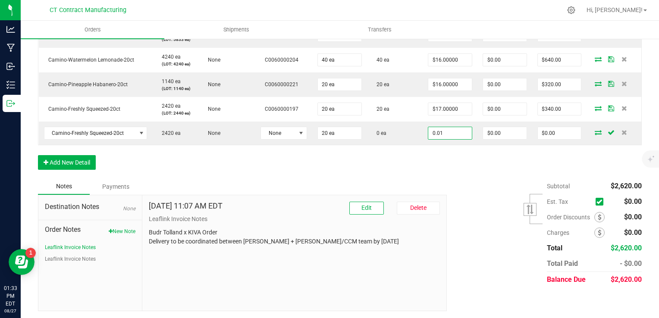
type input "$0.01000"
type input "$0.20"
click at [462, 164] on div "Order Details Print All Labels Item Sellable Strain Lot Number Qty Ordered Qty …" at bounding box center [339, 69] width 603 height 218
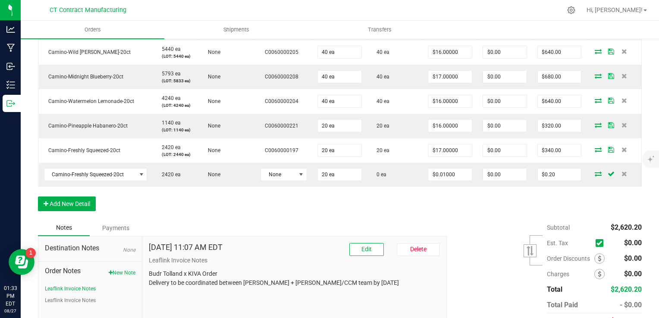
scroll to position [261, 0]
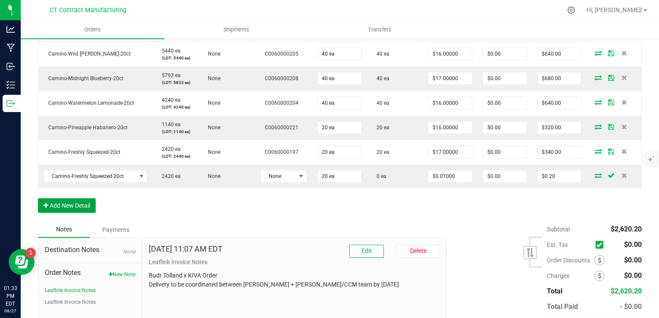
click at [81, 203] on button "Add New Detail" at bounding box center [67, 205] width 58 height 15
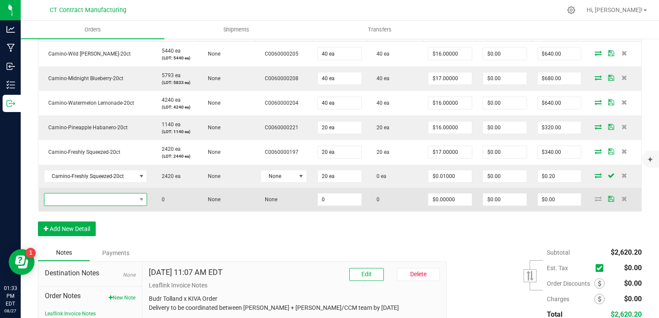
click at [91, 197] on span "NO DATA FOUND" at bounding box center [90, 200] width 92 height 12
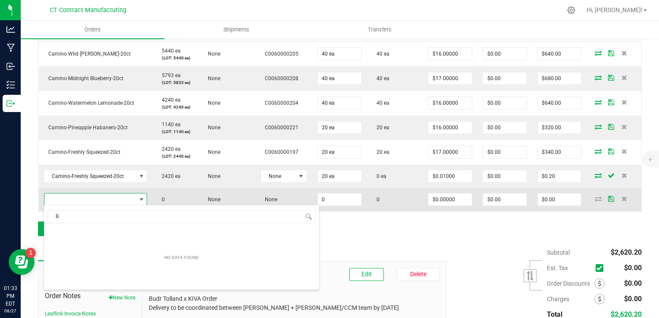
scroll to position [12, 101]
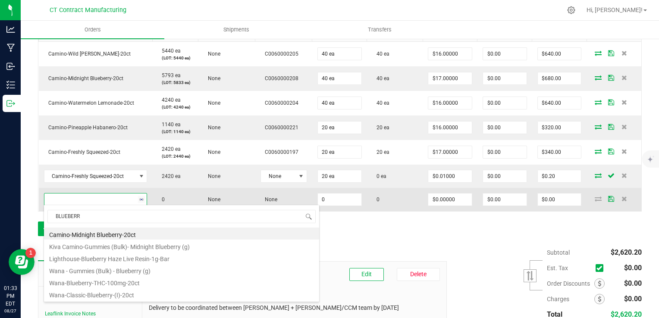
type input "BLUEBERRY"
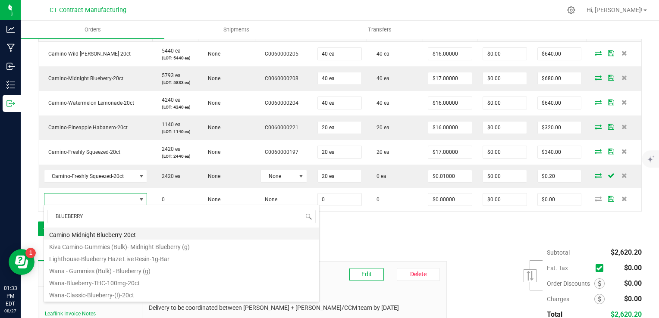
click at [126, 237] on li "Camino-Midnight Blueberry-20ct" at bounding box center [181, 234] width 275 height 12
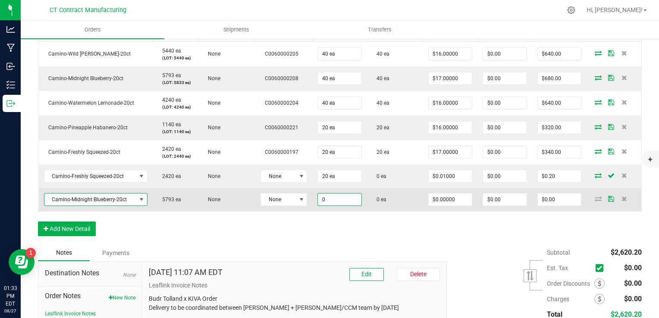
click at [332, 194] on input "0" at bounding box center [340, 200] width 44 height 12
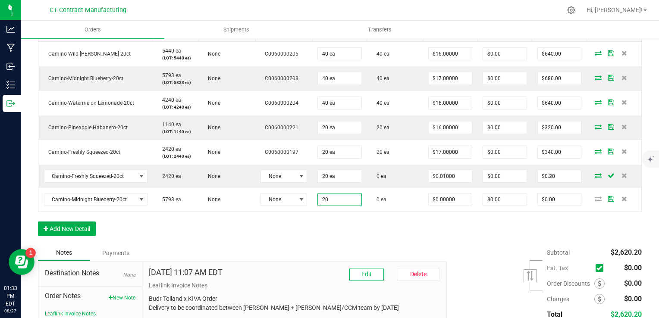
type input "20 ea"
click at [356, 219] on div "Order Details Print All Labels Item Sellable Strain Lot Number Qty Ordered Qty …" at bounding box center [339, 123] width 603 height 241
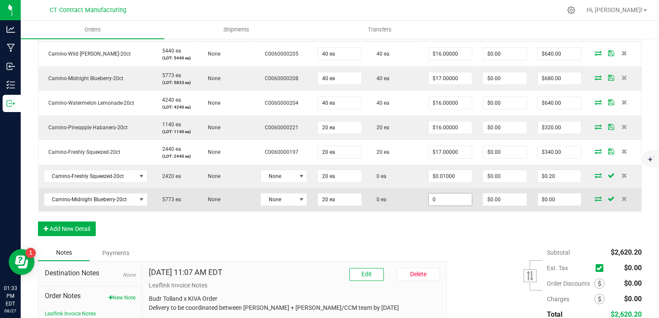
click at [457, 203] on input "0" at bounding box center [450, 200] width 44 height 12
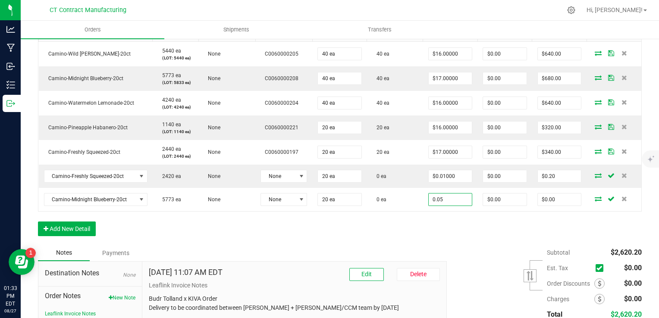
type input "$0.05000"
type input "$1.00"
click at [464, 220] on div "Order Details Print All Labels Item Sellable Strain Lot Number Qty Ordered Qty …" at bounding box center [339, 123] width 603 height 241
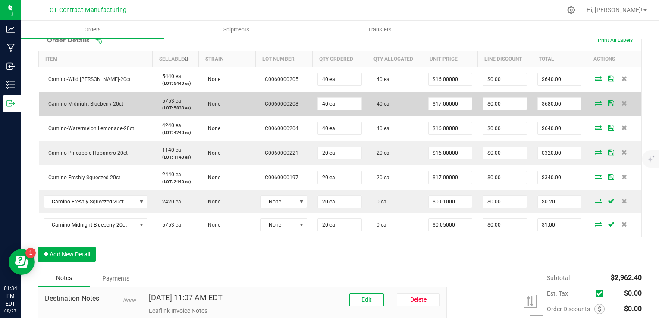
scroll to position [236, 0]
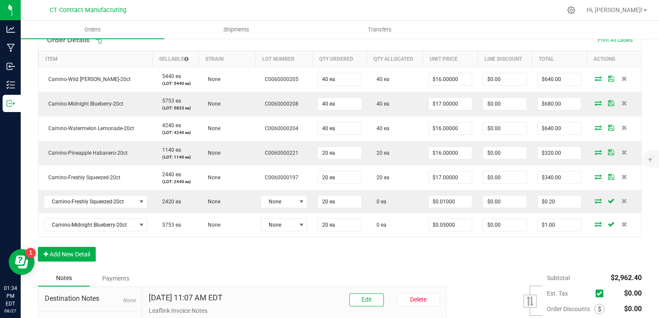
click at [409, 263] on div "Order Details Print All Labels Item Sellable Strain Lot Number Qty Ordered Qty …" at bounding box center [339, 149] width 603 height 241
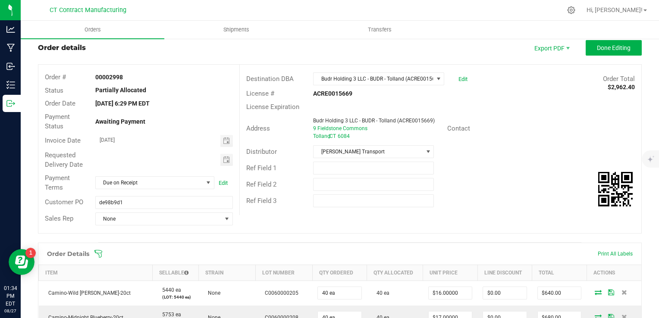
scroll to position [3, 0]
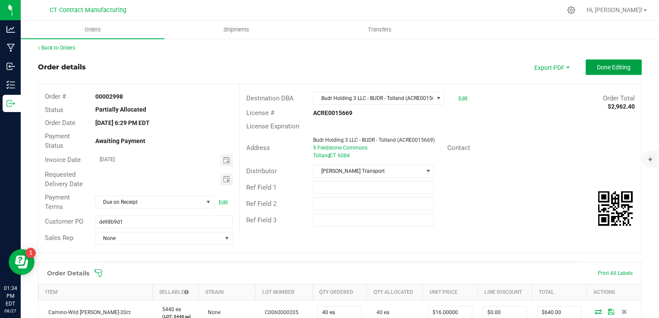
click at [596, 64] on span "Done Editing" at bounding box center [613, 67] width 34 height 7
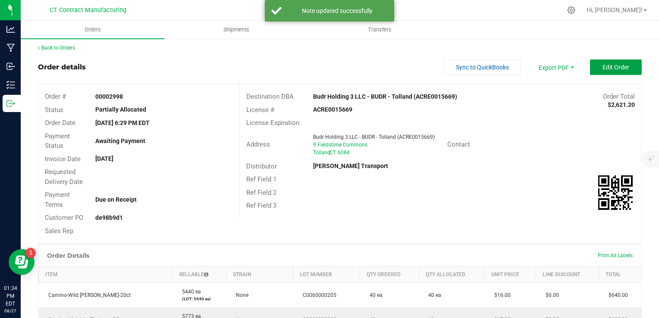
click at [592, 64] on button "Edit Order" at bounding box center [616, 67] width 52 height 16
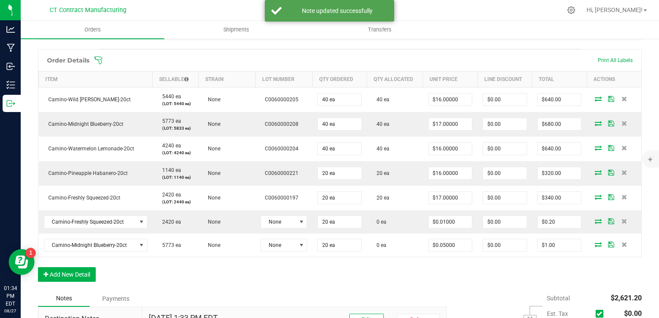
scroll to position [317, 0]
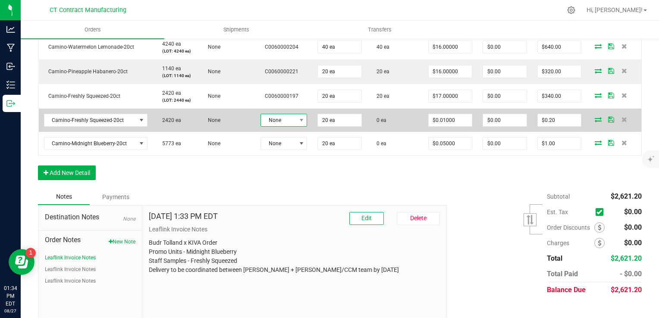
click at [281, 121] on span "None" at bounding box center [278, 120] width 35 height 12
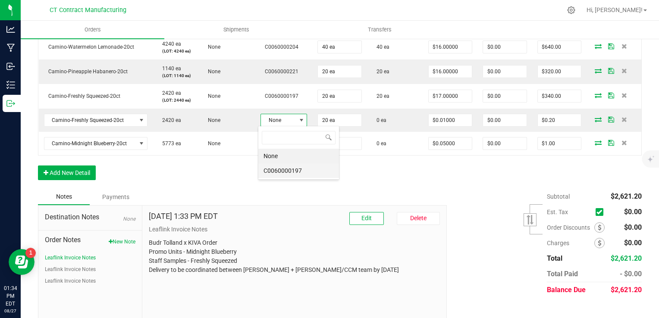
click at [285, 166] on li "C0060000197" at bounding box center [298, 170] width 81 height 15
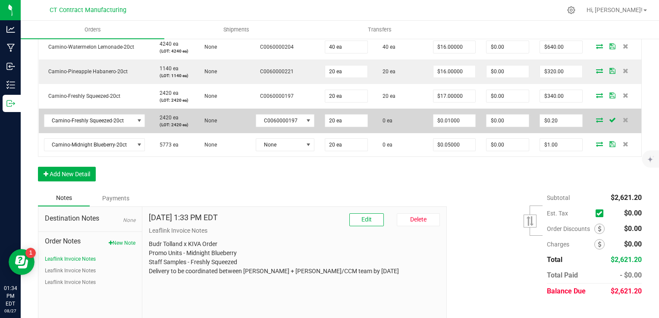
click at [596, 120] on icon at bounding box center [599, 119] width 7 height 5
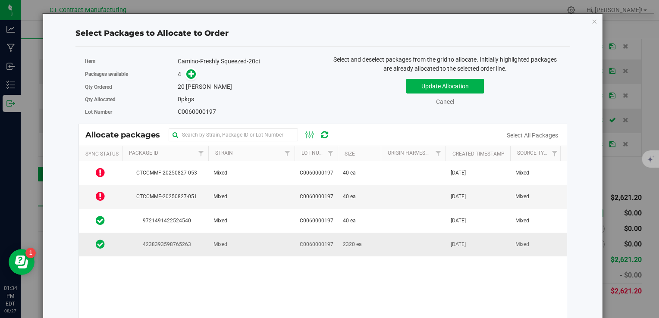
click at [317, 241] on span "C0060000197" at bounding box center [317, 244] width 34 height 8
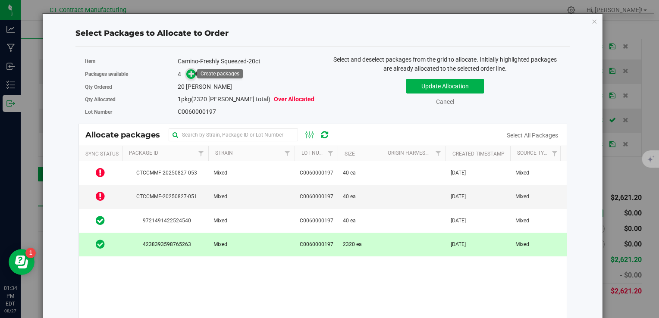
click at [189, 73] on icon at bounding box center [191, 74] width 6 height 6
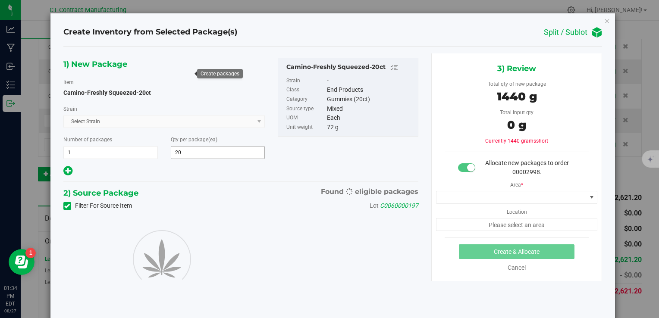
type input "20"
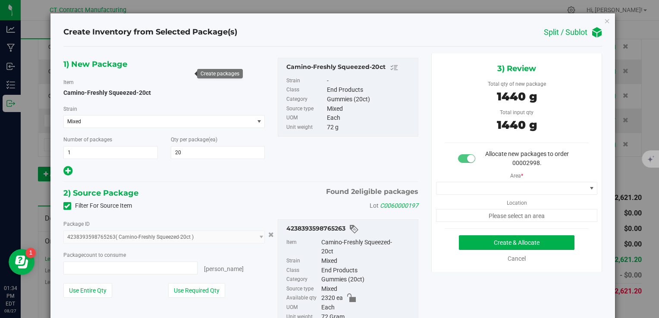
type input "20 ea"
click at [464, 186] on span at bounding box center [511, 188] width 150 height 12
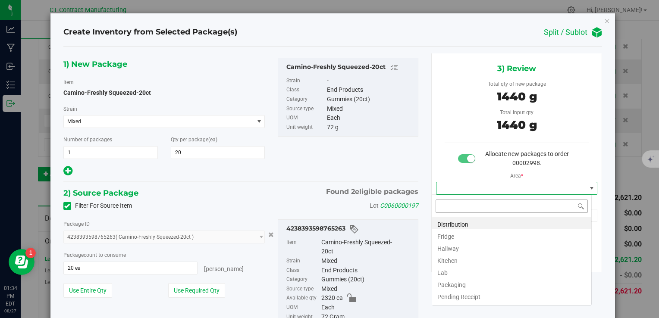
scroll to position [12, 160]
click at [466, 223] on li "Distribution" at bounding box center [511, 223] width 159 height 12
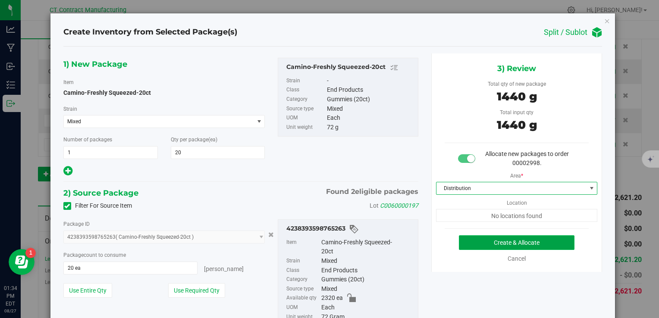
click at [487, 239] on button "Create & Allocate" at bounding box center [516, 242] width 115 height 15
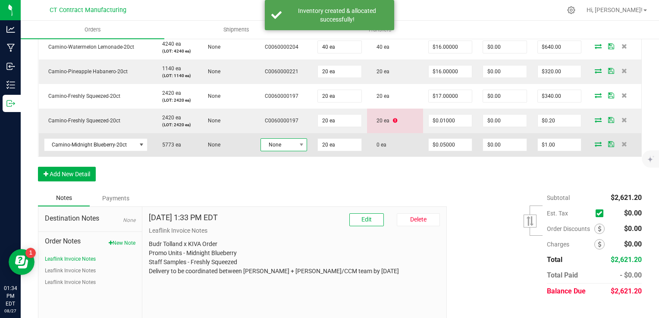
click at [290, 145] on span "None" at bounding box center [278, 145] width 35 height 12
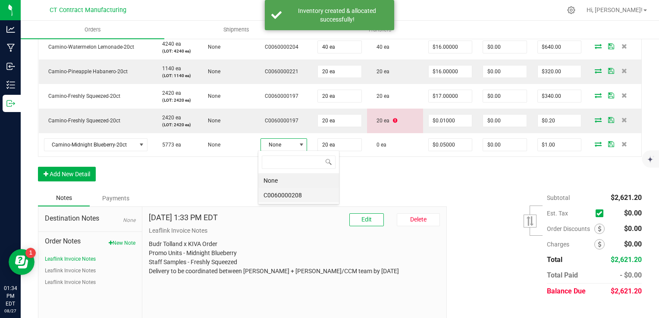
click at [296, 192] on li "C0060000208" at bounding box center [298, 195] width 81 height 15
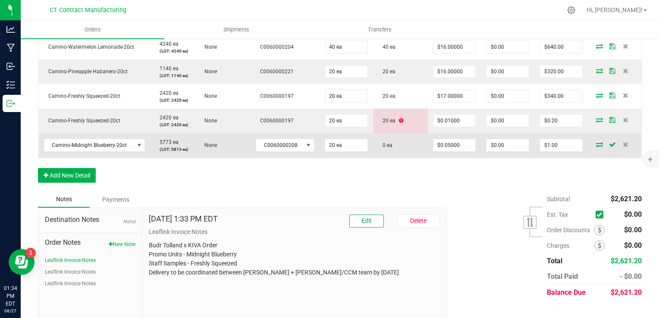
click at [596, 143] on icon at bounding box center [599, 144] width 7 height 5
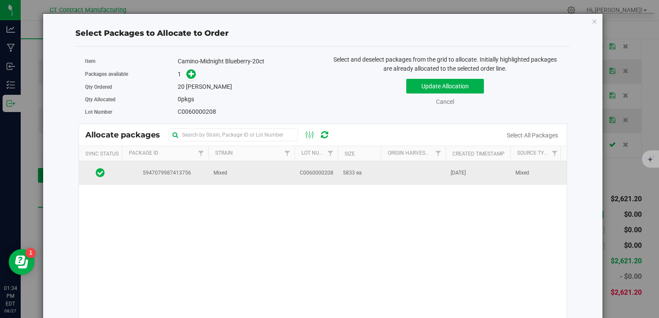
click at [329, 166] on td "C0060000208" at bounding box center [315, 172] width 43 height 23
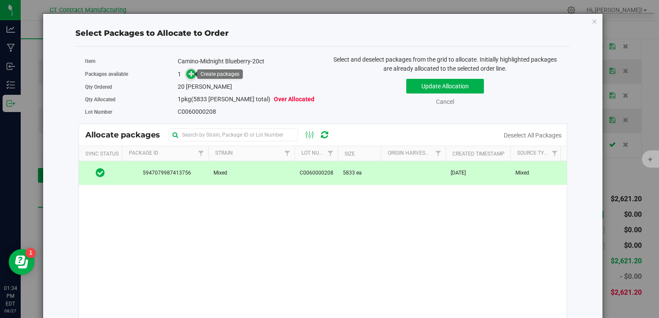
click at [188, 71] on icon at bounding box center [191, 74] width 6 height 6
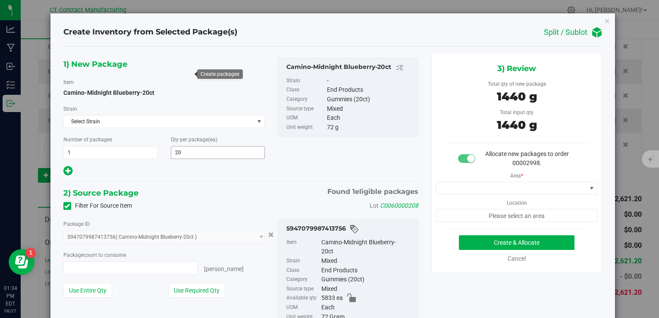
type input "20 ea"
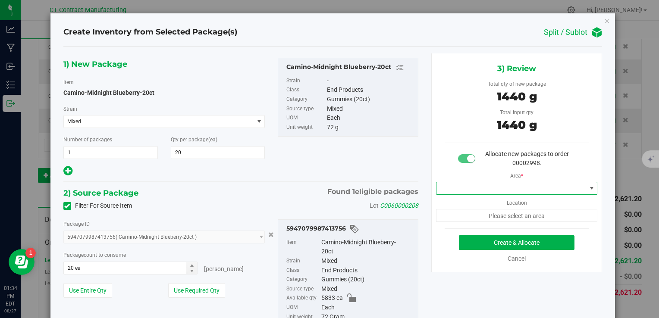
click at [487, 193] on span at bounding box center [511, 188] width 150 height 12
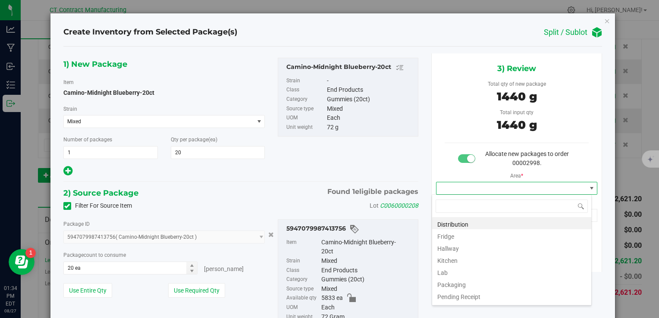
scroll to position [12, 160]
click at [485, 221] on li "Distribution" at bounding box center [511, 223] width 159 height 12
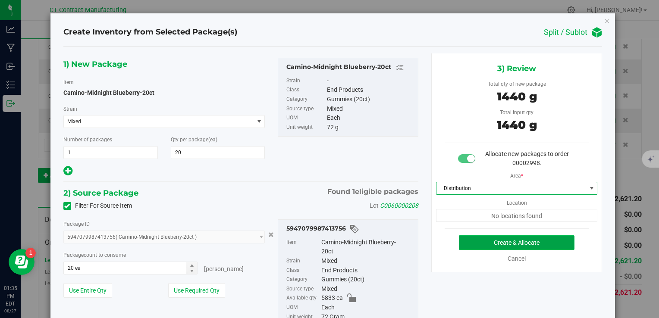
click at [490, 242] on button "Create & Allocate" at bounding box center [516, 242] width 115 height 15
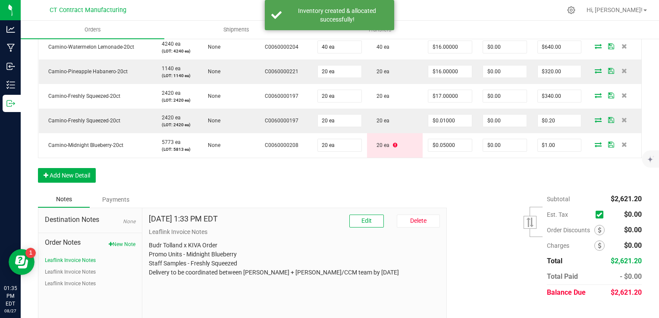
click at [471, 249] on div "Subtotal $2,621.20 Est. Tax" at bounding box center [540, 245] width 201 height 109
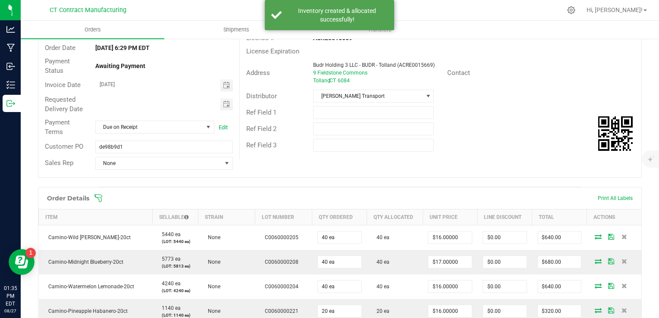
scroll to position [17, 0]
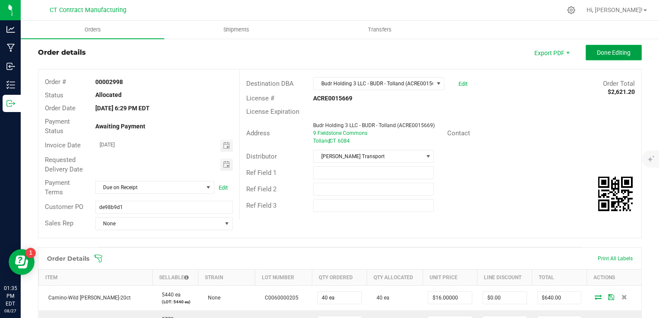
click at [609, 51] on span "Done Editing" at bounding box center [613, 52] width 34 height 7
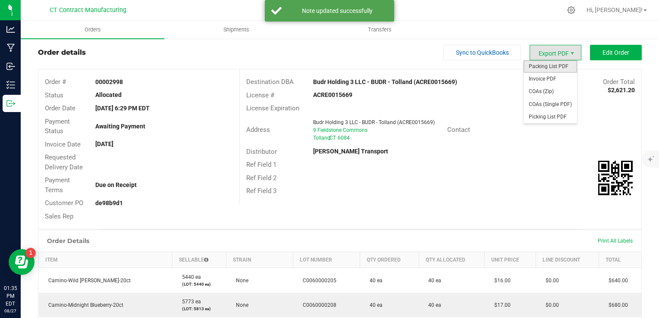
click at [559, 64] on span "Packing List PDF" at bounding box center [549, 66] width 53 height 12
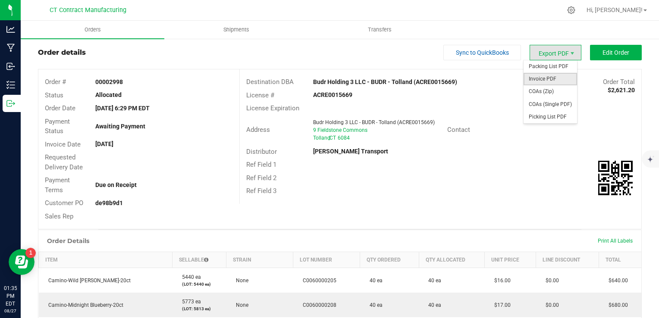
click at [550, 78] on span "Invoice PDF" at bounding box center [549, 79] width 53 height 12
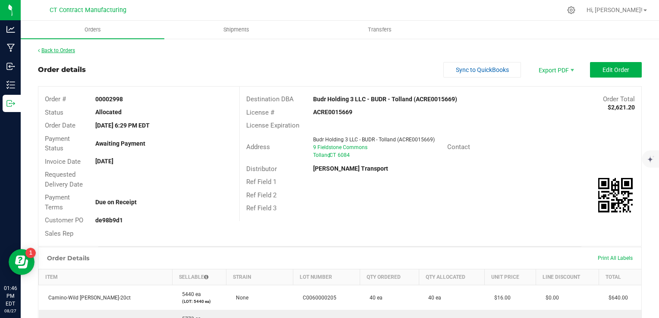
click at [65, 53] on link "Back to Orders" at bounding box center [56, 50] width 37 height 6
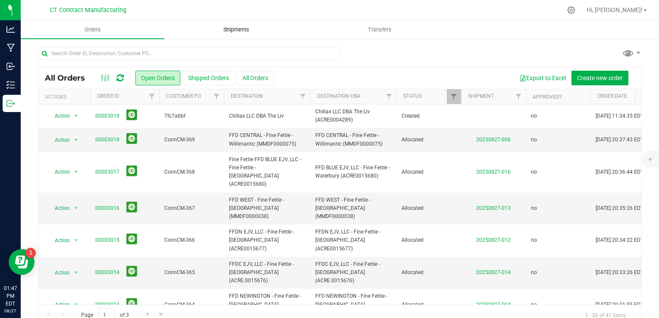
click at [234, 33] on span "Shipments" at bounding box center [236, 30] width 49 height 8
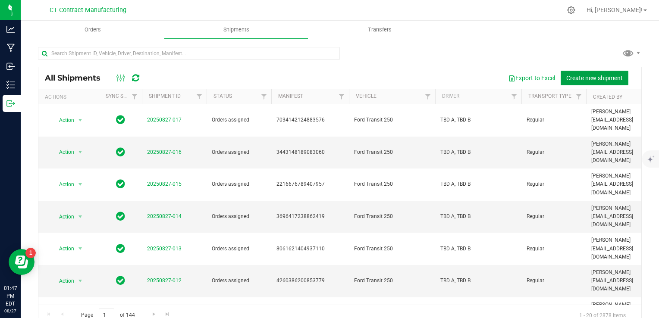
click at [587, 71] on button "Create new shipment" at bounding box center [594, 78] width 68 height 15
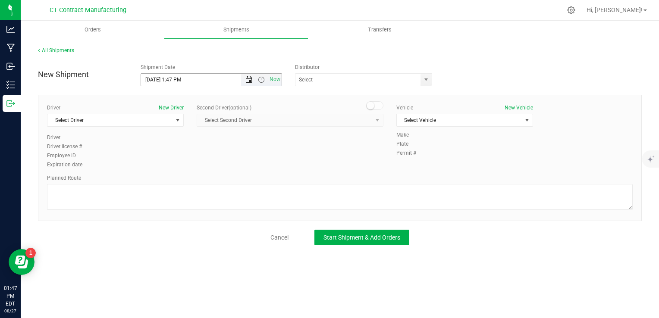
click at [247, 77] on span "Open the date view" at bounding box center [248, 79] width 7 height 7
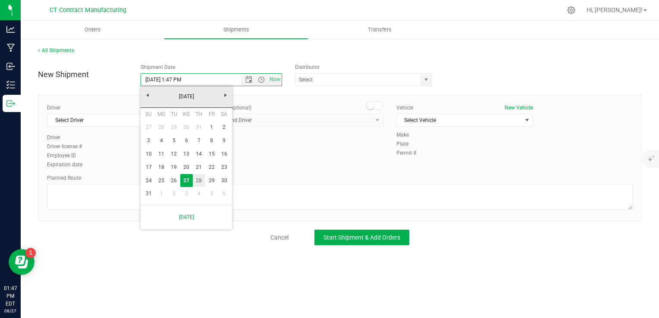
click at [202, 176] on link "28" at bounding box center [199, 180] width 12 height 13
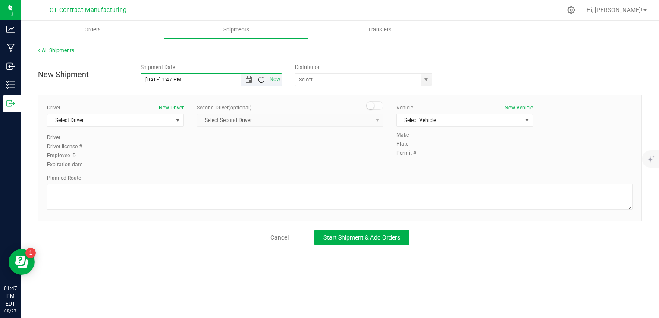
click at [261, 79] on span "Open the time view" at bounding box center [261, 79] width 7 height 7
click at [198, 127] on li "8:00 AM" at bounding box center [211, 131] width 140 height 11
type input "8/28/2025 8:00 AM"
click at [421, 79] on span "select" at bounding box center [425, 80] width 11 height 12
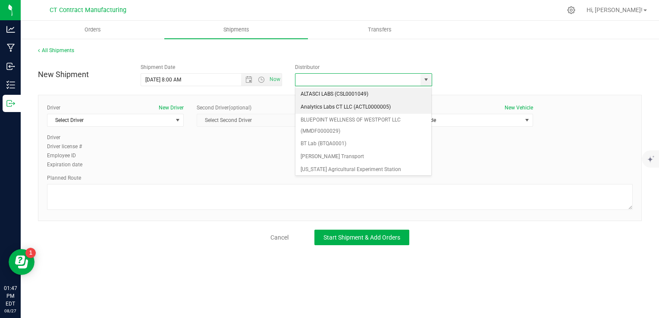
scroll to position [63, 0]
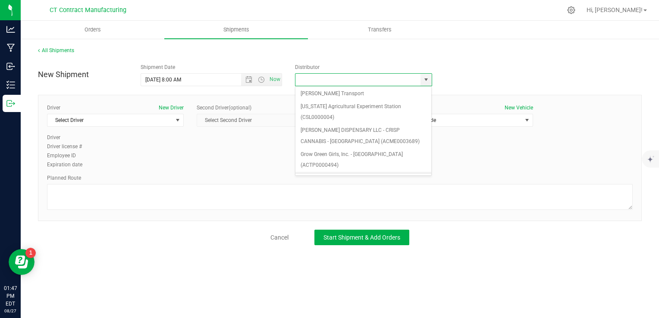
click at [390, 172] on li "Grow Green Girls, Inc. - [GEOGRAPHIC_DATA] (ACTP0000443)" at bounding box center [363, 184] width 136 height 24
type input "Grow Green Girls, Inc. - [GEOGRAPHIC_DATA] (ACTP0000443)"
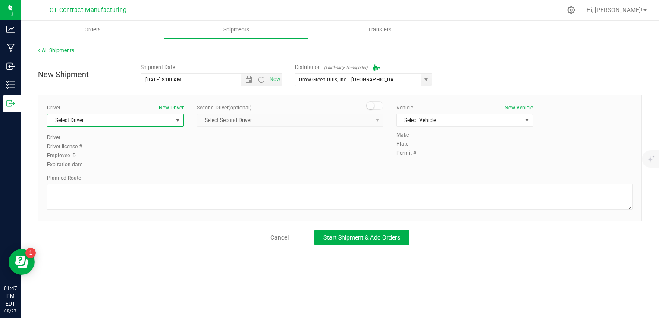
click at [156, 120] on span "Select Driver" at bounding box center [109, 120] width 125 height 12
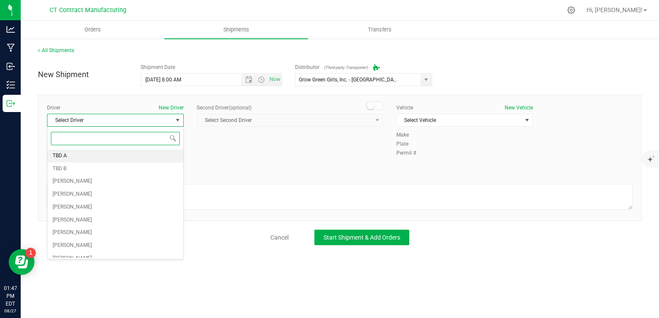
click at [151, 151] on li "TBD A" at bounding box center [115, 156] width 136 height 13
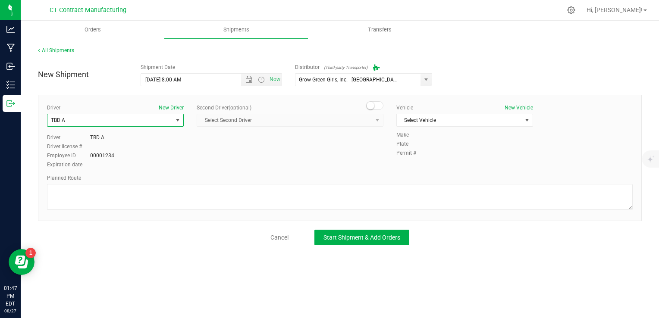
click at [371, 102] on small at bounding box center [370, 106] width 8 height 8
click at [372, 119] on span "select" at bounding box center [377, 120] width 11 height 12
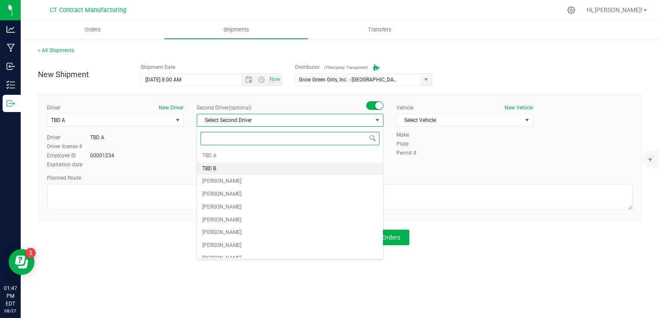
click at [359, 167] on li "TBD B" at bounding box center [290, 168] width 186 height 13
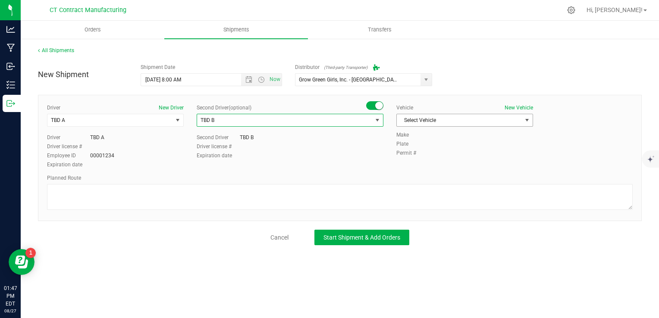
click at [446, 116] on span "Select Vehicle" at bounding box center [458, 120] width 125 height 12
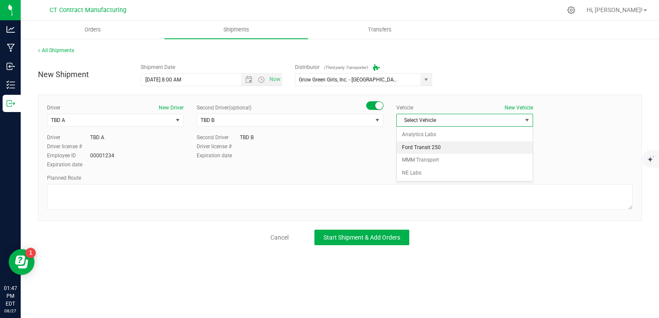
click at [455, 149] on li "Ford Transit 250" at bounding box center [464, 147] width 136 height 13
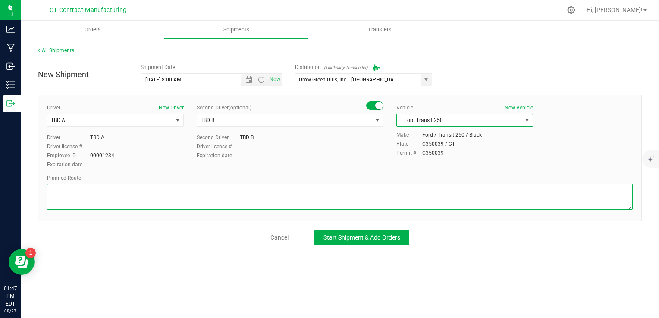
click at [402, 198] on textarea at bounding box center [339, 197] width 585 height 26
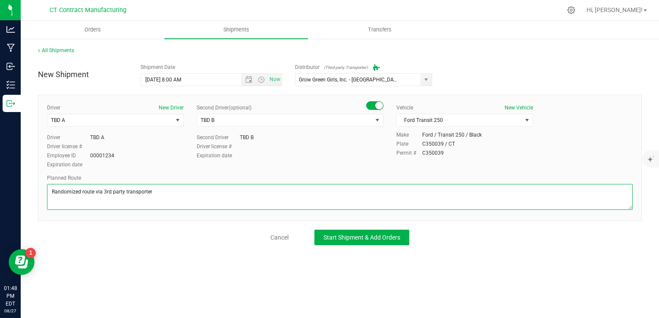
click at [218, 197] on textarea at bounding box center [339, 197] width 585 height 26
type textarea "Randomized route via 3rd party transporter"
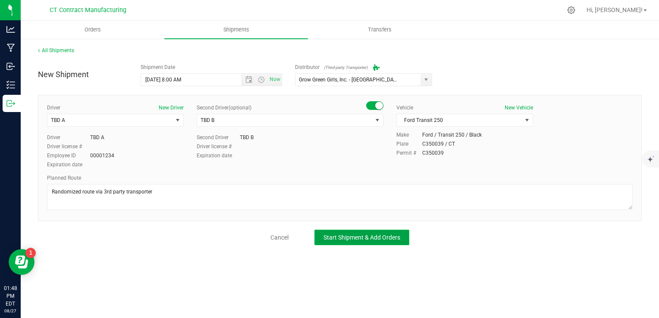
click at [342, 236] on span "Start Shipment & Add Orders" at bounding box center [361, 237] width 77 height 7
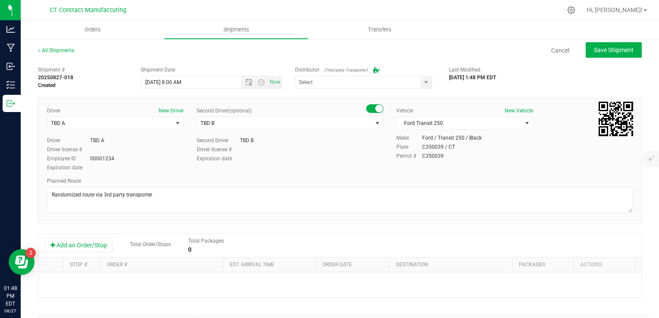
type input "Grow Green Girls, Inc. - [GEOGRAPHIC_DATA] (ACTP0000443)"
click at [98, 243] on button "Add an Order/Stop" at bounding box center [79, 245] width 68 height 15
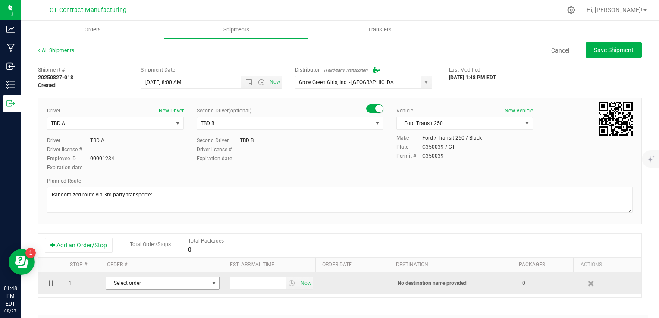
click at [138, 285] on span "Select order" at bounding box center [157, 283] width 102 height 12
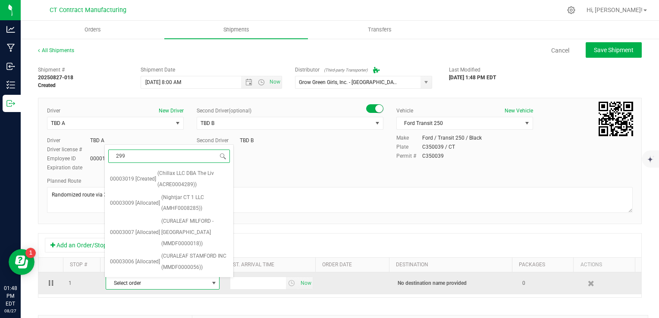
type input "2998"
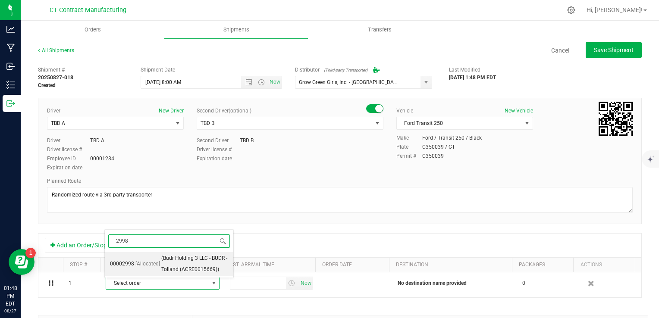
click at [156, 268] on span "[Allocated]" at bounding box center [147, 264] width 25 height 11
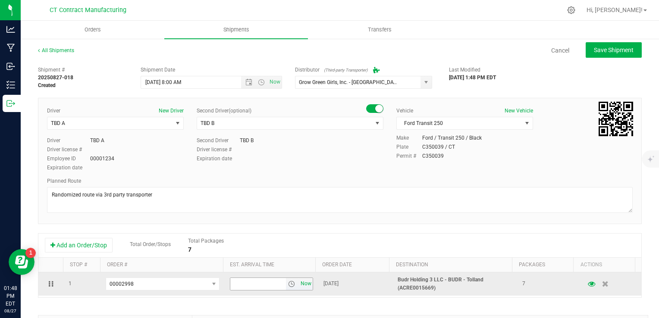
click at [298, 284] on span "Now" at bounding box center [305, 284] width 15 height 12
click at [288, 284] on span "select" at bounding box center [291, 284] width 7 height 7
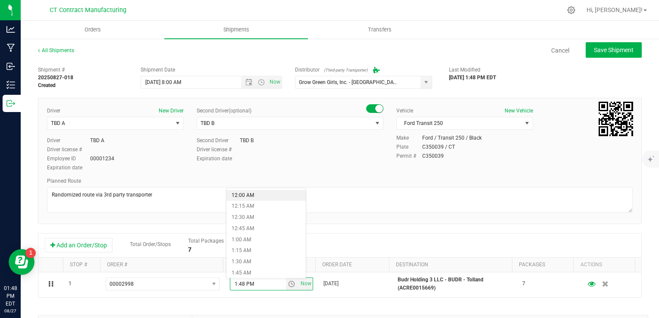
click at [252, 196] on li "12:00 AM" at bounding box center [265, 195] width 79 height 11
click at [325, 254] on div "Add an Order/Stop Total Order/Stops Total Packages 7" at bounding box center [339, 246] width 602 height 24
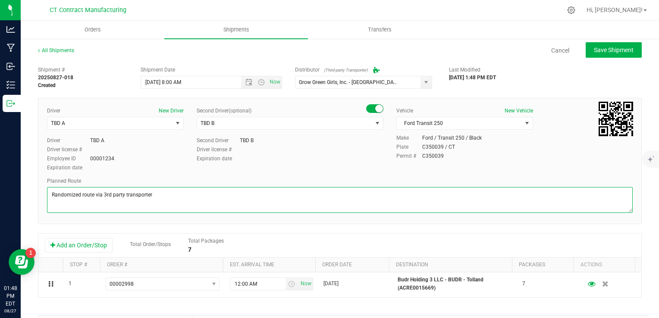
click at [300, 196] on textarea at bounding box center [339, 200] width 585 height 26
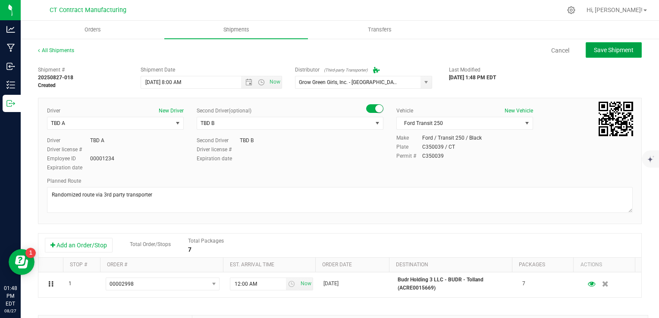
click at [595, 55] on button "Save Shipment" at bounding box center [613, 50] width 56 height 16
type input "8/28/2025 12:00 PM"
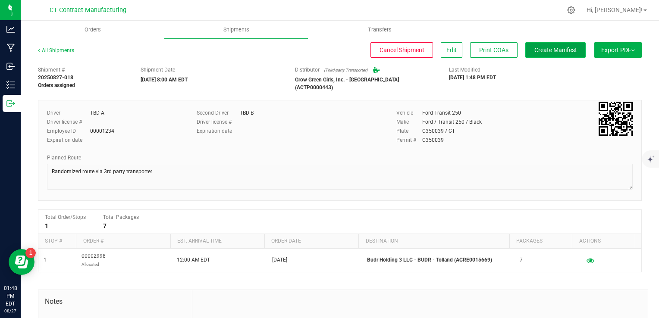
click at [566, 49] on span "Create Manifest" at bounding box center [555, 50] width 43 height 7
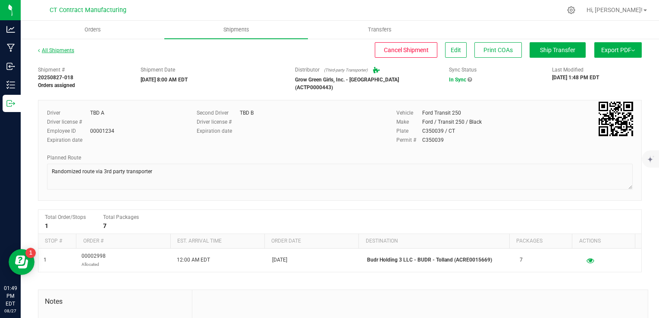
click at [60, 49] on link "All Shipments" at bounding box center [56, 50] width 36 height 6
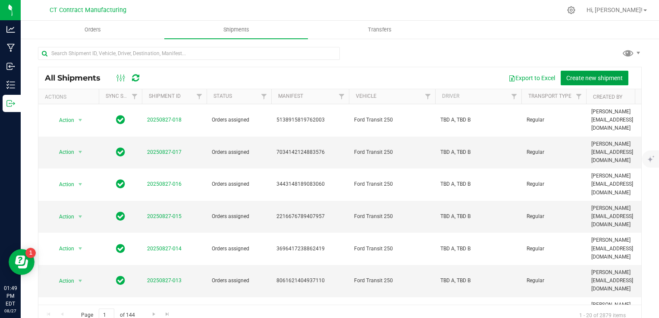
click at [581, 76] on span "Create new shipment" at bounding box center [594, 78] width 56 height 7
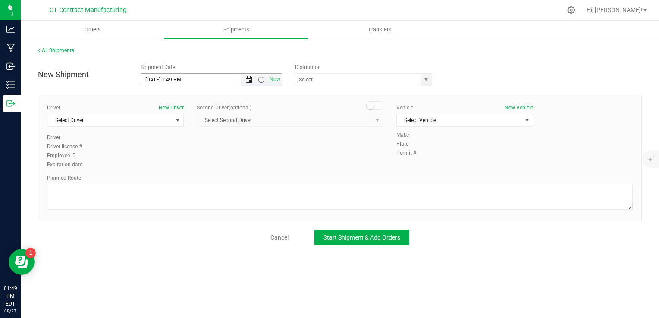
click at [245, 80] on span "Open the date view" at bounding box center [248, 79] width 7 height 7
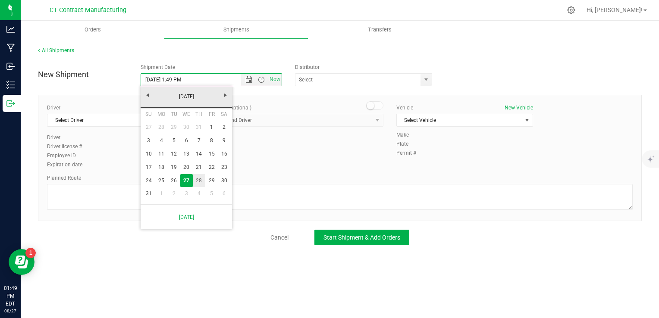
click at [202, 177] on link "28" at bounding box center [199, 180] width 12 height 13
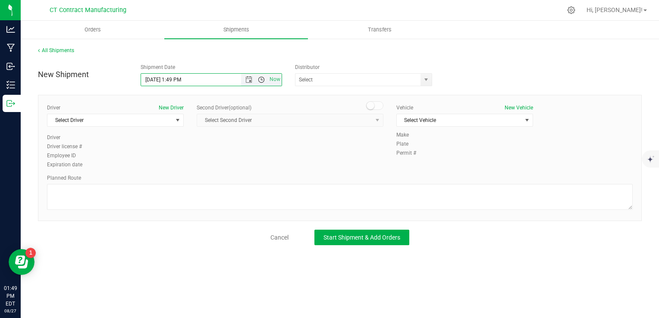
click at [260, 81] on span "Open the time view" at bounding box center [261, 79] width 7 height 7
click at [187, 120] on li "2:00 PM" at bounding box center [211, 119] width 140 height 11
type input "8/28/2025 2:00 PM"
click at [422, 82] on span "select" at bounding box center [425, 79] width 7 height 7
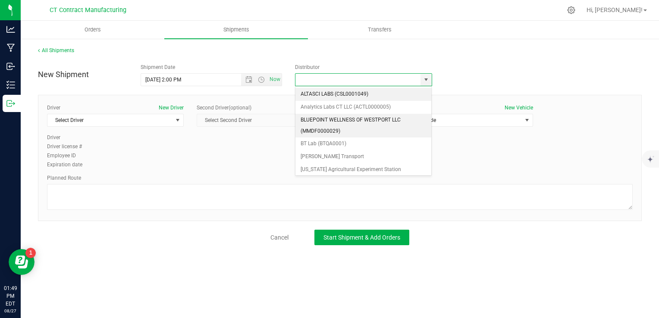
scroll to position [88, 0]
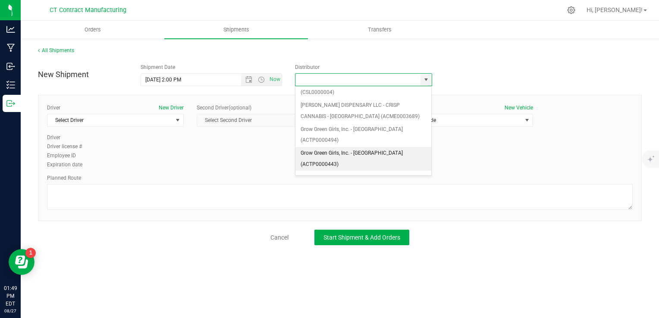
click at [400, 147] on li "Grow Green Girls, Inc. - [GEOGRAPHIC_DATA] (ACTP0000443)" at bounding box center [363, 159] width 136 height 24
type input "Grow Green Girls, Inc. - [GEOGRAPHIC_DATA] (ACTP0000443)"
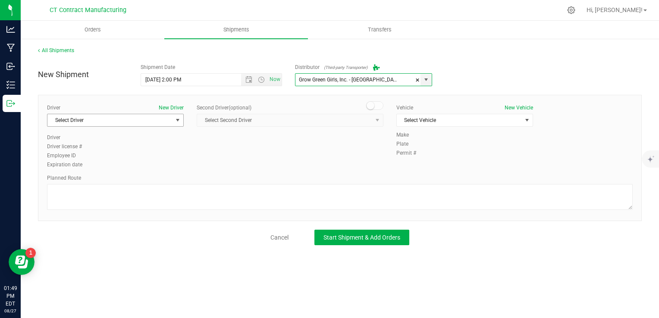
click at [143, 117] on span "Select Driver" at bounding box center [109, 120] width 125 height 12
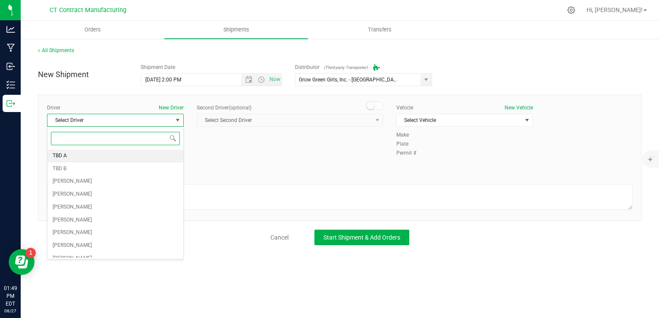
click at [141, 159] on li "TBD A" at bounding box center [115, 156] width 136 height 13
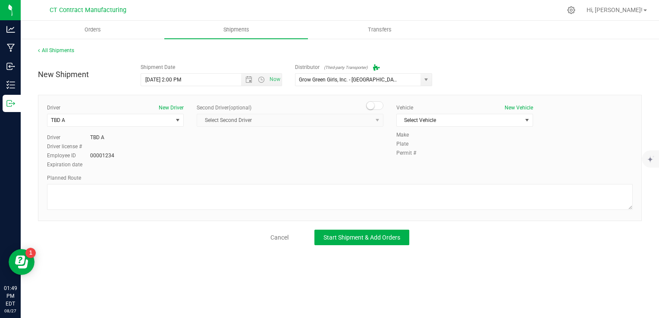
click at [378, 110] on div "Second Driver (optional)" at bounding box center [290, 108] width 187 height 8
click at [376, 106] on span at bounding box center [374, 105] width 17 height 9
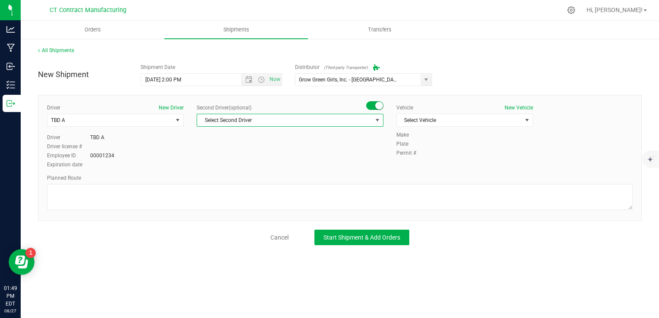
click at [352, 125] on span "Select Second Driver" at bounding box center [284, 120] width 175 height 12
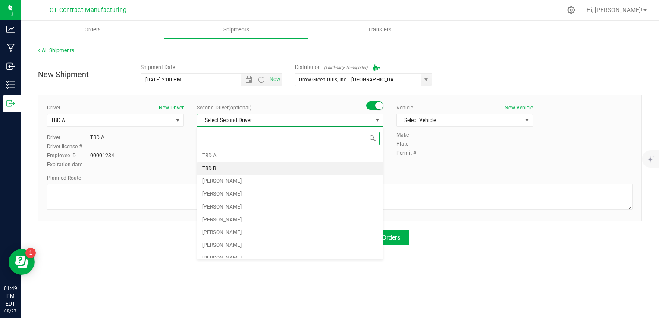
click at [306, 173] on li "TBD B" at bounding box center [290, 168] width 186 height 13
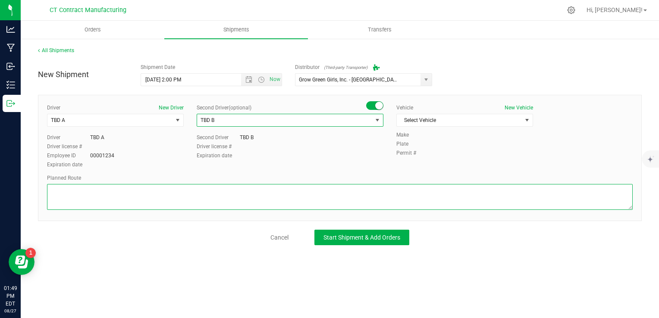
click at [249, 194] on textarea at bounding box center [339, 197] width 585 height 26
paste textarea "Randomized route via 3rd party transporter"
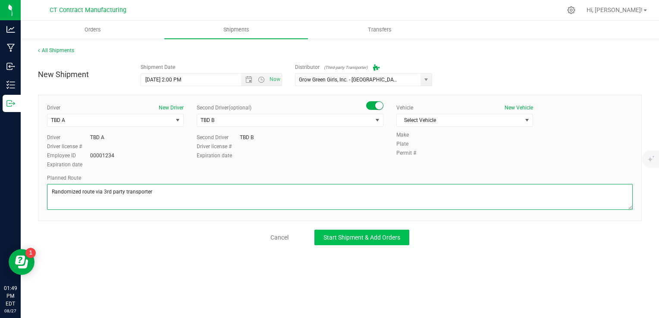
type textarea "Randomized route via 3rd party transporter"
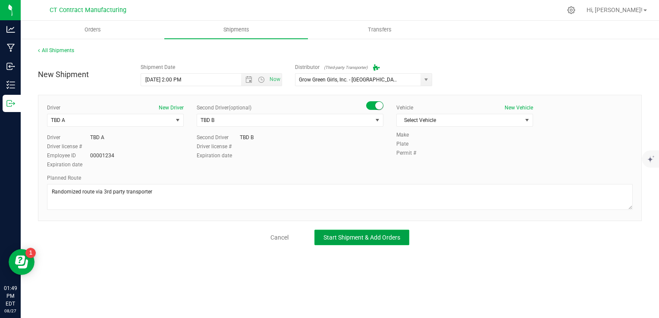
click at [373, 236] on span "Start Shipment & Add Orders" at bounding box center [361, 237] width 77 height 7
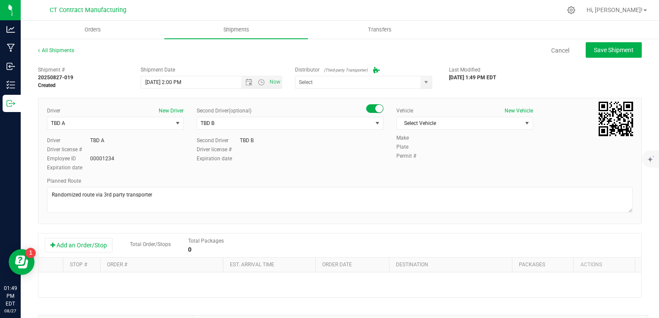
type input "Grow Green Girls, Inc. - [GEOGRAPHIC_DATA] (ACTP0000443)"
click at [425, 125] on span "Select Vehicle" at bounding box center [458, 123] width 125 height 12
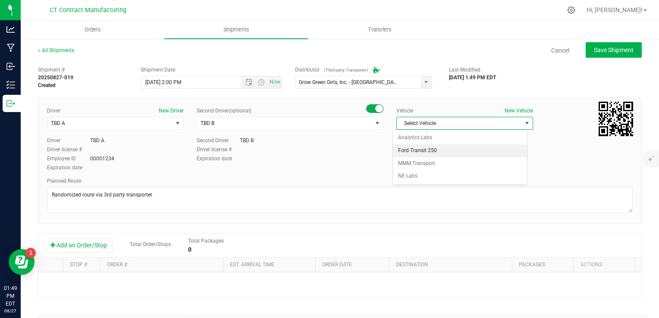
click at [434, 152] on li "Ford Transit 250" at bounding box center [460, 150] width 134 height 13
click at [362, 225] on div "Shipment # 20250827-019 Created Shipment Date 8/28/2025 2:00 PM Now Distributor…" at bounding box center [339, 246] width 603 height 369
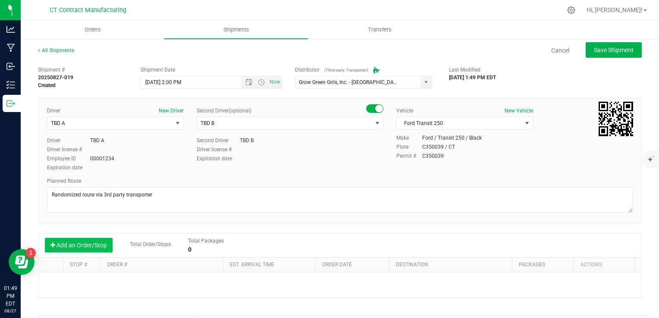
click at [91, 245] on button "Add an Order/Stop" at bounding box center [79, 245] width 68 height 15
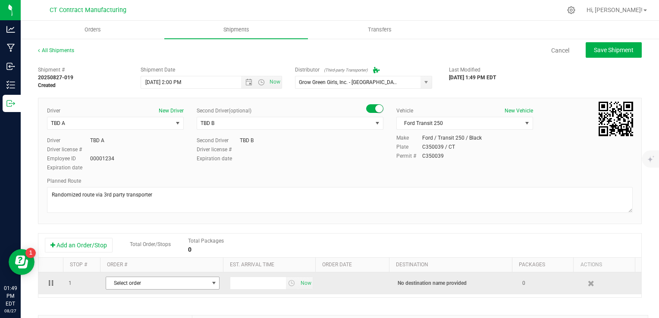
click at [165, 287] on span "Select order" at bounding box center [157, 283] width 102 height 12
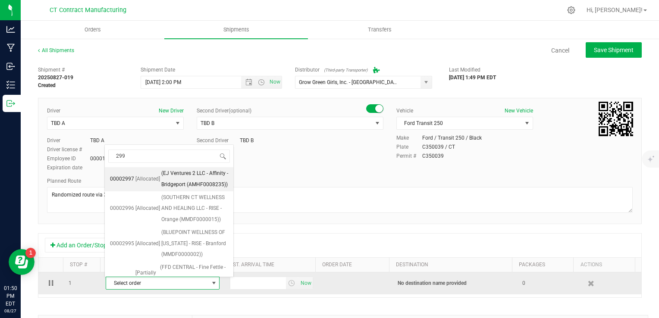
click at [207, 292] on td "Select order 00002997 00002996 00002995 00002994 00002993 00002992 00002991 000…" at bounding box center [162, 283] width 124 height 22
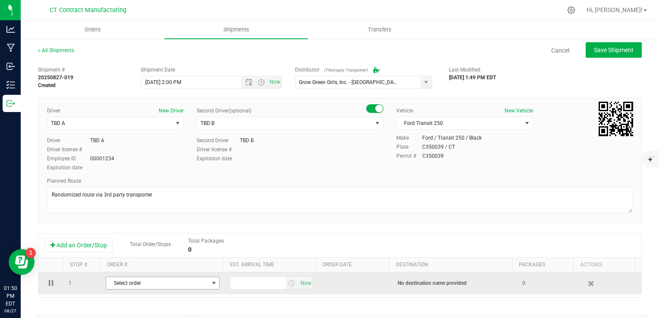
click at [133, 282] on span "Select order" at bounding box center [157, 283] width 102 height 12
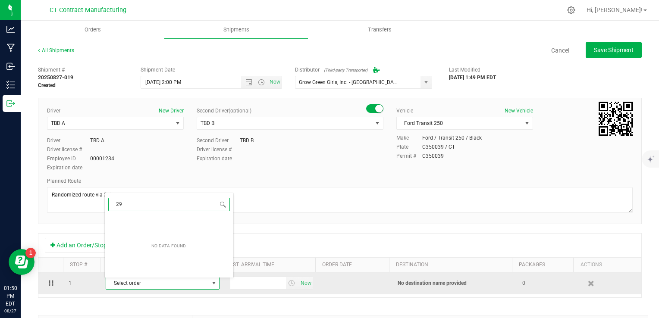
type input "2"
type input "3009"
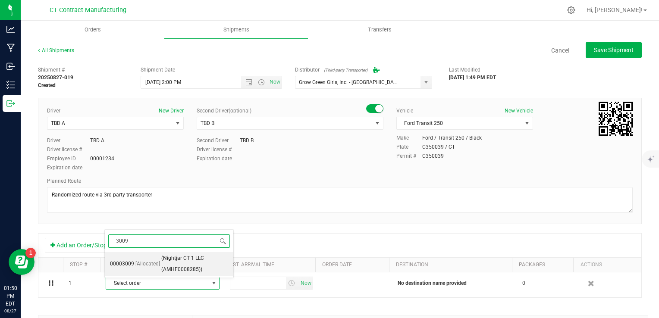
click at [153, 270] on li "00003009 [Allocated] (Nightjar CT 1 LLC (AMHF0008285))" at bounding box center [169, 264] width 128 height 24
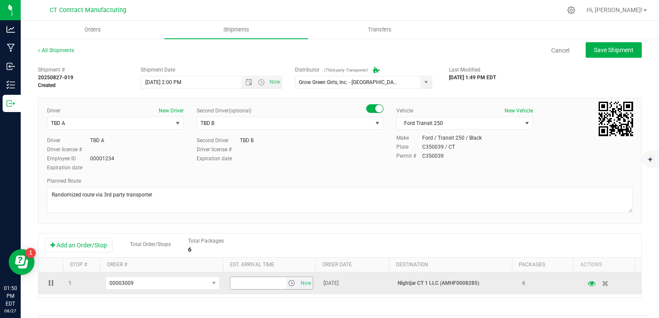
click at [288, 283] on span "select" at bounding box center [291, 283] width 7 height 7
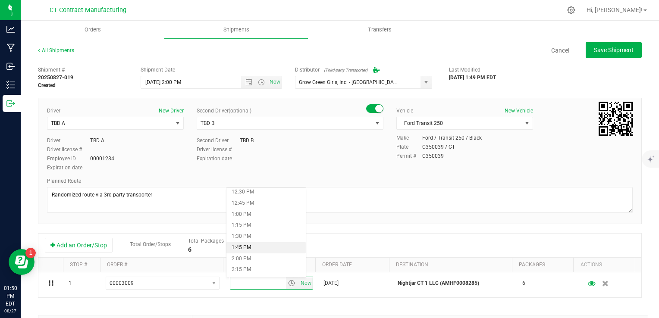
scroll to position [557, 0]
click at [254, 257] on li "2:00 PM" at bounding box center [265, 258] width 79 height 11
click at [355, 221] on div "Driver New Driver TBD A Select Driver TBD A TBD B Andrew Breuninger Kalvin Burg…" at bounding box center [339, 161] width 603 height 126
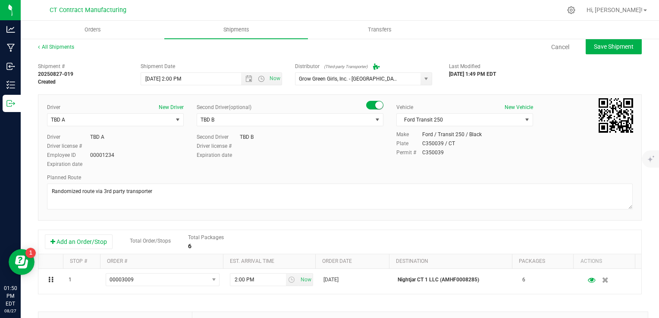
scroll to position [0, 0]
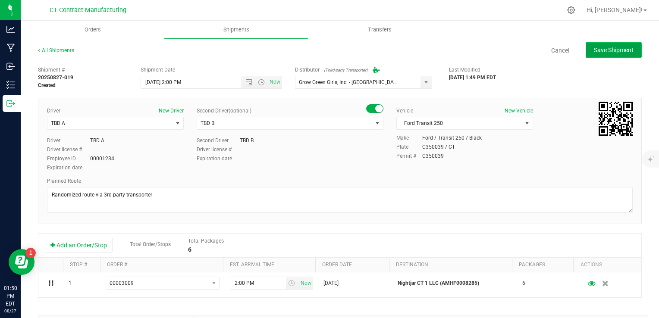
click at [608, 49] on span "Save Shipment" at bounding box center [613, 50] width 40 height 7
type input "8/28/2025 6:00 PM"
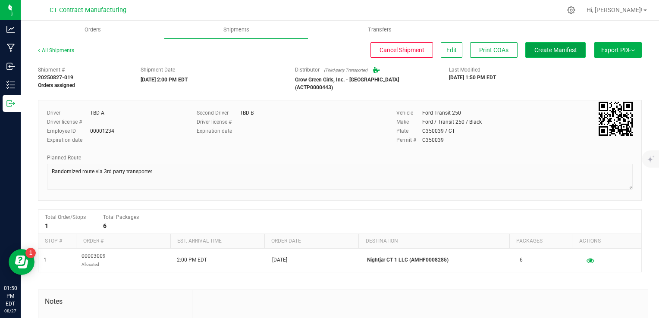
click at [553, 44] on button "Create Manifest" at bounding box center [555, 50] width 60 height 16
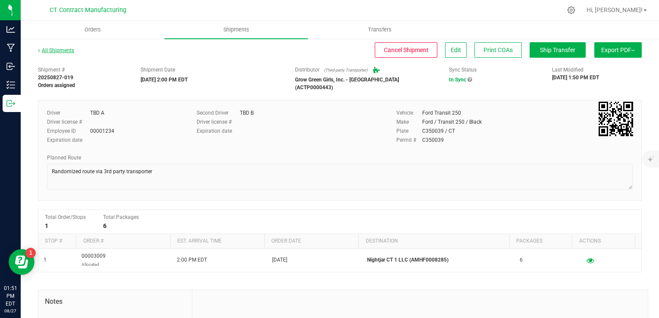
click at [56, 49] on link "All Shipments" at bounding box center [56, 50] width 36 height 6
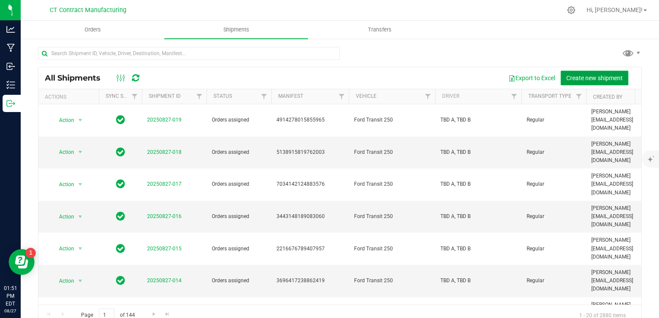
click at [586, 78] on span "Create new shipment" at bounding box center [594, 78] width 56 height 7
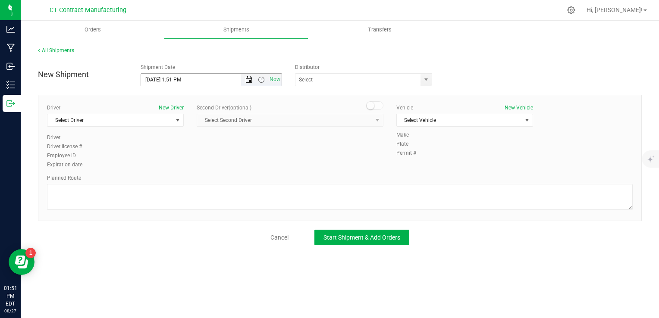
click at [244, 82] on span "Open the date view" at bounding box center [248, 79] width 15 height 7
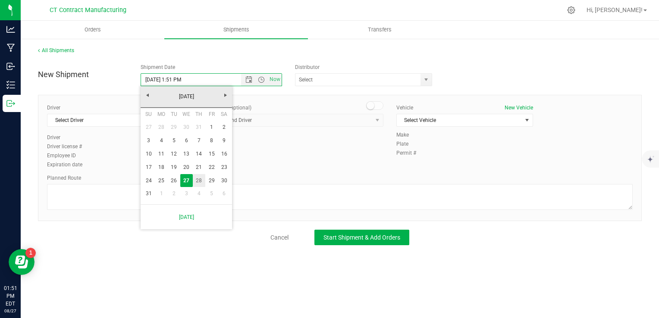
click at [200, 180] on link "28" at bounding box center [199, 180] width 12 height 13
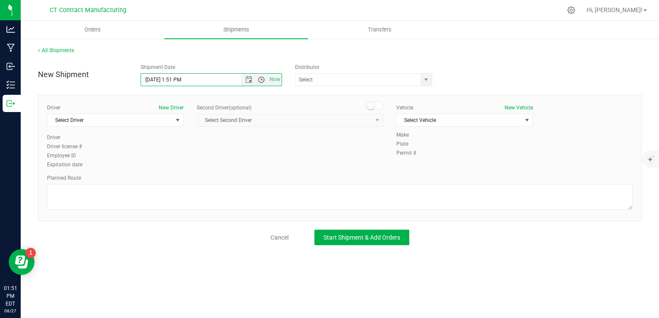
click at [259, 81] on span "Open the time view" at bounding box center [261, 79] width 7 height 7
click at [178, 116] on li "8:00 AM" at bounding box center [211, 115] width 140 height 11
type input "8/28/2025 8:00 AM"
click at [421, 75] on span "select" at bounding box center [425, 80] width 11 height 12
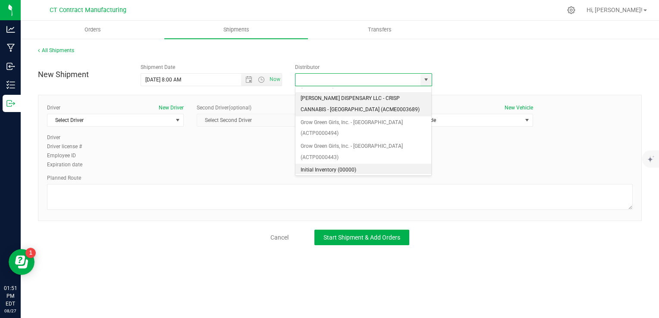
scroll to position [95, 0]
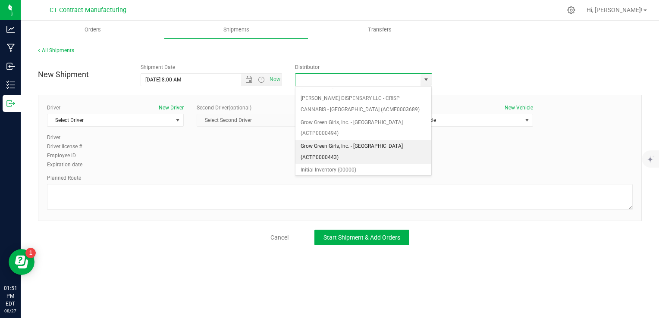
click at [353, 140] on li "Grow Green Girls, Inc. - [GEOGRAPHIC_DATA] (ACTP0000443)" at bounding box center [363, 152] width 136 height 24
type input "Grow Green Girls, Inc. - [GEOGRAPHIC_DATA] (ACTP0000443)"
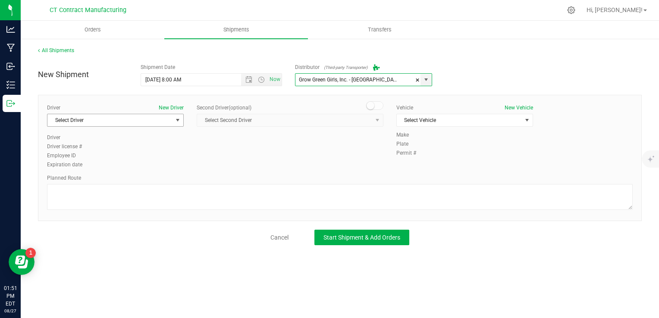
click at [168, 115] on span "Select Driver" at bounding box center [109, 120] width 125 height 12
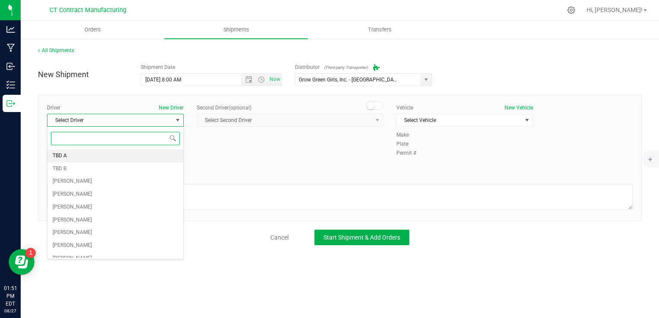
click at [142, 155] on li "TBD A" at bounding box center [115, 156] width 136 height 13
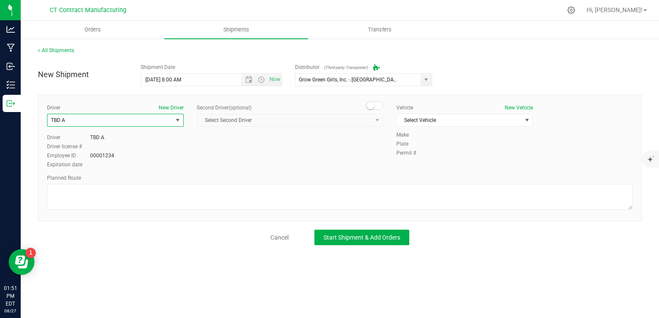
click at [380, 107] on span at bounding box center [374, 105] width 17 height 9
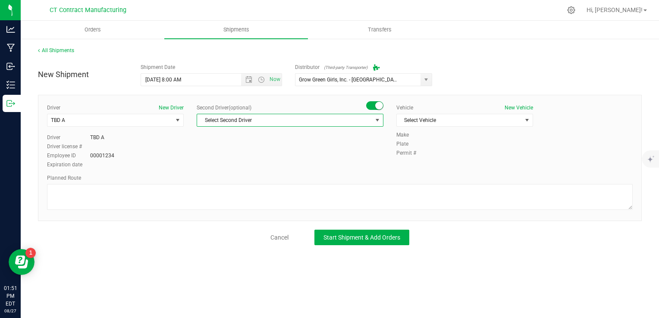
click at [369, 115] on span "Select Second Driver" at bounding box center [284, 120] width 175 height 12
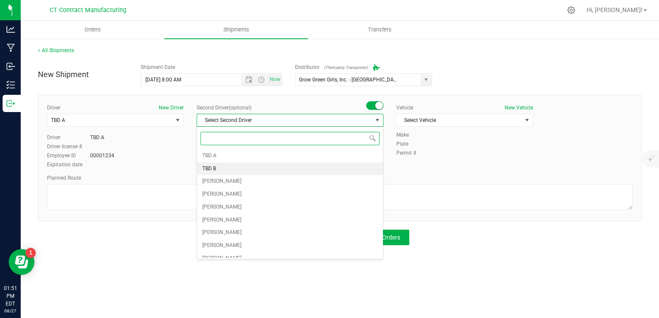
click at [333, 162] on li "TBD B" at bounding box center [290, 168] width 186 height 13
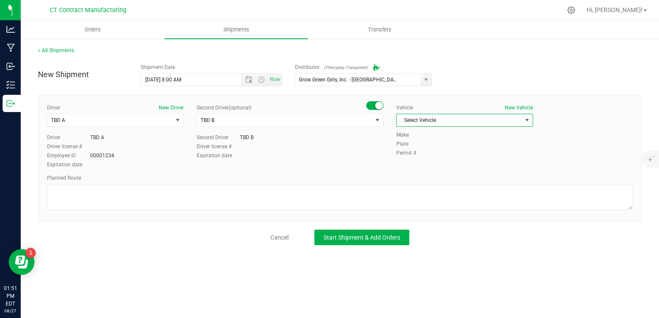
click at [453, 122] on span "Select Vehicle" at bounding box center [458, 120] width 125 height 12
click at [450, 149] on li "Ford Transit 250" at bounding box center [464, 147] width 136 height 13
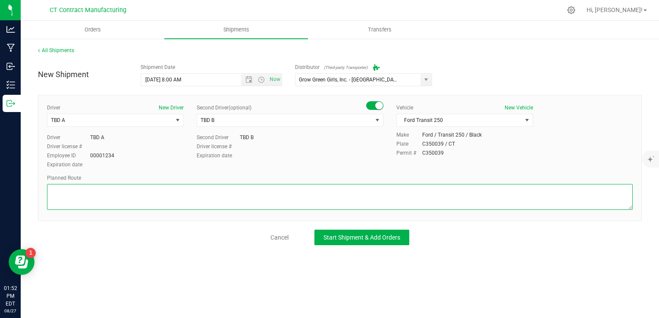
click at [333, 190] on textarea at bounding box center [339, 197] width 585 height 26
paste textarea "Randomized route via 3rd party transporter"
type textarea "Randomized route via 3rd party transporter"
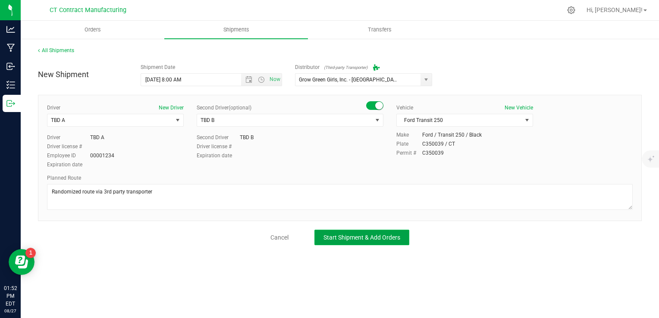
click at [361, 243] on button "Start Shipment & Add Orders" at bounding box center [361, 238] width 95 height 16
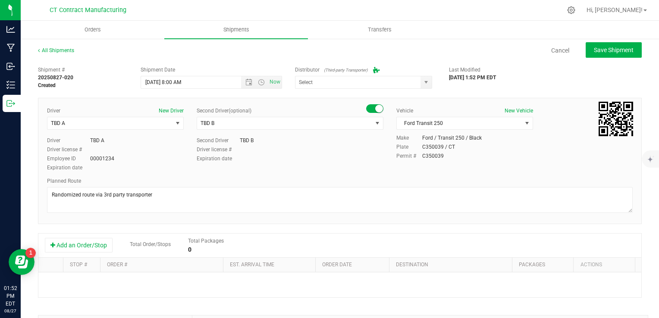
type input "Grow Green Girls, Inc. - [GEOGRAPHIC_DATA] (ACTP0000443)"
click at [113, 242] on div "Add an Order/Stop Total Order/Stops Total Packages 0" at bounding box center [340, 245] width 590 height 15
click at [96, 245] on button "Add an Order/Stop" at bounding box center [79, 245] width 68 height 15
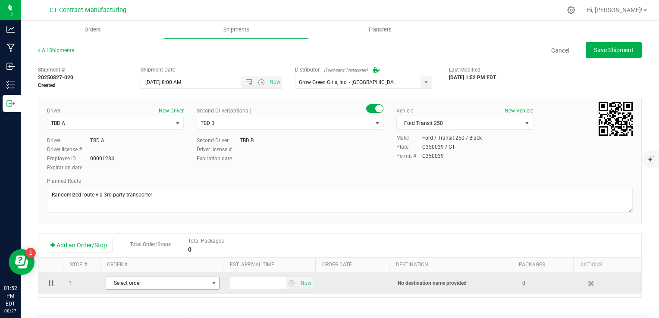
click at [150, 282] on span "Select order" at bounding box center [157, 283] width 102 height 12
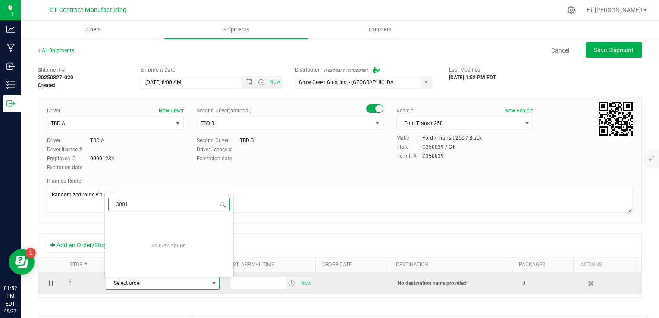
type input "3001"
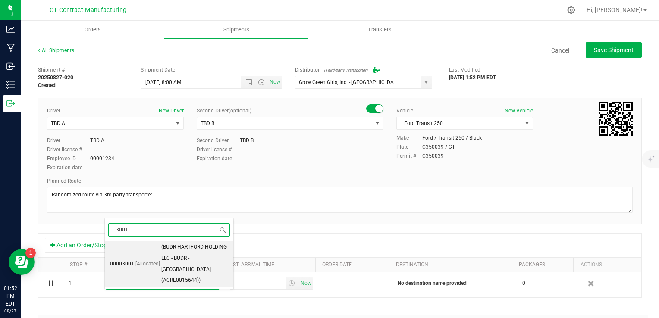
click at [140, 259] on span "[Allocated]" at bounding box center [147, 264] width 25 height 11
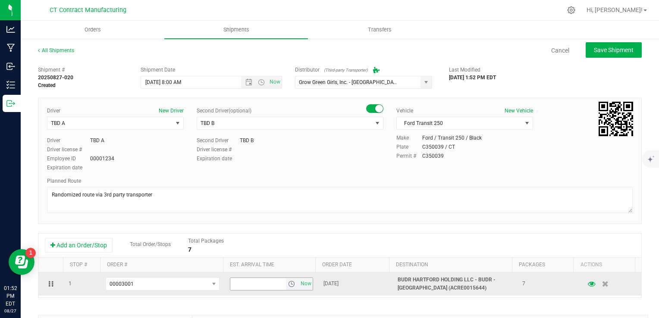
click at [288, 282] on span "select" at bounding box center [291, 284] width 7 height 7
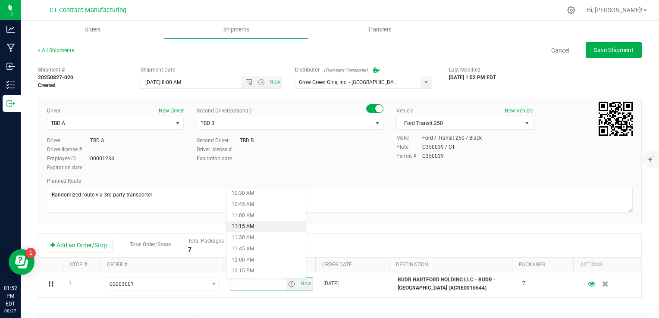
scroll to position [478, 0]
click at [263, 272] on li "12:30 PM" at bounding box center [265, 271] width 79 height 11
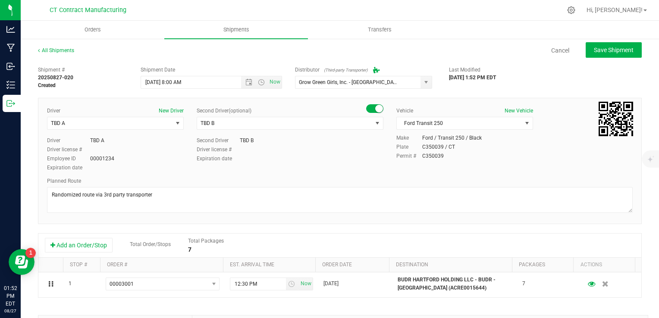
click at [373, 244] on div "Add an Order/Stop Total Order/Stops Total Packages 7" at bounding box center [340, 245] width 590 height 15
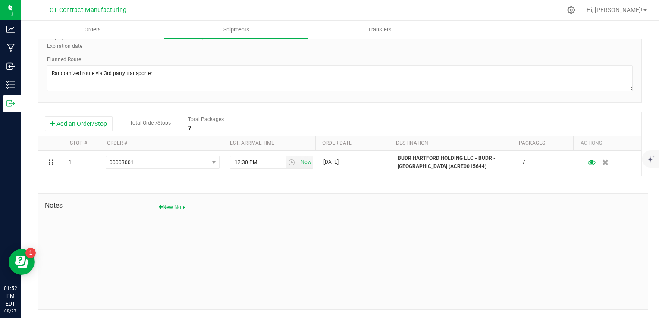
scroll to position [0, 0]
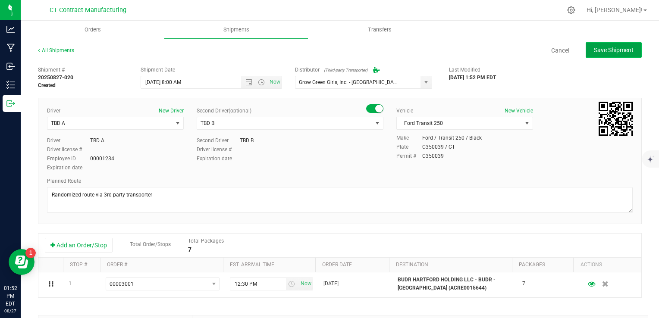
click at [598, 52] on span "Save Shipment" at bounding box center [613, 50] width 40 height 7
type input "8/28/2025 12:00 PM"
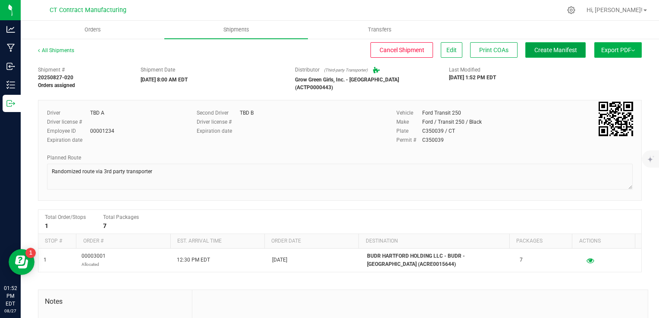
click at [542, 47] on span "Create Manifest" at bounding box center [555, 50] width 43 height 7
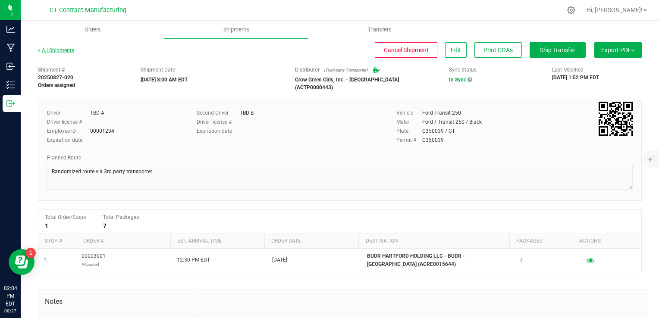
click at [55, 50] on link "All Shipments" at bounding box center [56, 50] width 36 height 6
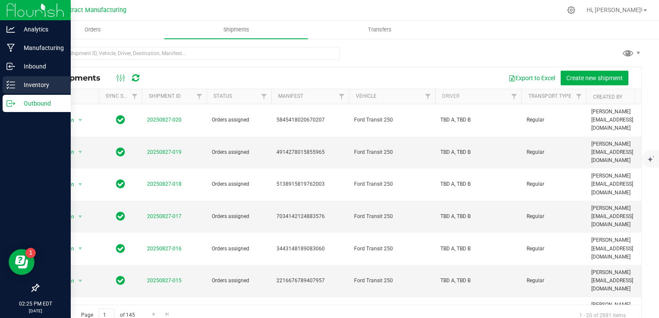
click at [12, 79] on div "Inventory" at bounding box center [37, 84] width 68 height 17
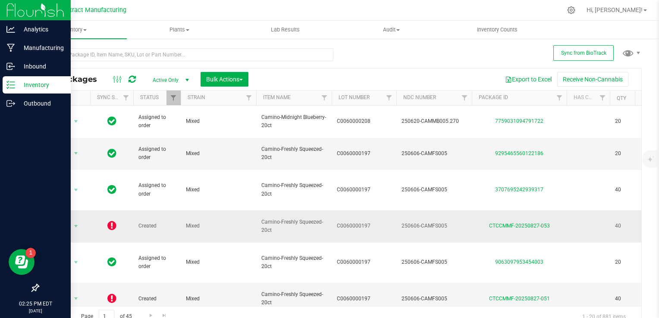
click at [110, 220] on icon at bounding box center [111, 225] width 9 height 10
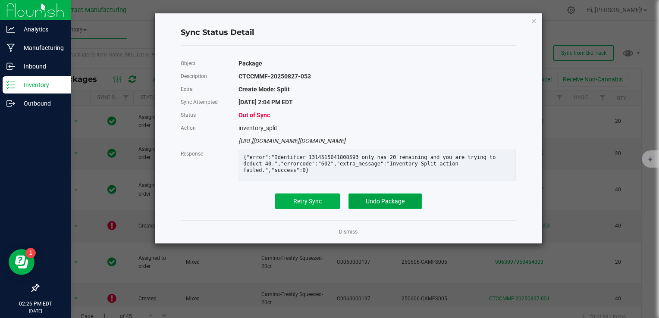
click at [387, 200] on span "Undo Package" at bounding box center [384, 201] width 39 height 7
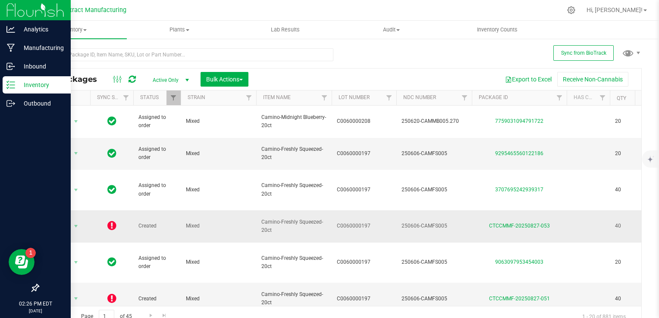
click at [107, 223] on icon at bounding box center [111, 225] width 9 height 10
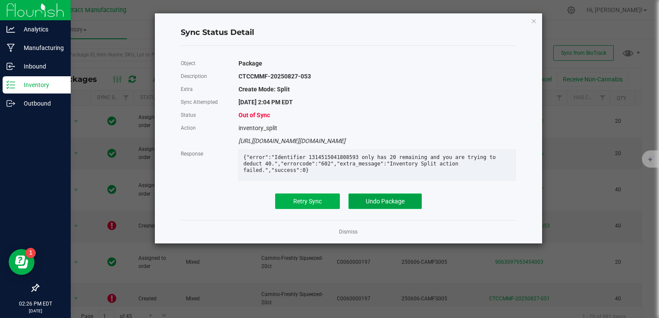
click at [378, 199] on span "Undo Package" at bounding box center [384, 201] width 39 height 7
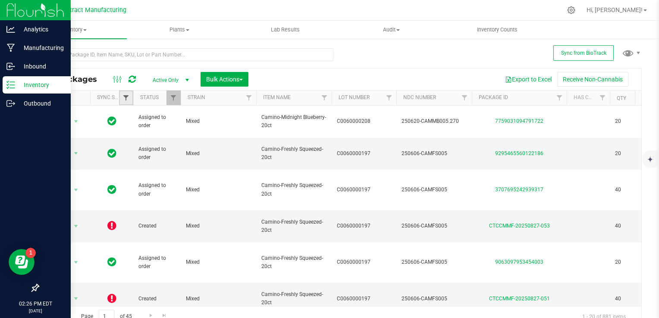
click at [124, 95] on span "Filter" at bounding box center [125, 97] width 7 height 7
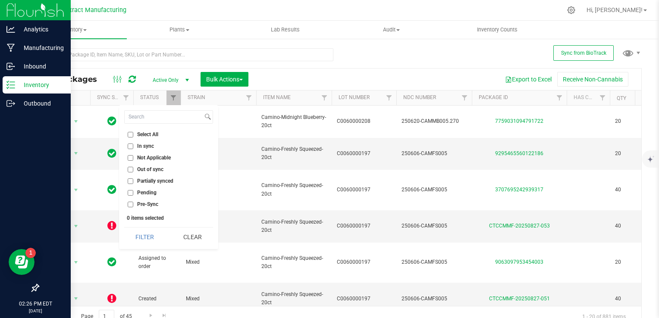
click at [137, 173] on li "Out of sync" at bounding box center [168, 169] width 89 height 9
click at [130, 169] on input "Out of sync" at bounding box center [131, 170] width 6 height 6
checkbox input "true"
click at [147, 232] on button "Filter" at bounding box center [144, 237] width 41 height 19
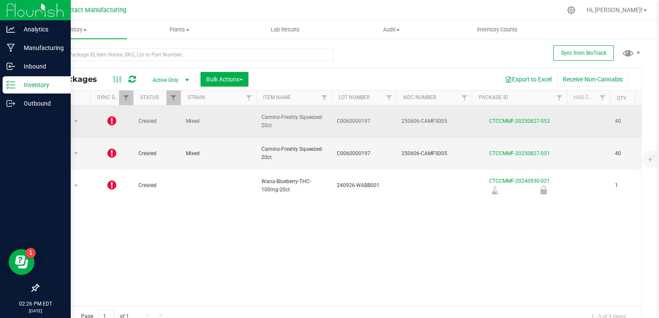
click at [110, 117] on icon at bounding box center [111, 120] width 9 height 10
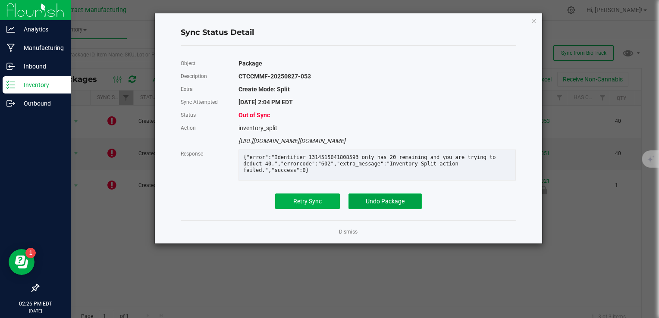
click at [368, 204] on span "Undo Package" at bounding box center [384, 201] width 39 height 7
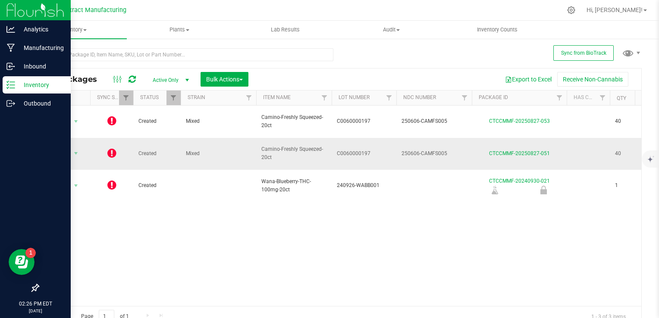
click at [110, 148] on icon at bounding box center [111, 153] width 9 height 10
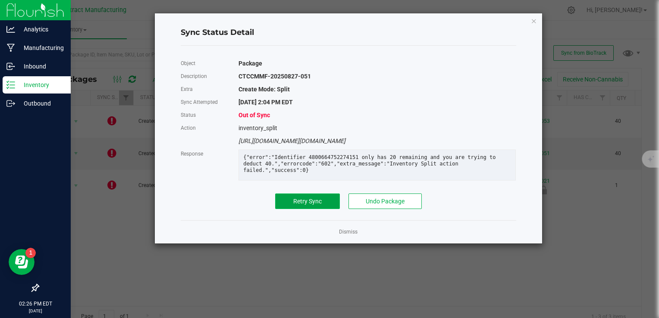
click at [291, 199] on button "Retry Sync" at bounding box center [307, 202] width 65 height 16
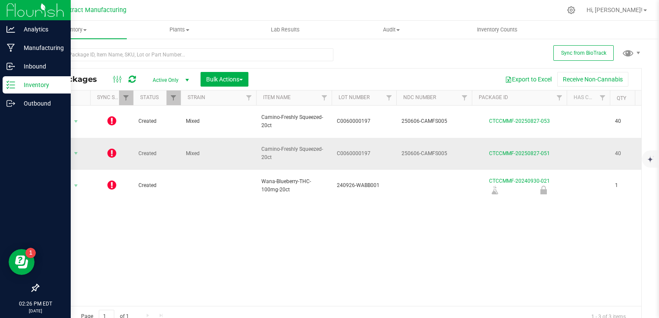
click at [110, 148] on icon at bounding box center [111, 153] width 9 height 10
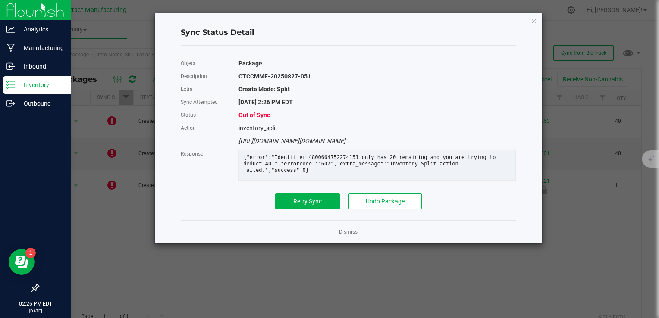
click at [540, 19] on div "Sync Status Detail Object Package Description CTCCMMF-20250827-051 Extra Create…" at bounding box center [348, 128] width 387 height 230
click at [535, 20] on icon "Close" at bounding box center [534, 21] width 6 height 10
